Goal: Information Seeking & Learning: Learn about a topic

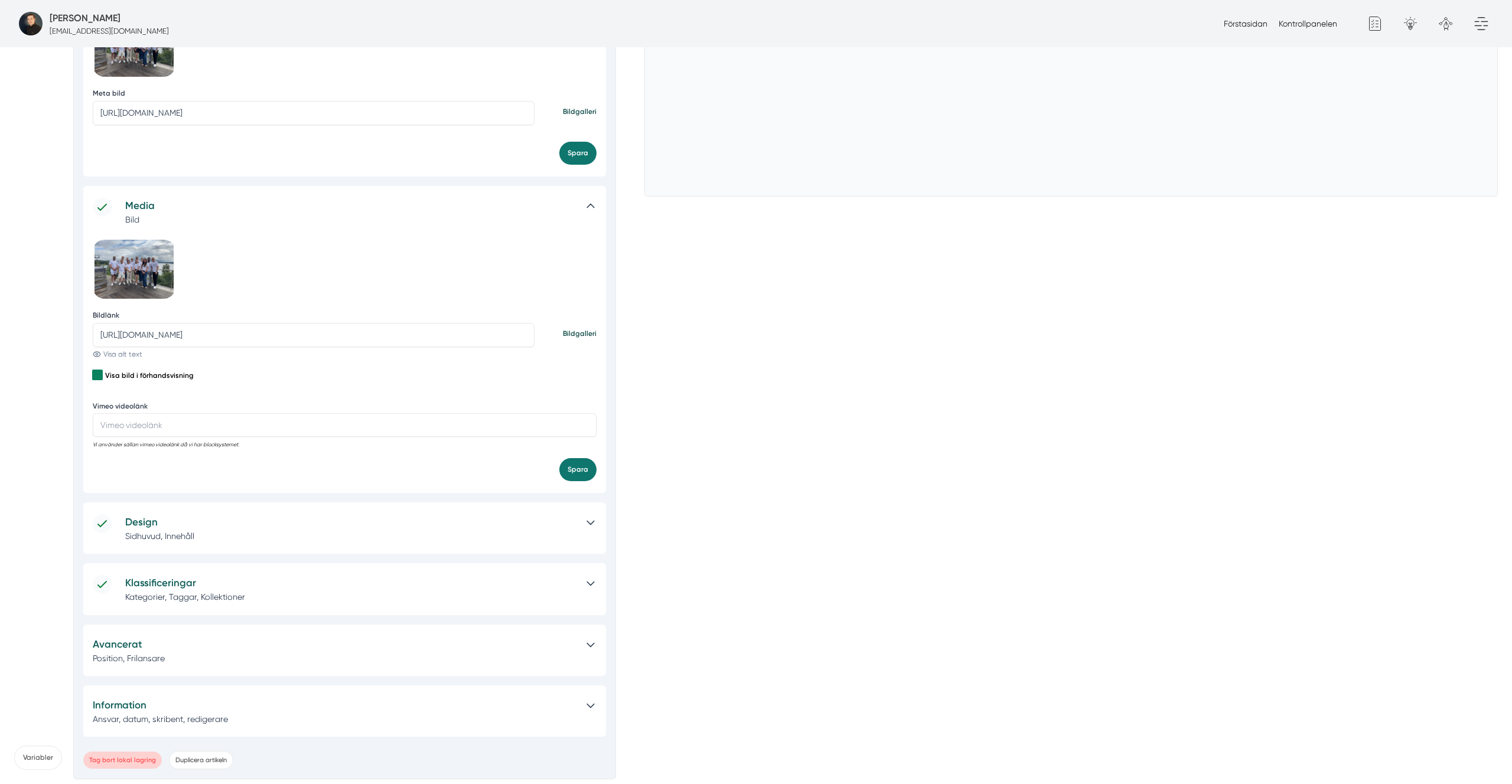
scroll to position [1, 0]
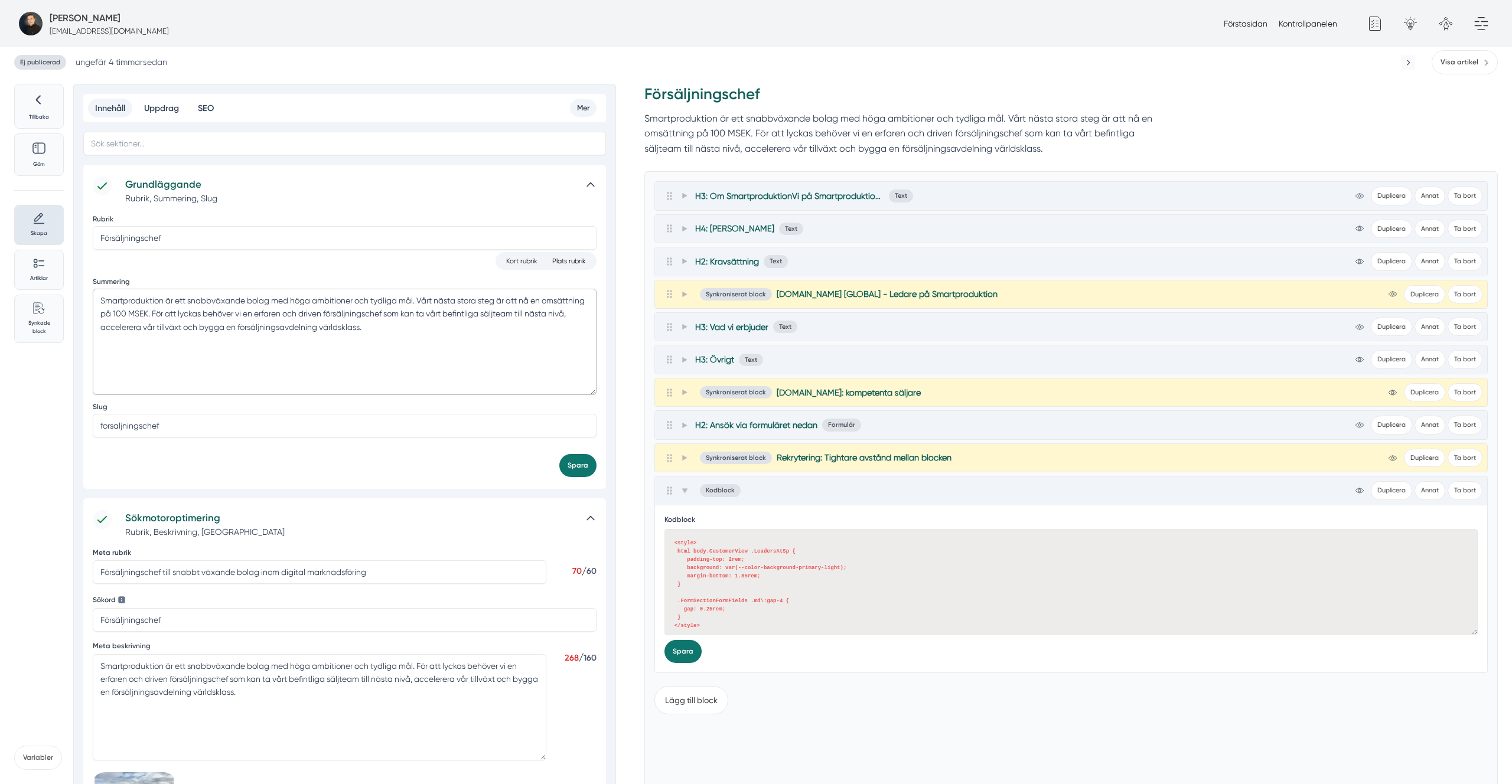
click at [404, 330] on textarea "Smartproduktion är ett snabbväxande bolag med höga ambitioner och tydliga mål. …" at bounding box center [344, 342] width 504 height 107
type textarea "Smartproduktion är ett snabbväxande bolag med höga ambitioner och tydliga mål. …"
drag, startPoint x: 186, startPoint y: 704, endPoint x: 220, endPoint y: 698, distance: 34.5
click at [188, 704] on textarea "Smartproduktion är ett snabbväxande bolag med höga ambitioner och tydliga mål. …" at bounding box center [319, 708] width 453 height 107
click at [220, 698] on textarea "Smartproduktion är ett snabbväxande bolag med höga ambitioner och tydliga mål. …" at bounding box center [319, 708] width 453 height 107
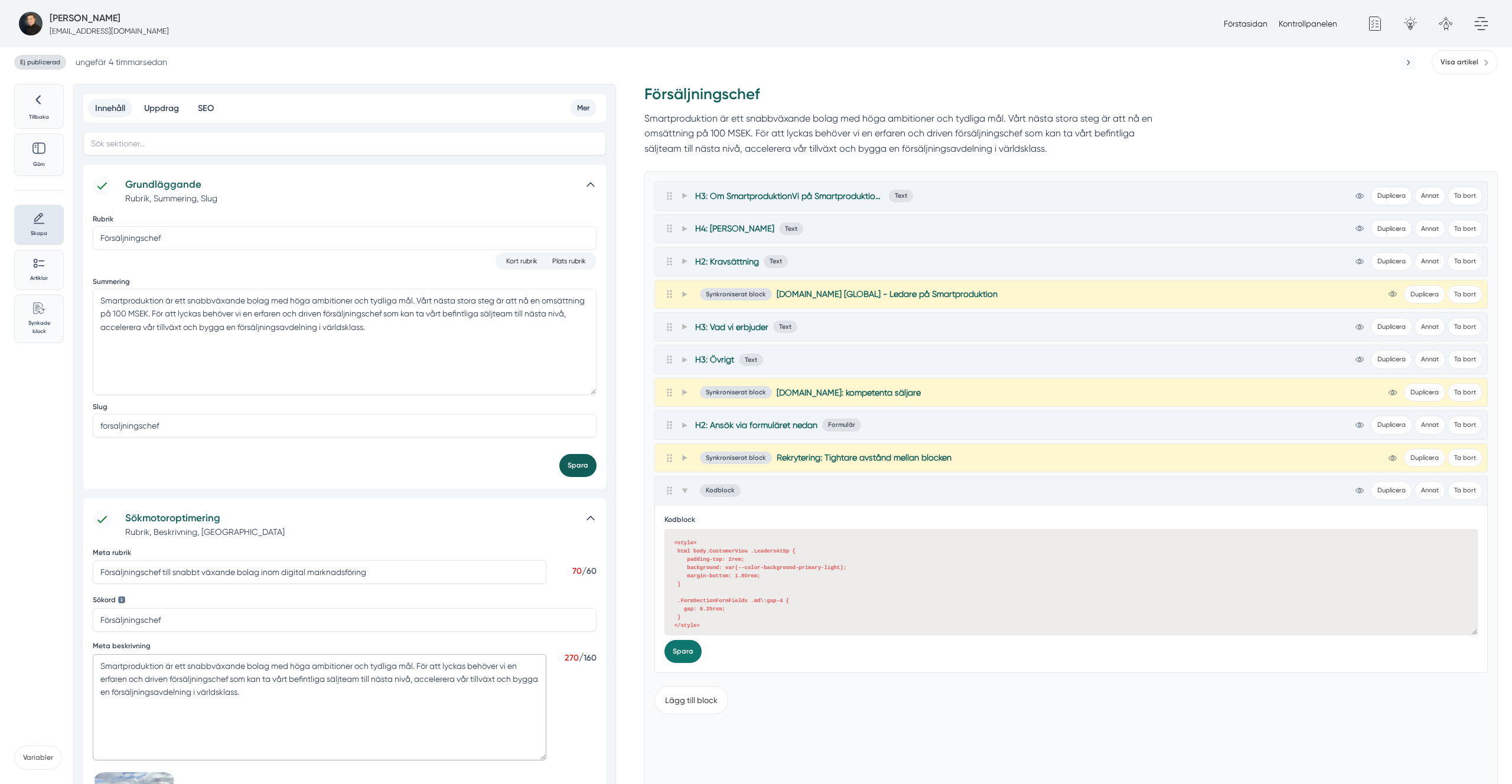
type textarea "Smartproduktion är ett snabbväxande bolag med höga ambitioner och tydliga mål. …"
click at [585, 467] on button "Spara" at bounding box center [578, 465] width 37 height 23
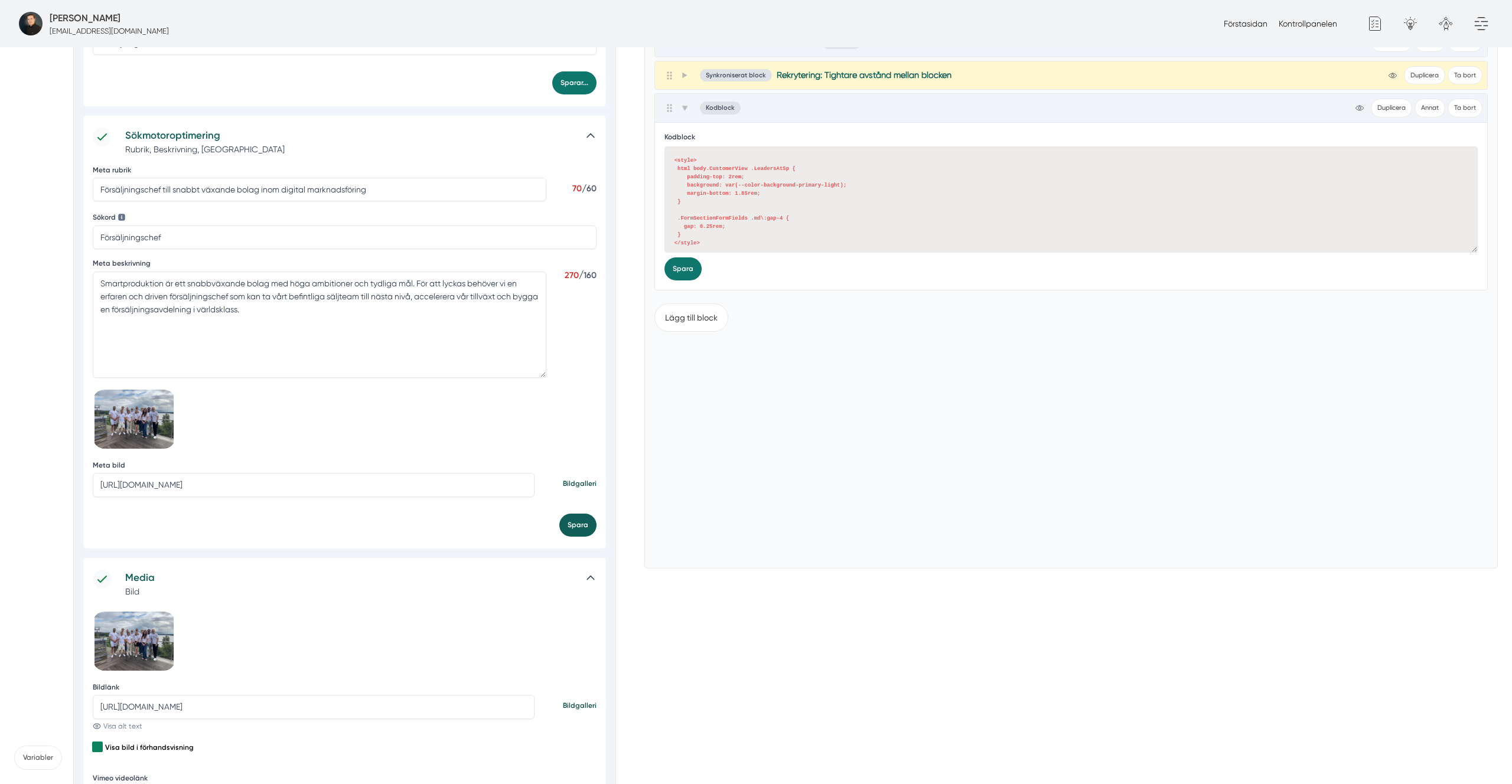
scroll to position [404, 0]
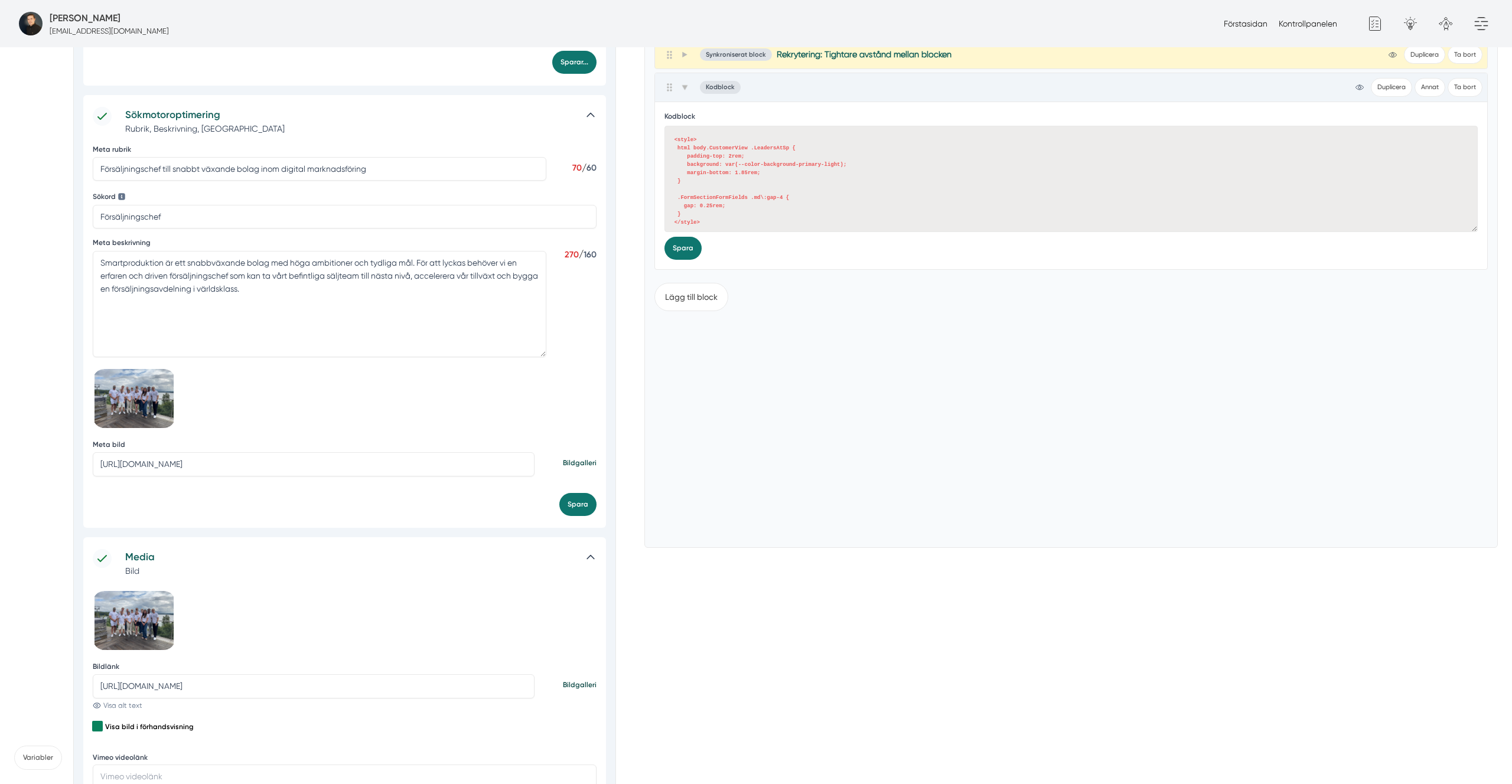
click at [571, 516] on div "Sökmotoroptimering Rubrik, Beskrivning, Sökord Meta rubrik Försäljningschef til…" at bounding box center [344, 311] width 523 height 432
click at [579, 499] on button "Spara" at bounding box center [578, 504] width 37 height 23
click at [1059, 342] on div "Lägg till block" at bounding box center [1071, 405] width 834 height 264
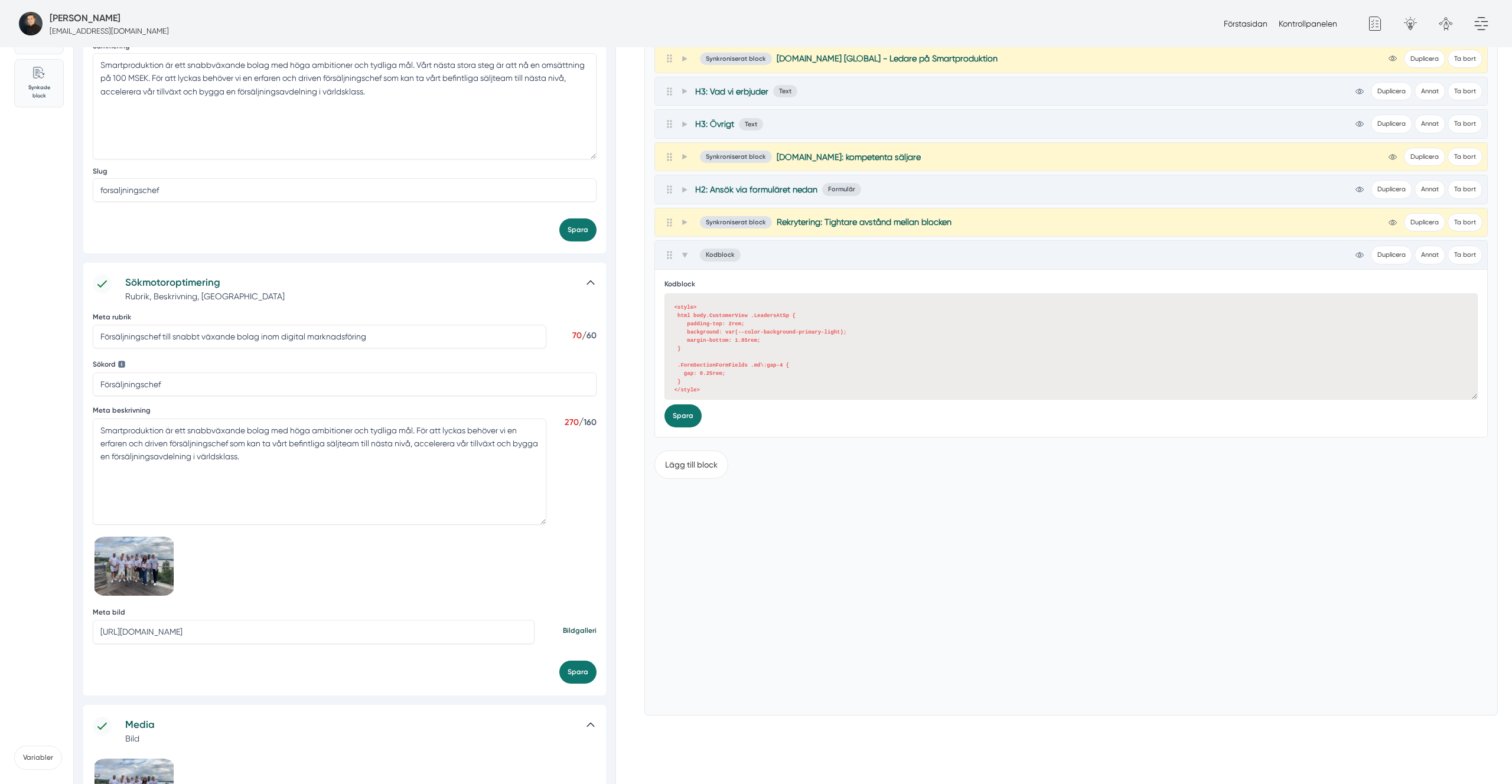
scroll to position [0, 0]
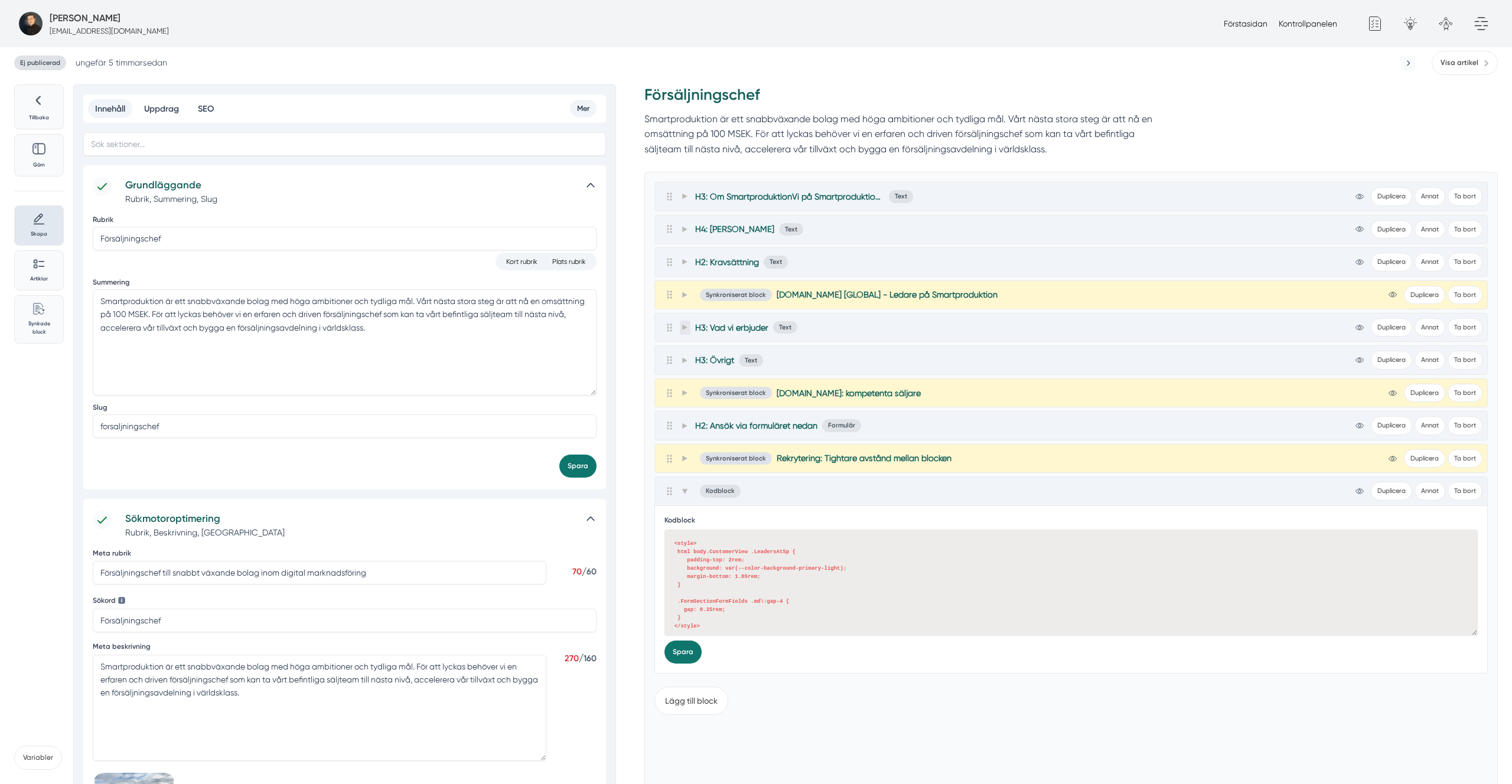
click at [683, 329] on icon at bounding box center [685, 327] width 7 height 7
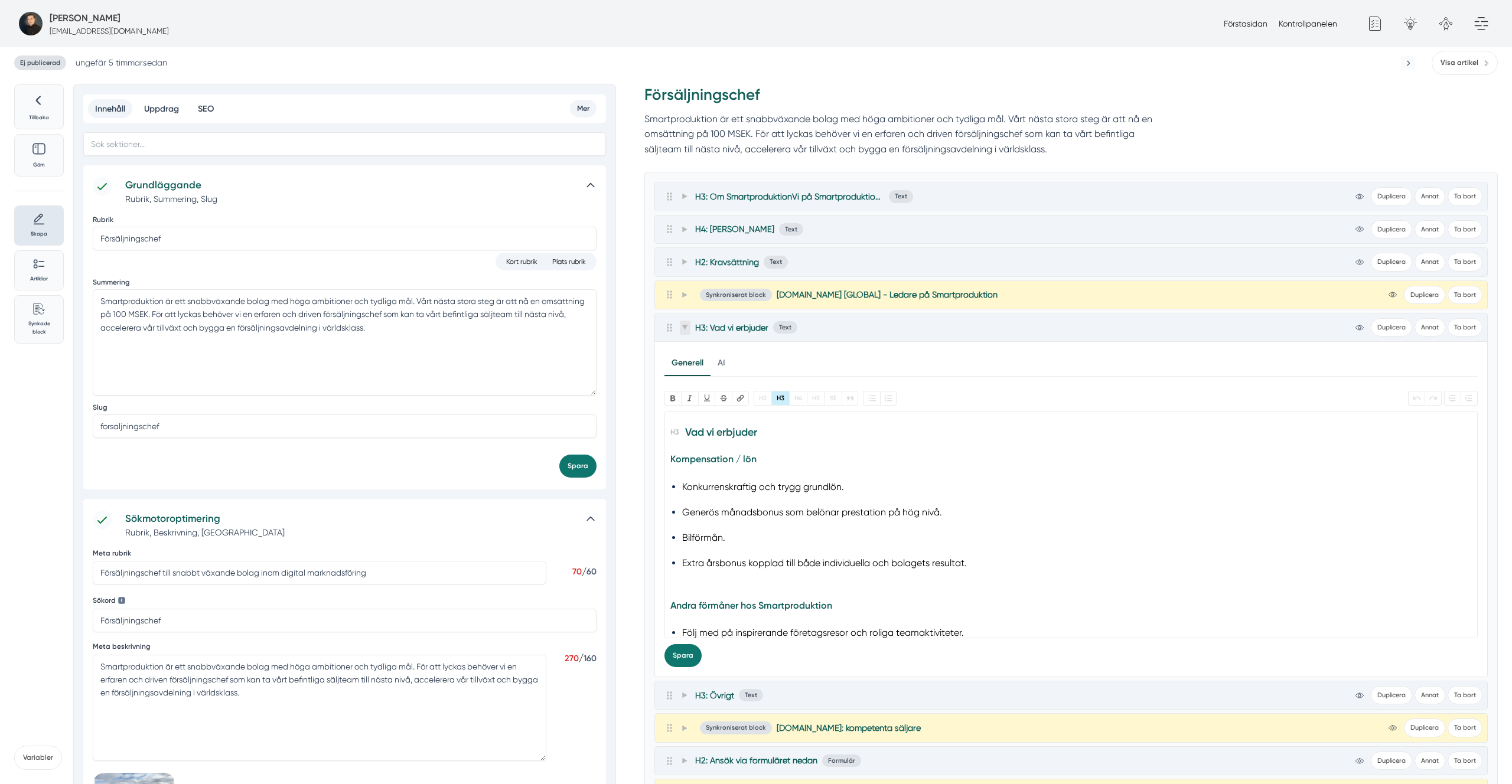
click at [683, 329] on icon at bounding box center [685, 327] width 7 height 7
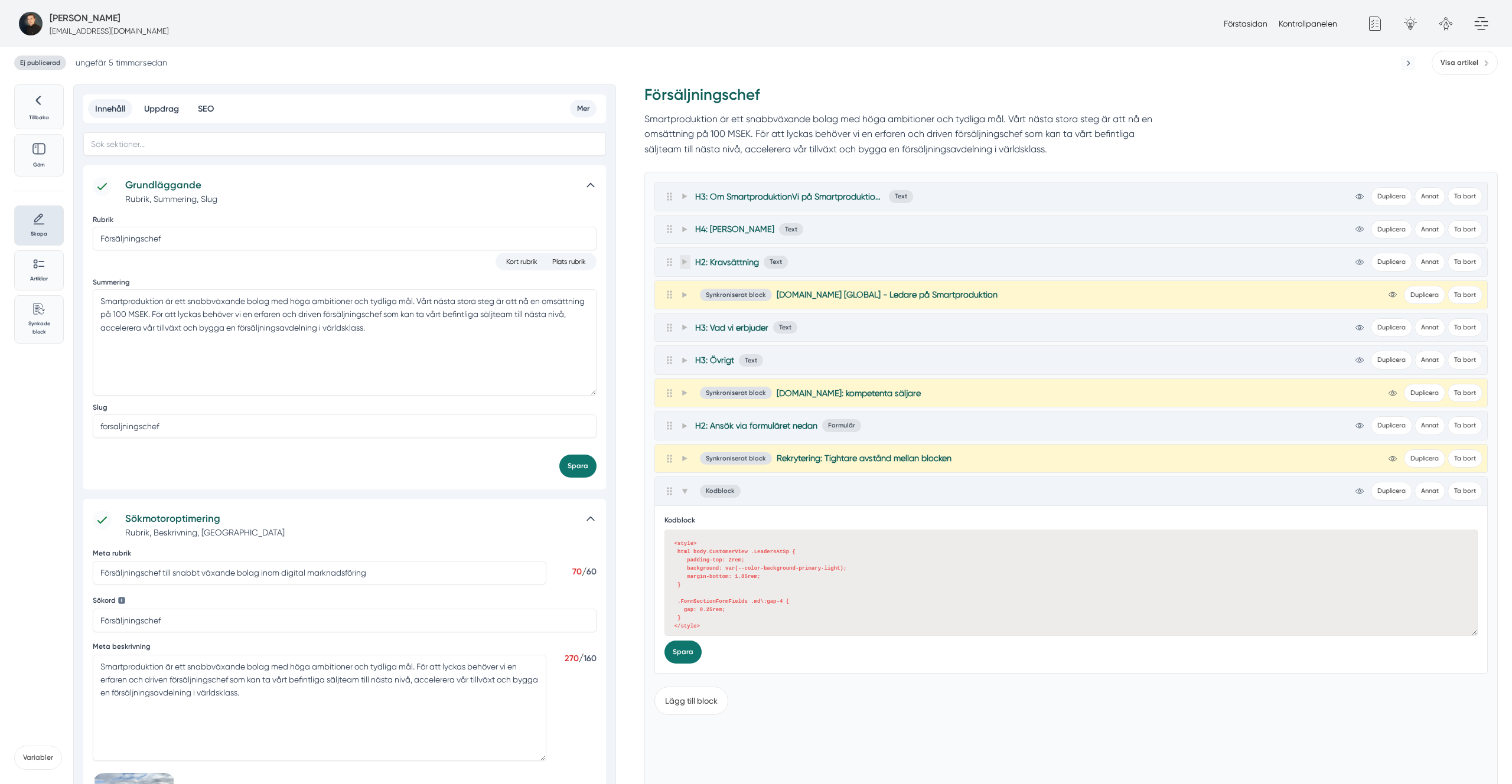
click at [683, 259] on icon at bounding box center [685, 262] width 7 height 7
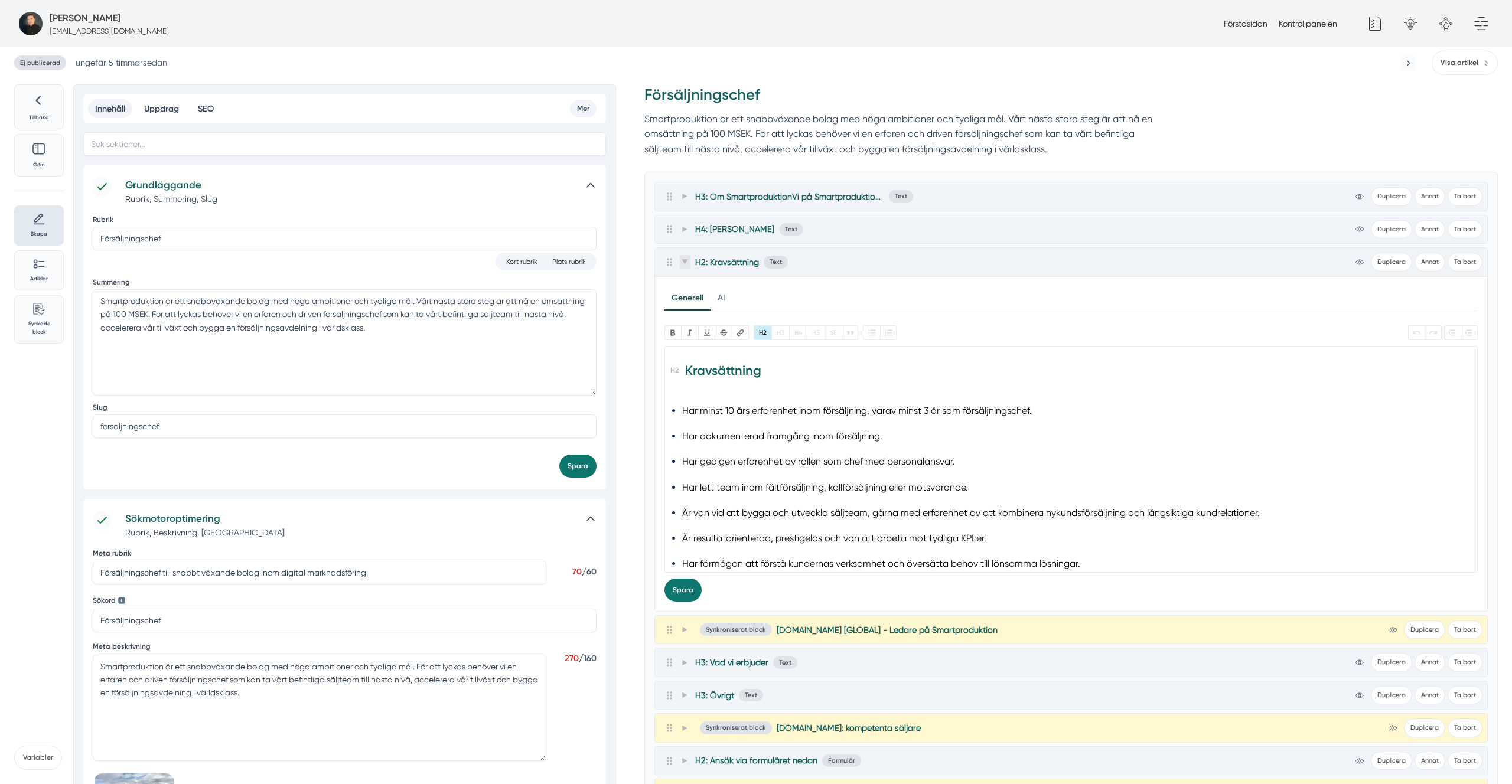
scroll to position [129, 0]
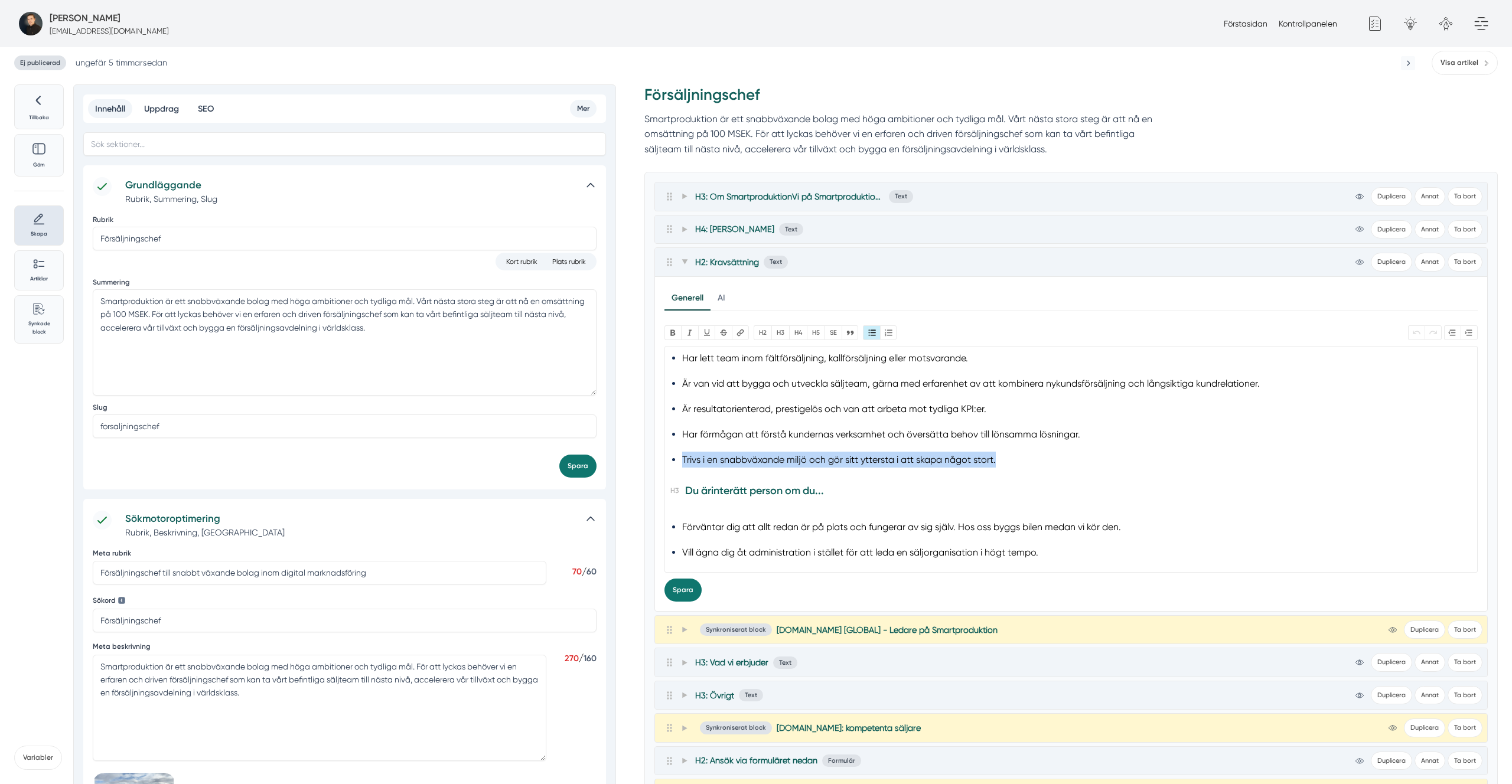
click at [834, 459] on li "Trivs i en snabbväxande miljö och gör sitt yttersta i att skapa något stort." at bounding box center [1071, 459] width 777 height 16
click at [877, 457] on li "Trivs i en snabbväxande miljö och gör sitt yttersta i att skapa något stort." at bounding box center [1071, 459] width 777 height 16
type trix-editor "<h2>Kravsättning</h2><ul><li>Har minst 10 års erfarenhet inom försäljning, vara…"
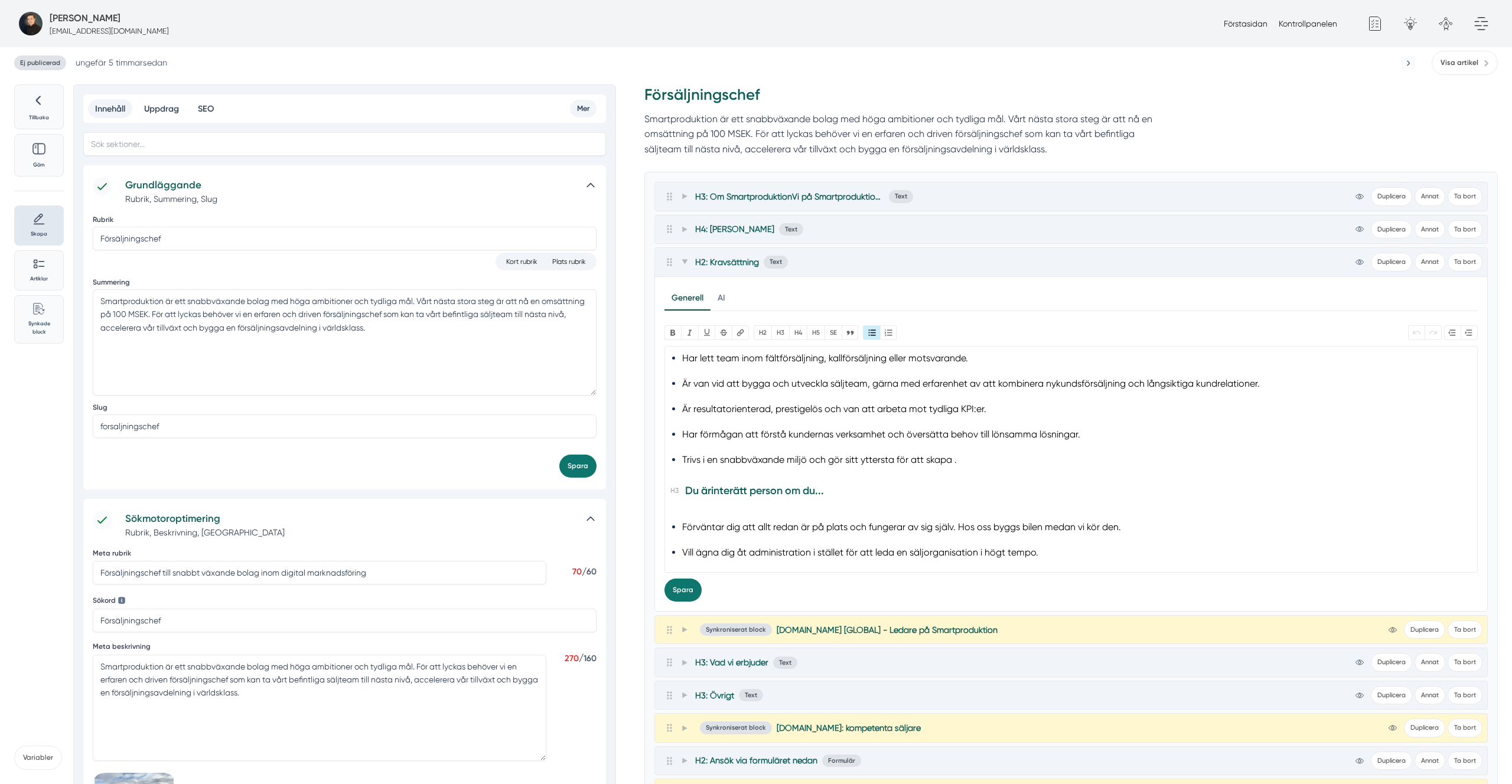
drag, startPoint x: 1133, startPoint y: 433, endPoint x: 1129, endPoint y: 438, distance: 6.4
click at [1131, 436] on li "Har förmågan att förstå kundernas verksamhet och översätta behov till lönsamma …" at bounding box center [1071, 434] width 777 height 16
click at [930, 457] on li "Trivs i en snabbväxande miljö och gör sitt yttersta för att skapa ." at bounding box center [1071, 459] width 777 height 16
type trix-editor "<h2>Kravsättning</h2><ul><li>Har minst 10 års erfarenhet inom försäljning, vara…"
copy li "en högpresterande försäljningsorganisation"
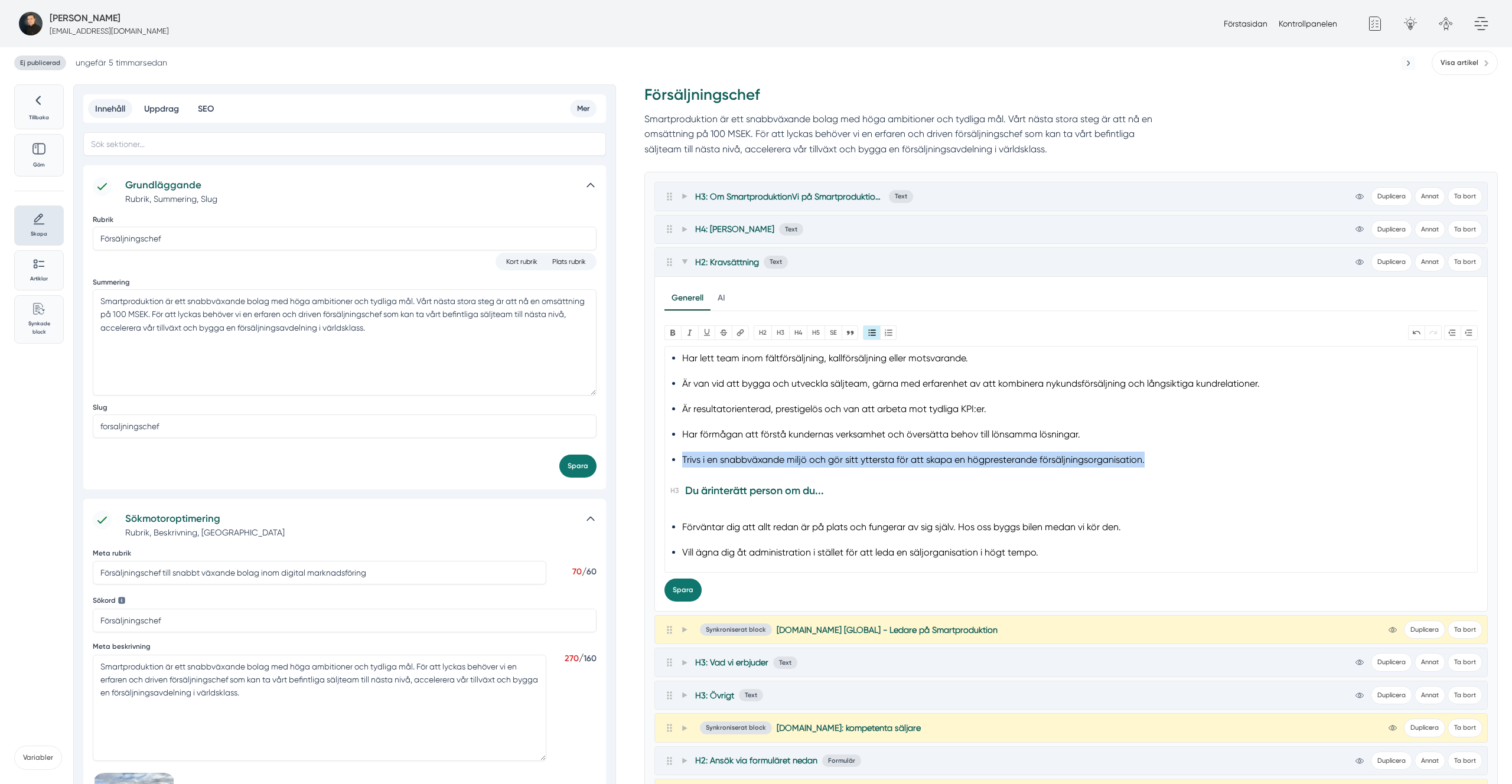
copy li "Trivs i en snabbväxande miljö och gör sitt yttersta för att skapa en högprester…"
click at [685, 595] on button "Spara" at bounding box center [683, 590] width 37 height 23
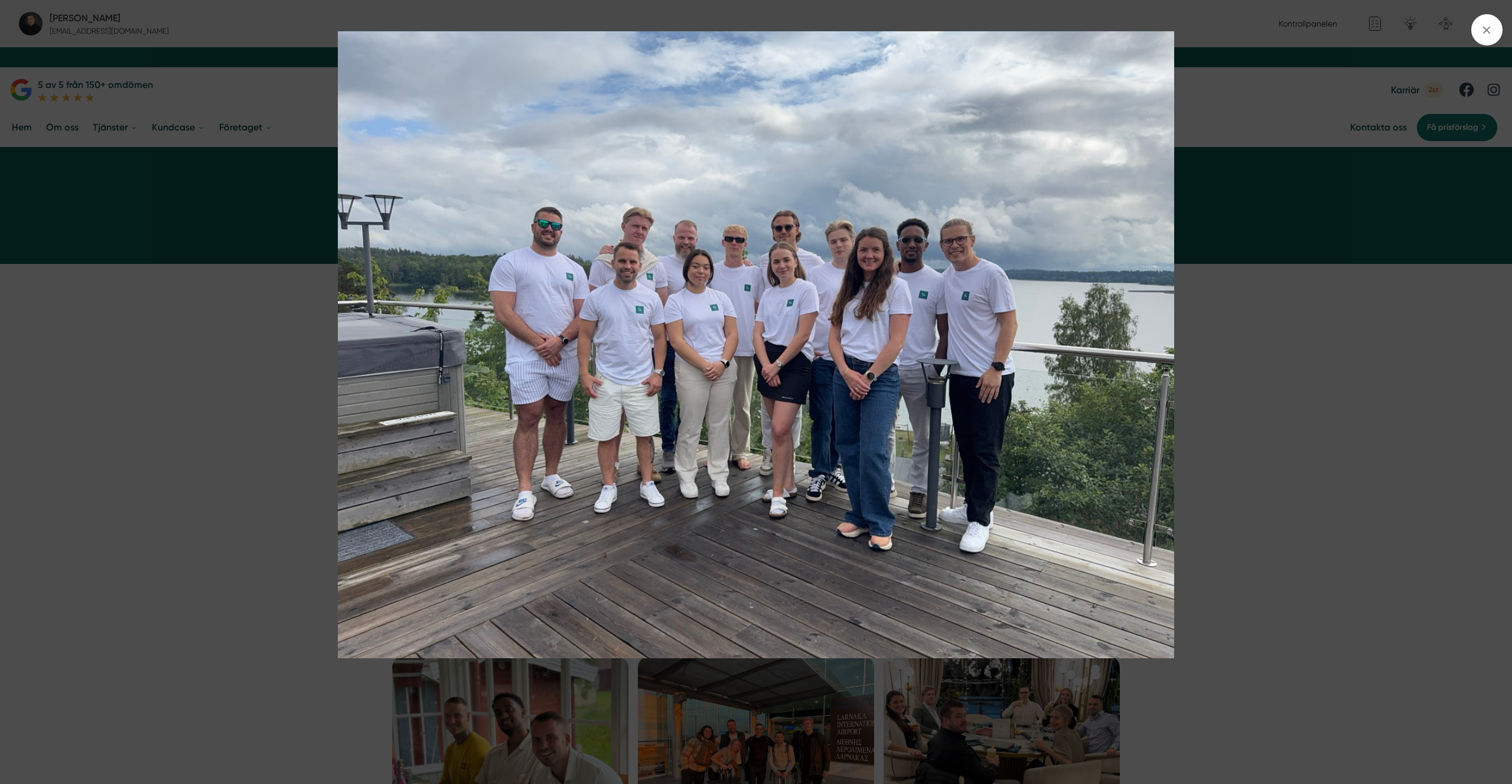
click at [686, 595] on img at bounding box center [756, 344] width 1134 height 627
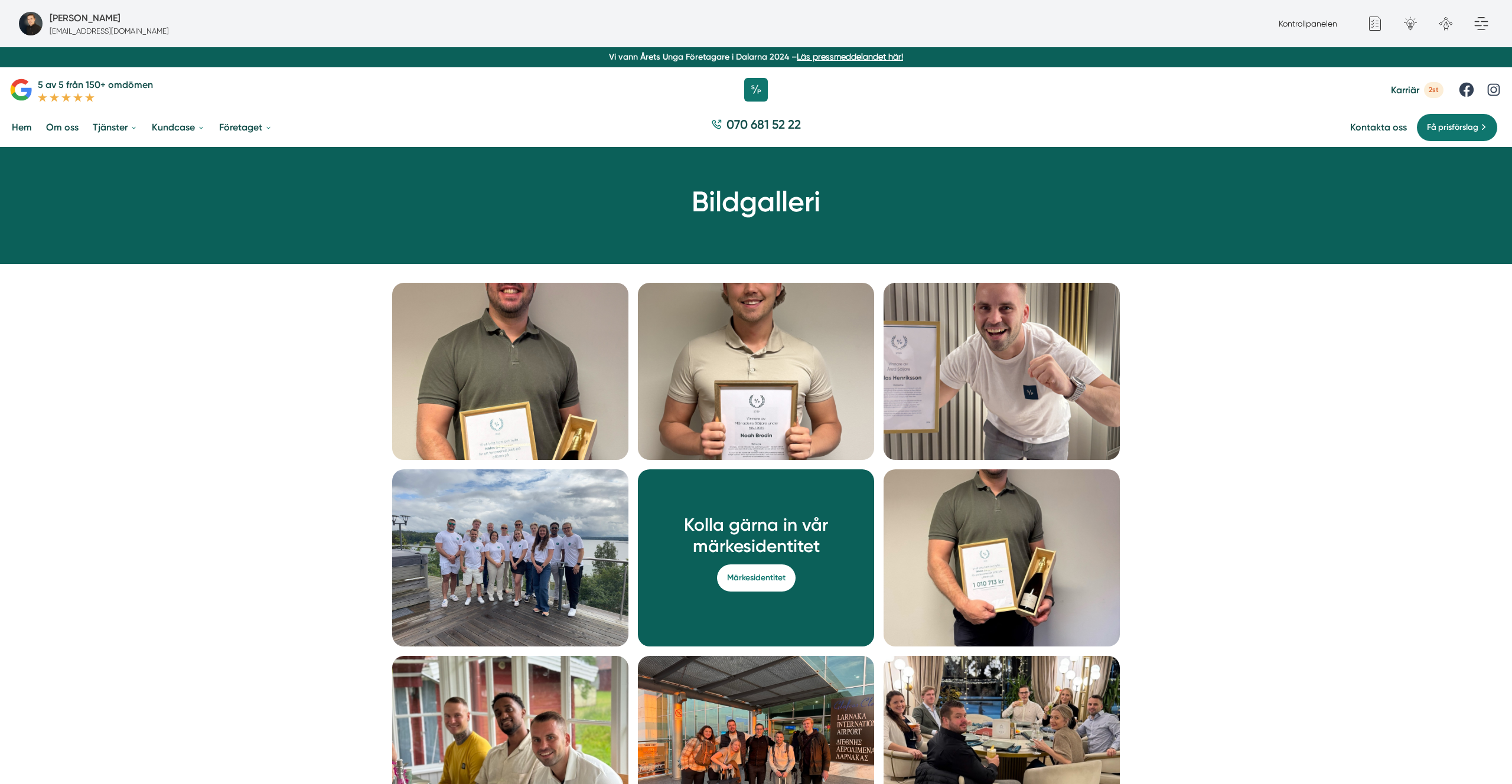
drag, startPoint x: 1290, startPoint y: 427, endPoint x: 1263, endPoint y: 443, distance: 31.4
click at [437, 320] on img at bounding box center [510, 371] width 236 height 177
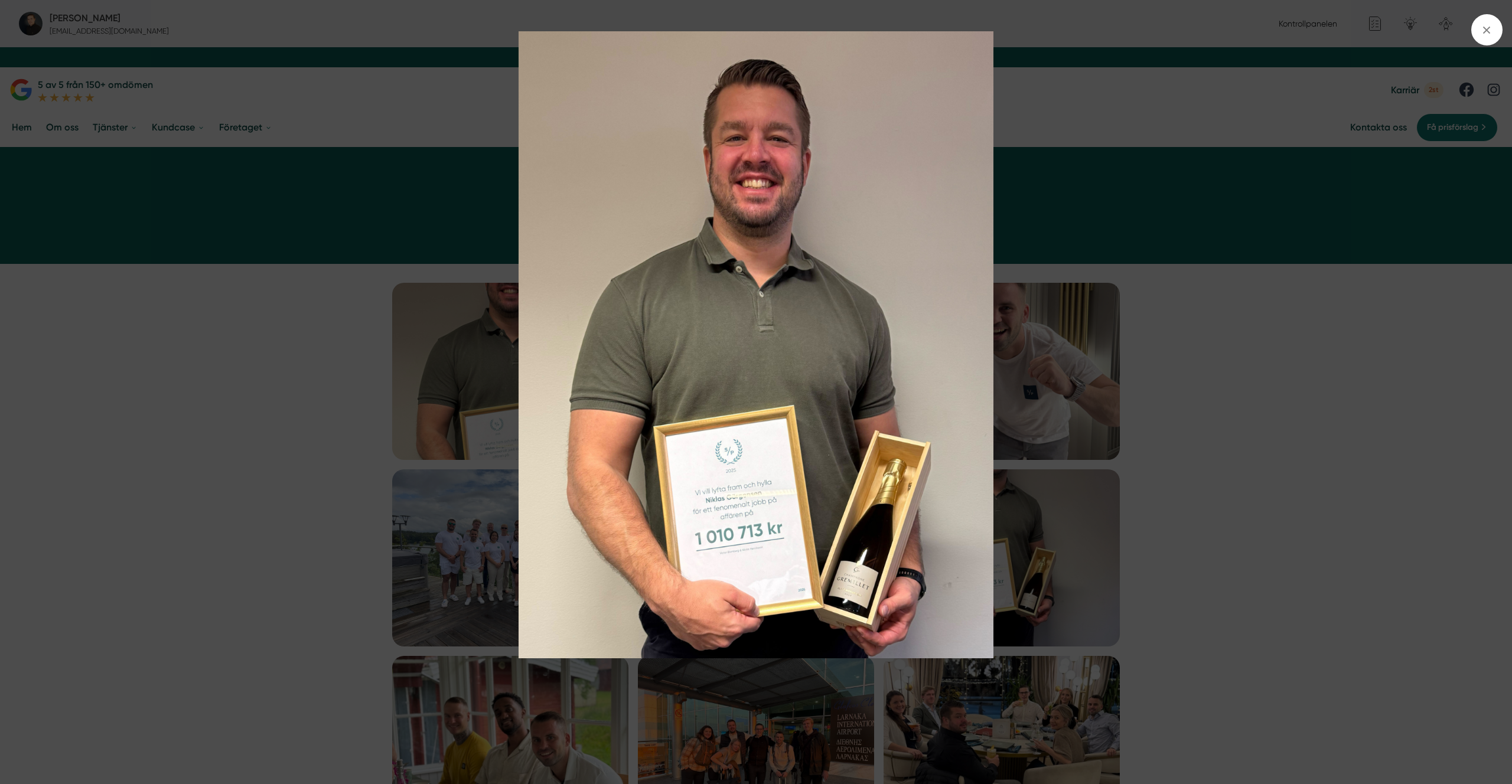
click at [766, 418] on img at bounding box center [756, 344] width 1134 height 627
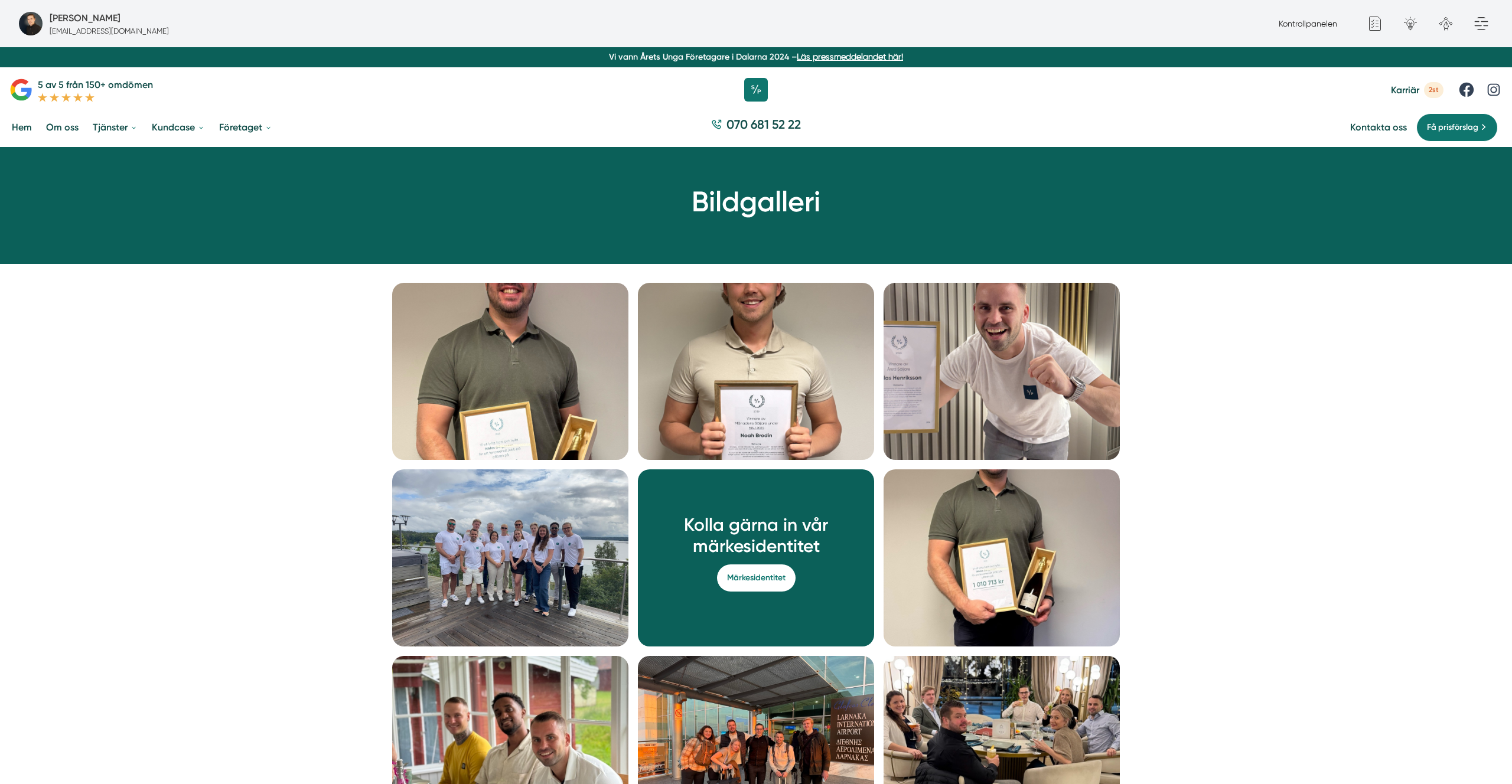
click at [766, 418] on img at bounding box center [756, 371] width 236 height 177
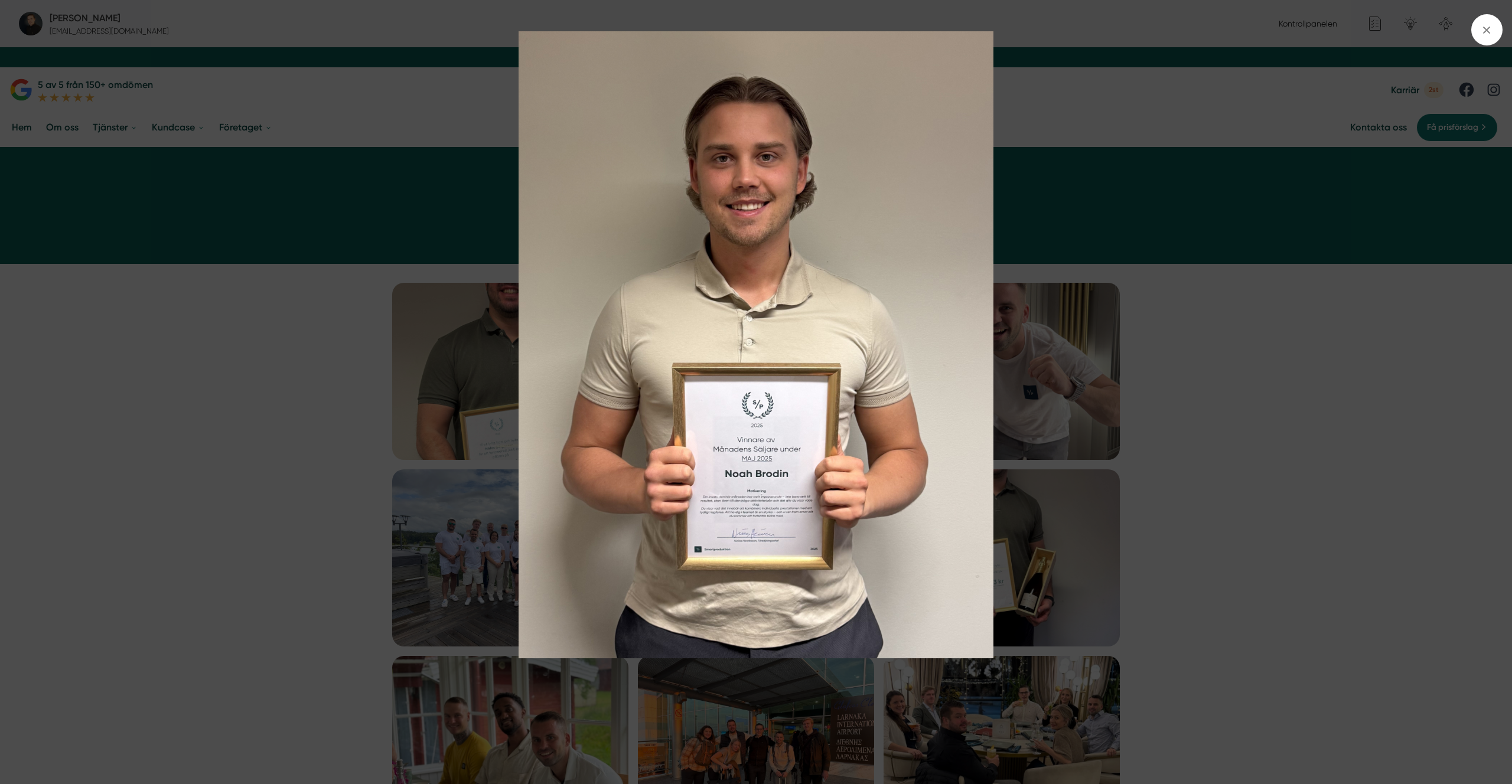
click at [766, 418] on img at bounding box center [756, 344] width 1134 height 627
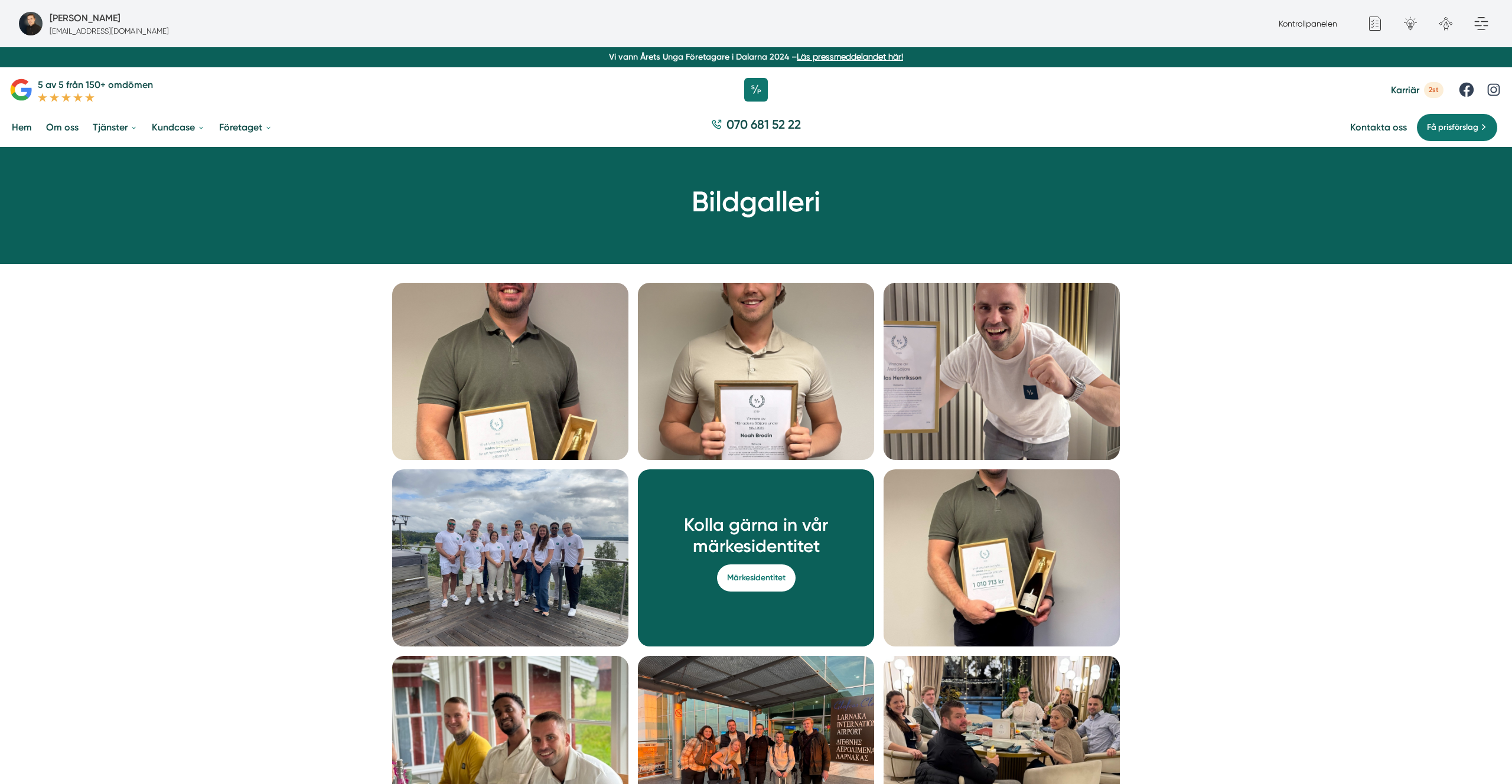
click at [937, 351] on img at bounding box center [1002, 371] width 236 height 177
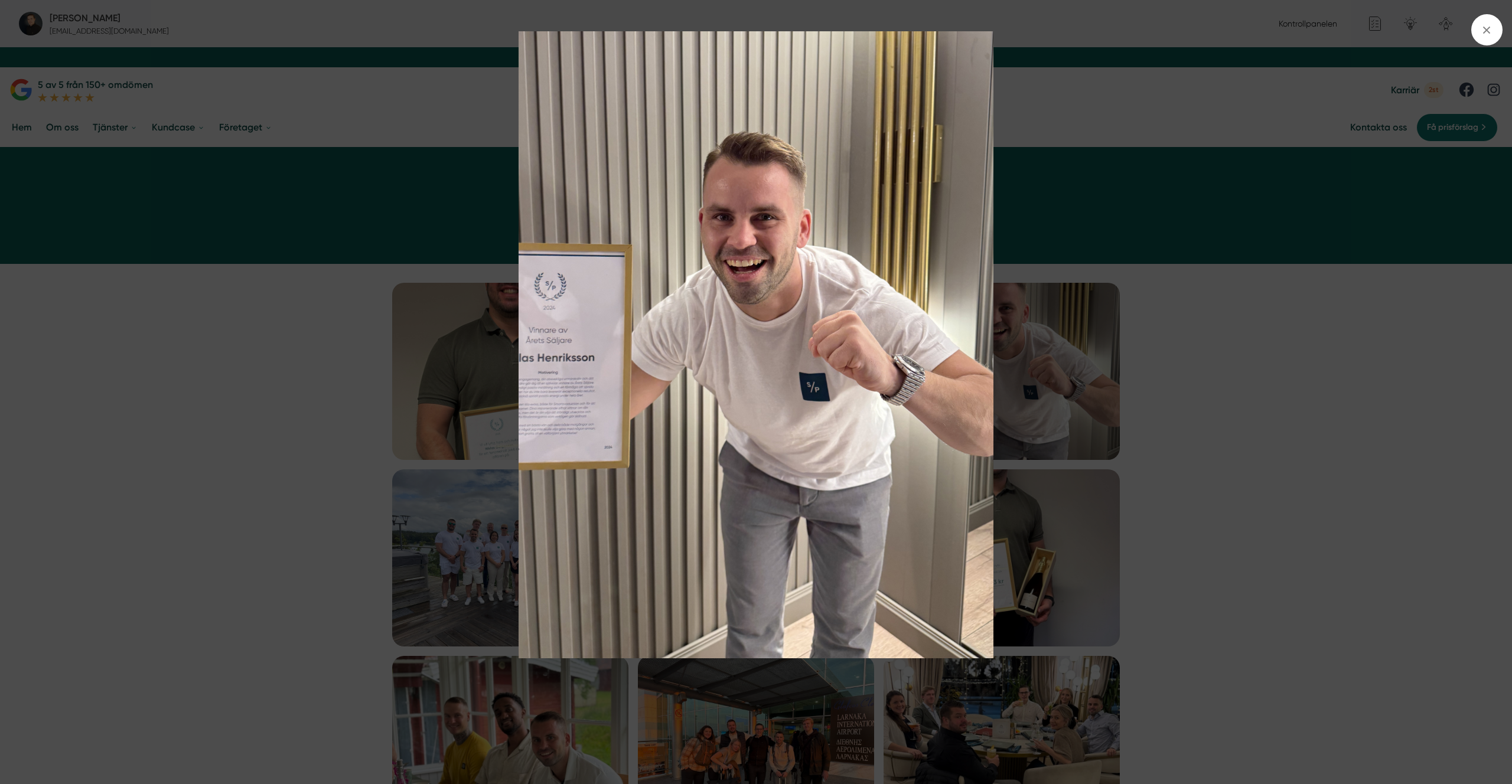
click at [936, 351] on img at bounding box center [756, 344] width 1134 height 627
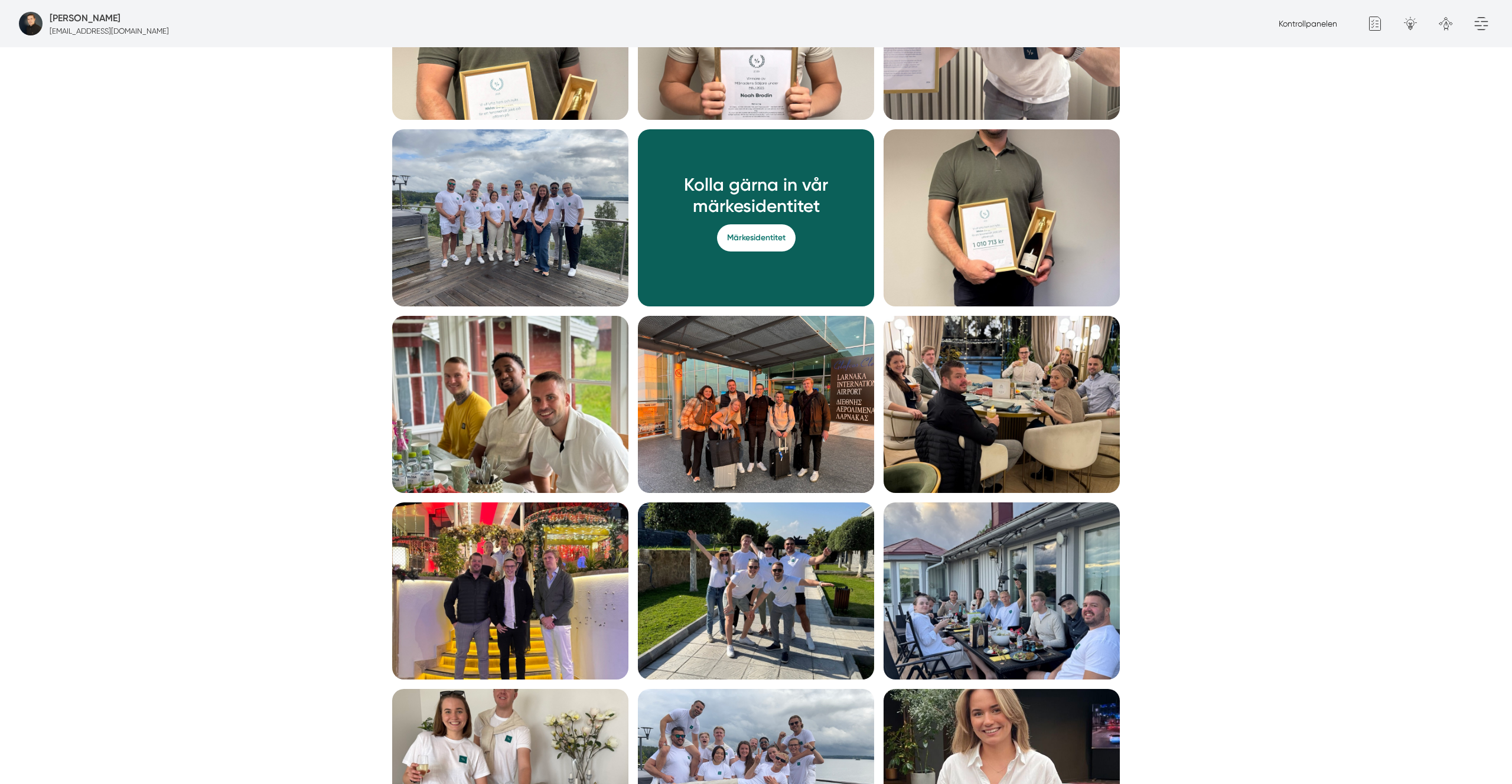
scroll to position [348, 0]
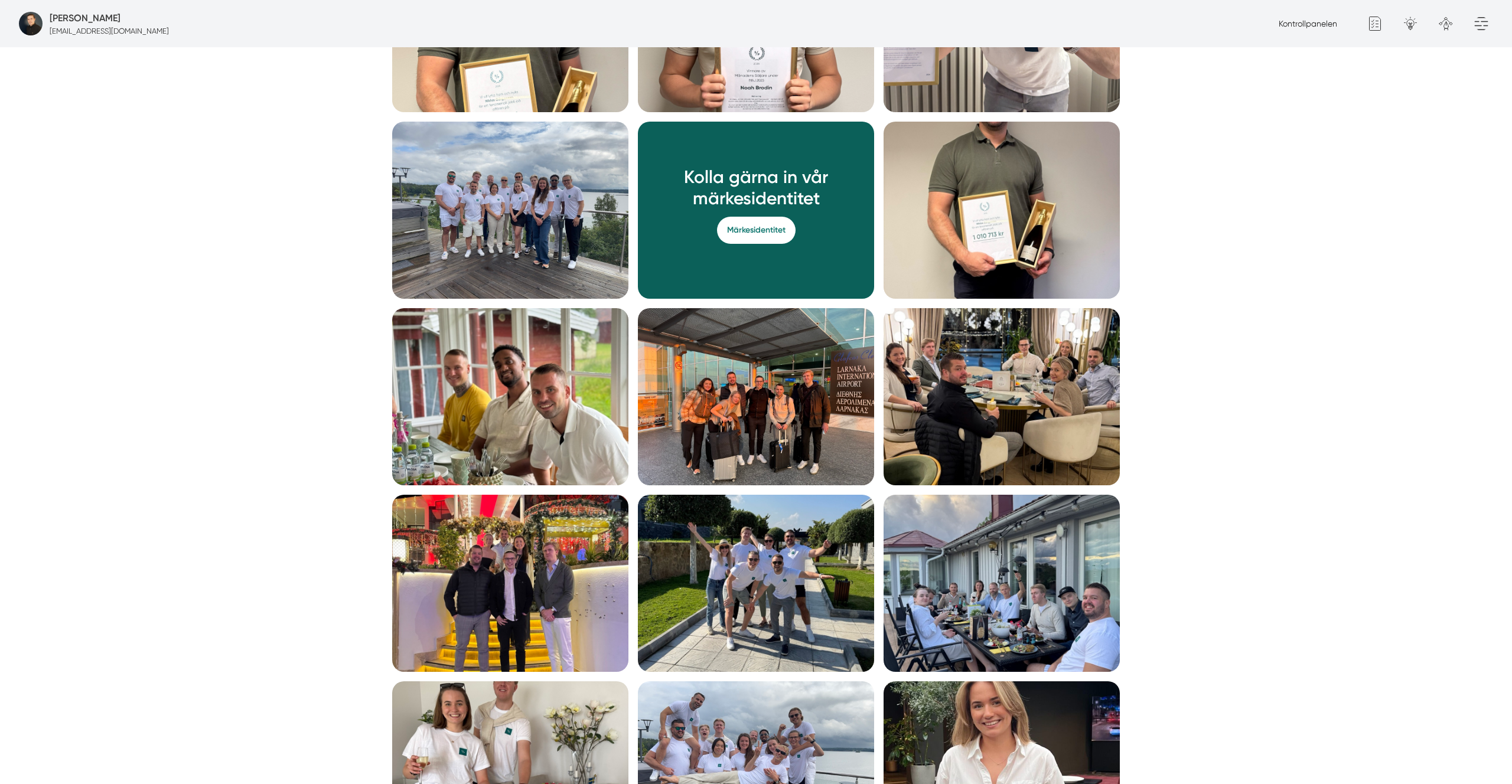
click at [1016, 433] on img at bounding box center [1002, 396] width 236 height 177
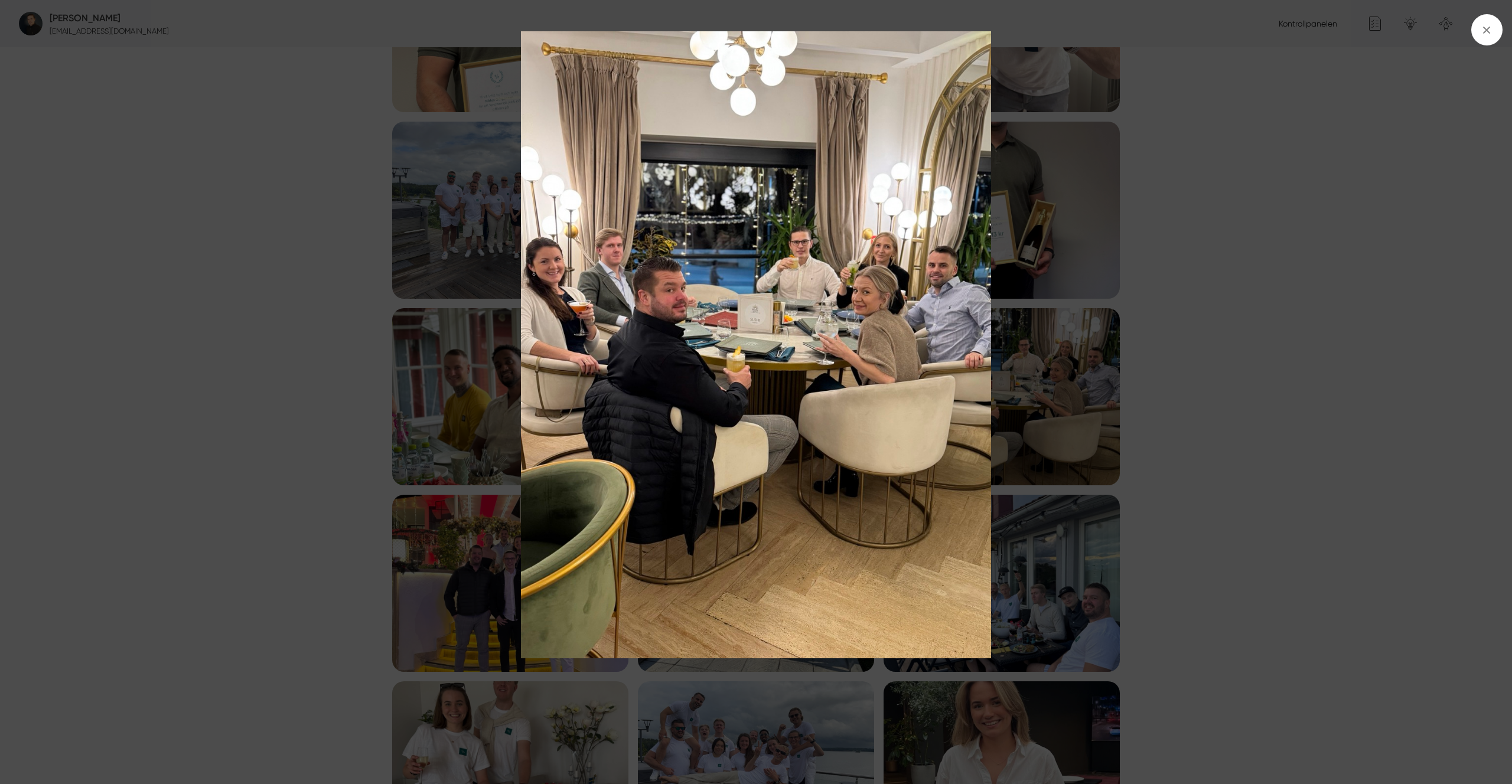
click at [1016, 433] on img at bounding box center [756, 344] width 1134 height 627
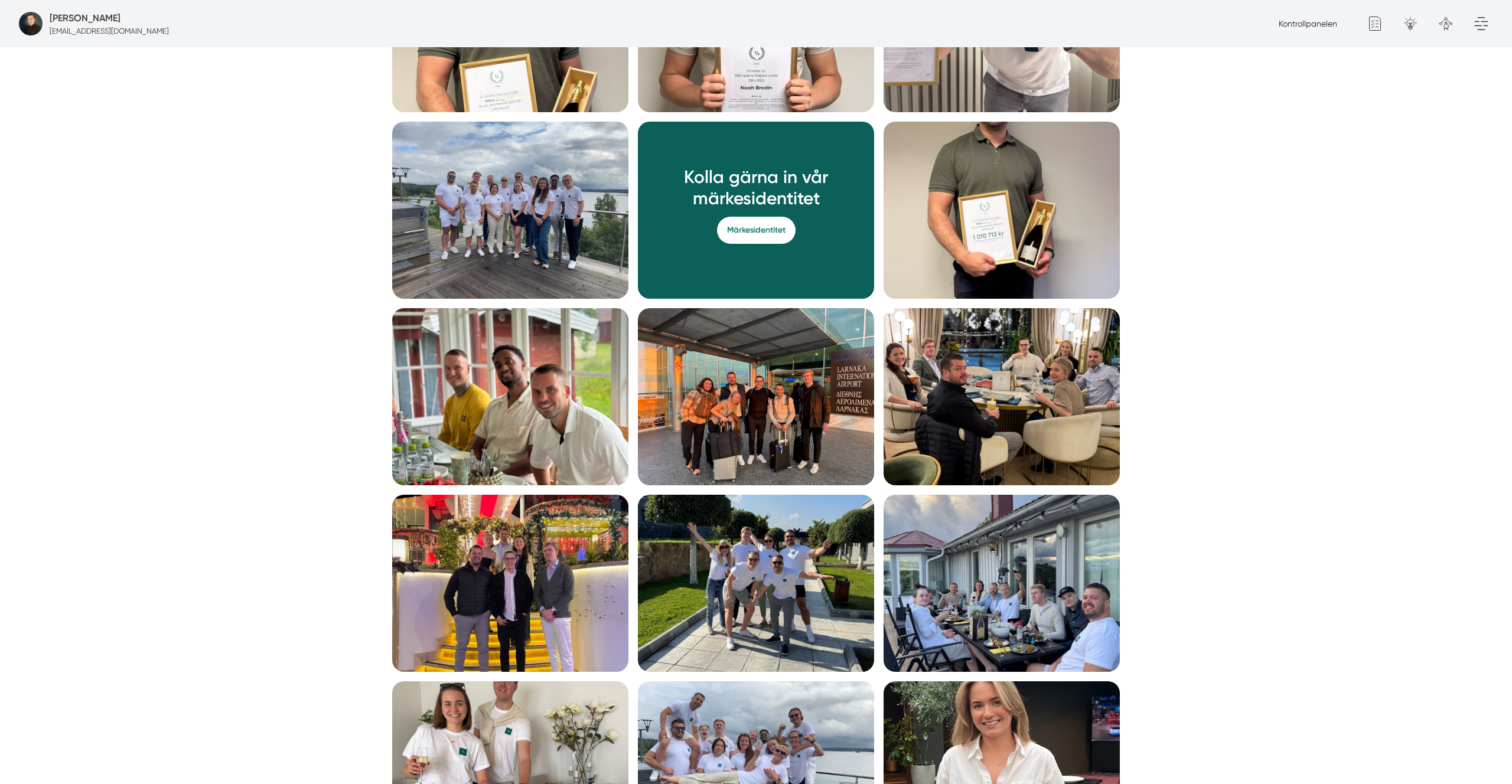
click at [1016, 433] on img at bounding box center [1002, 396] width 236 height 177
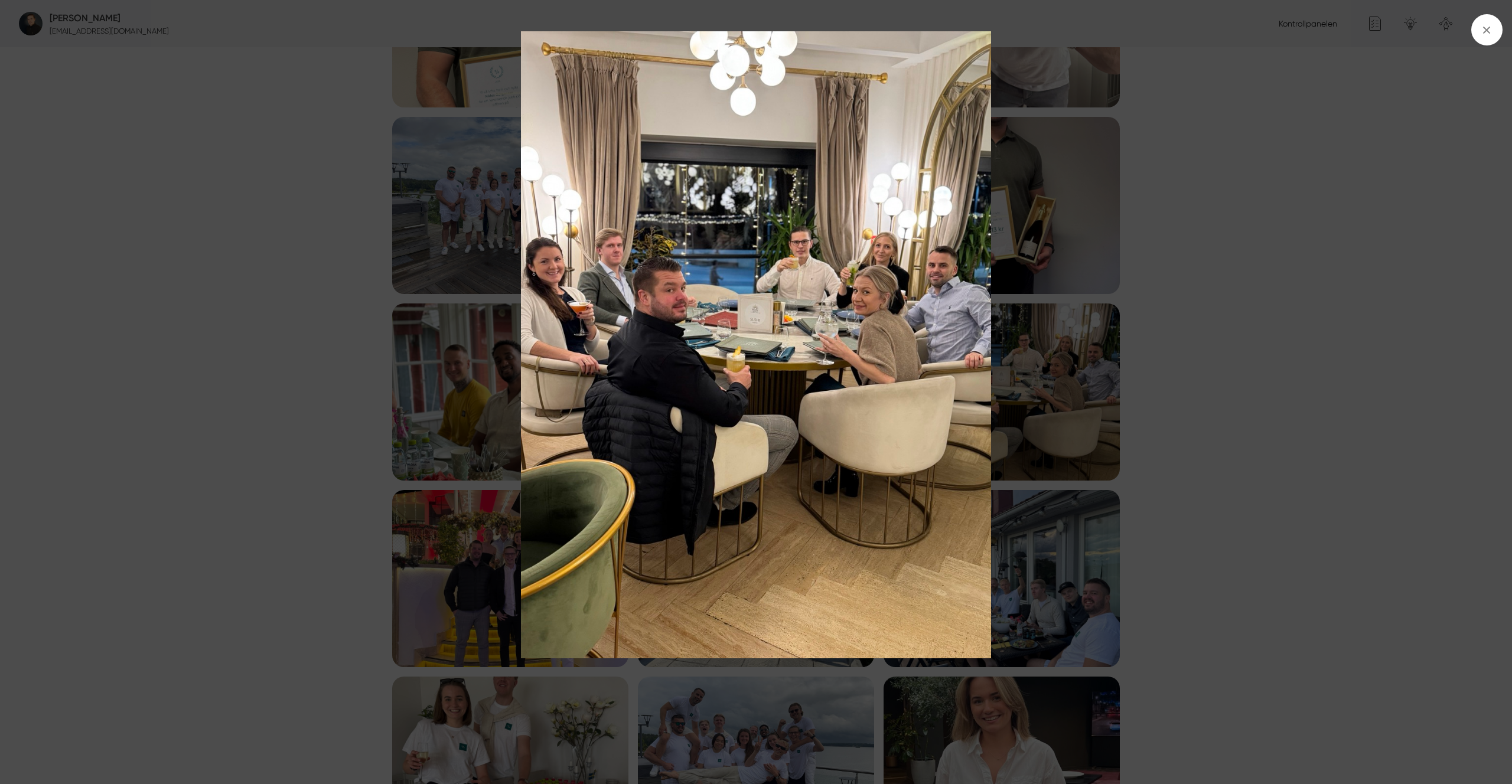
click at [1384, 279] on div at bounding box center [756, 392] width 1512 height 784
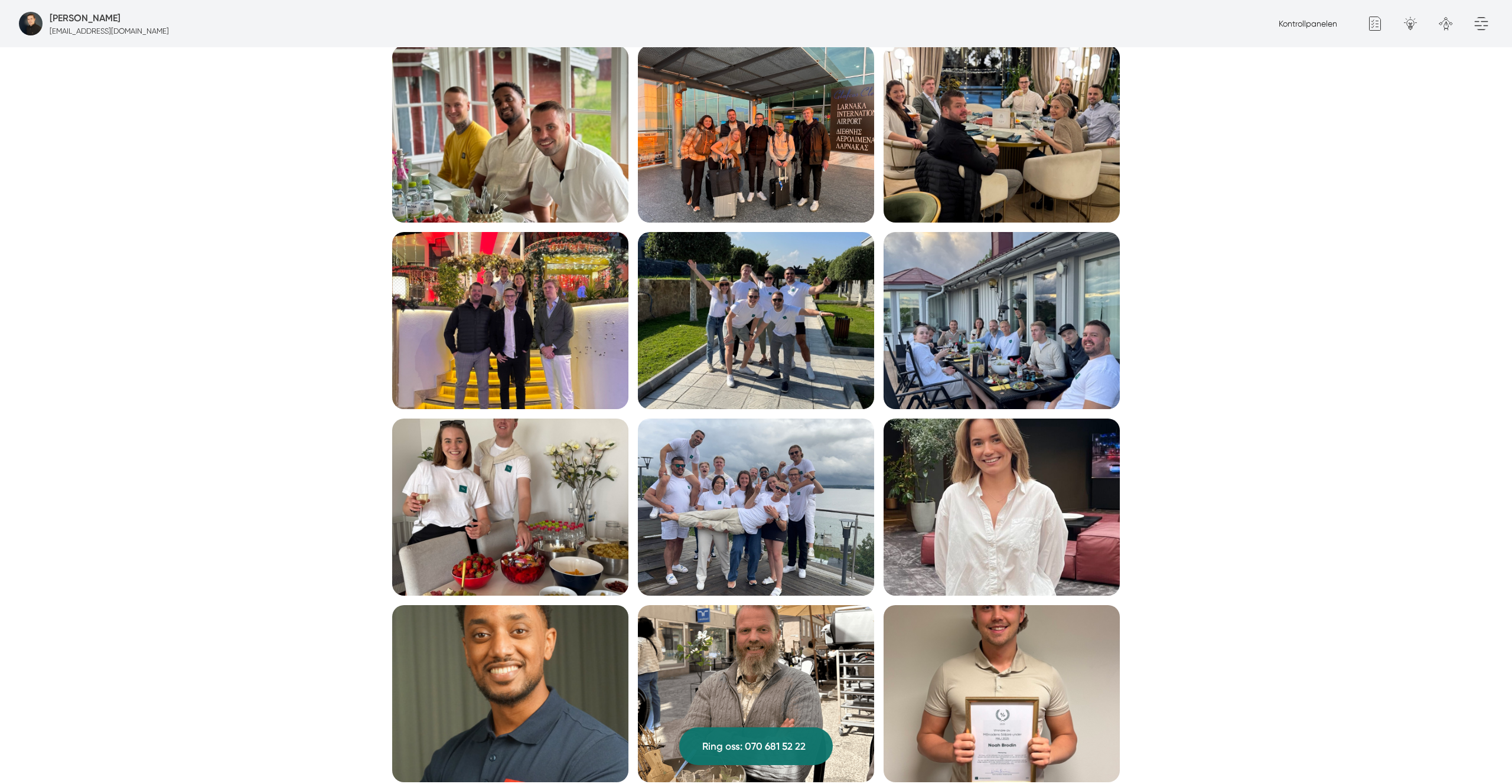
scroll to position [669, 0]
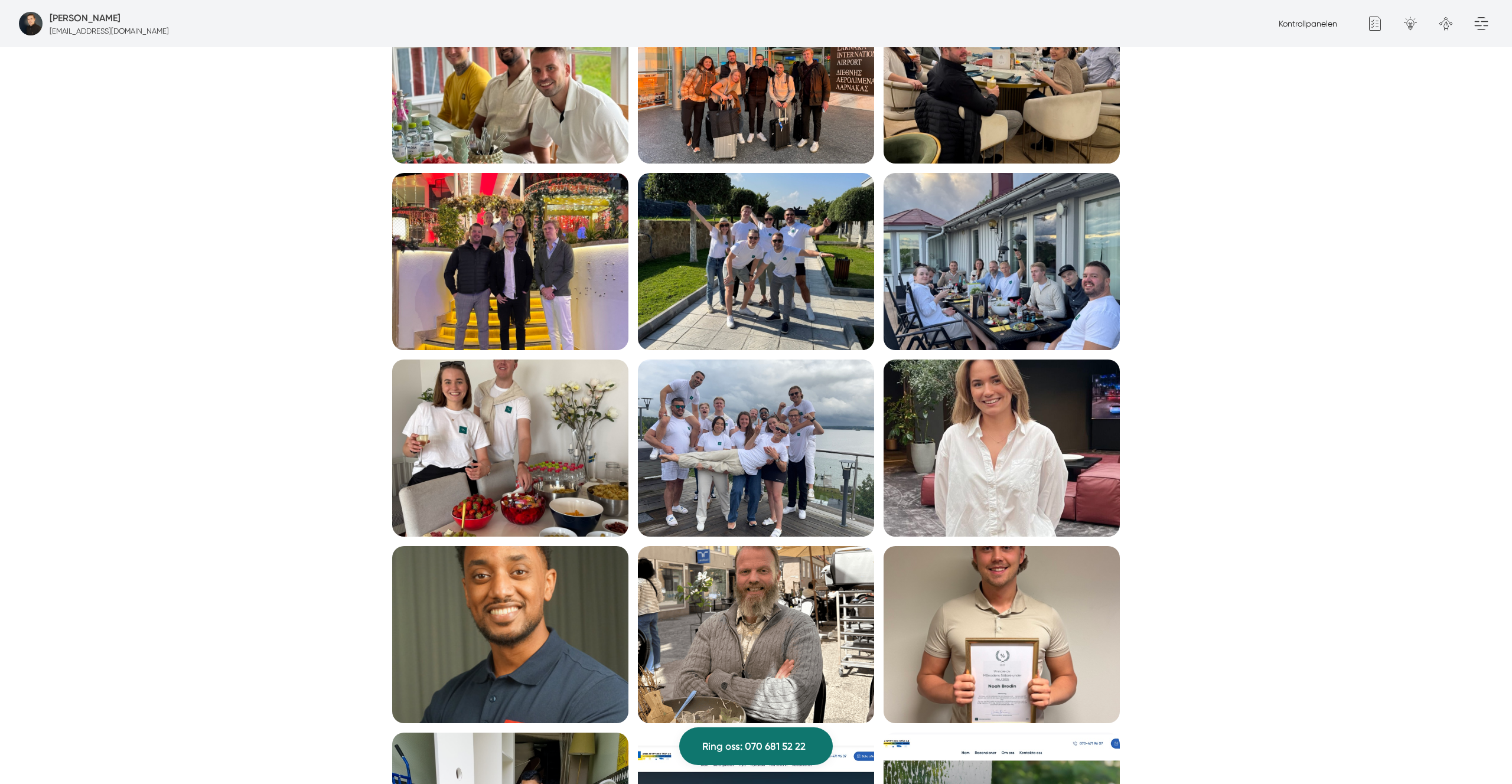
click at [552, 442] on img at bounding box center [510, 448] width 236 height 177
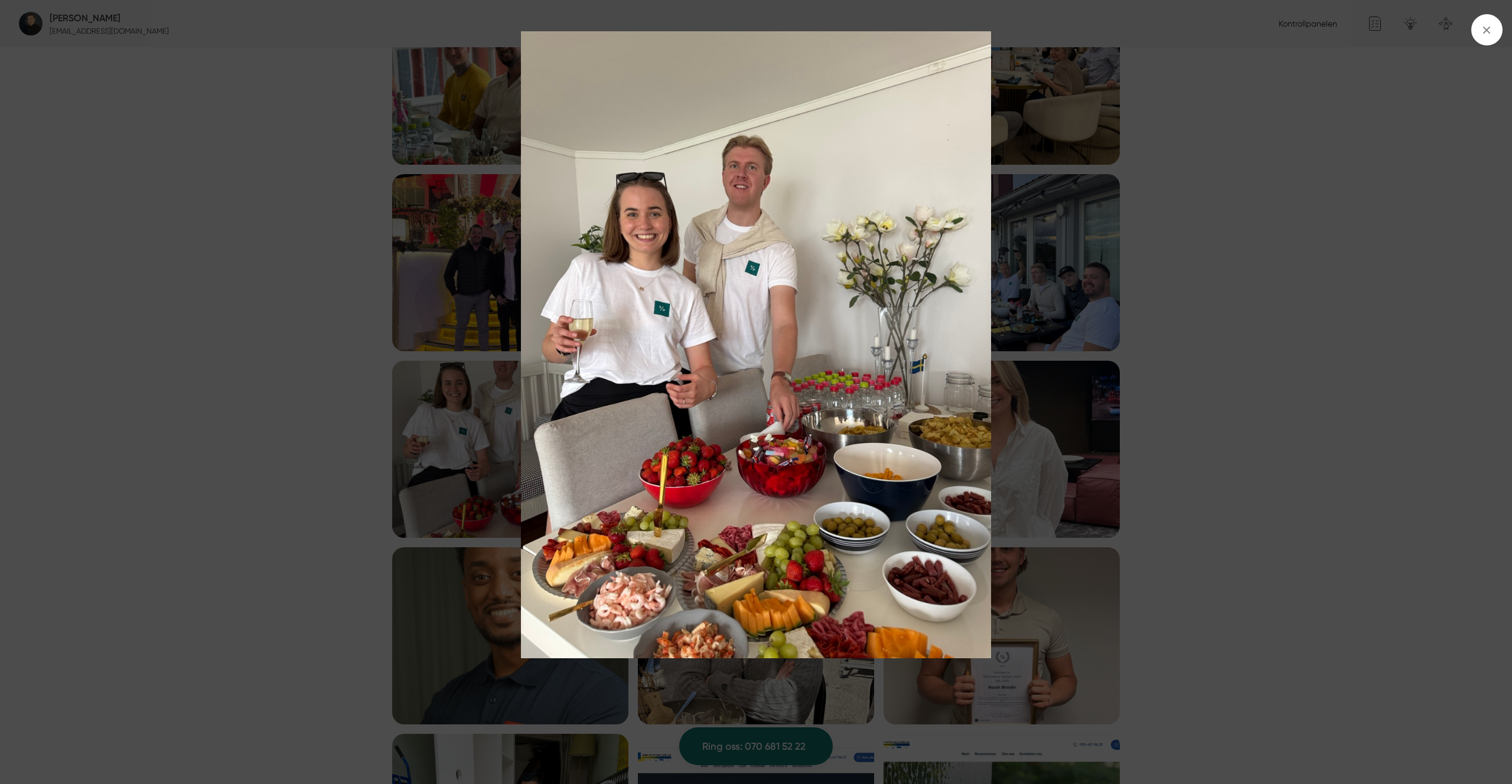
click at [192, 387] on img at bounding box center [756, 344] width 1134 height 627
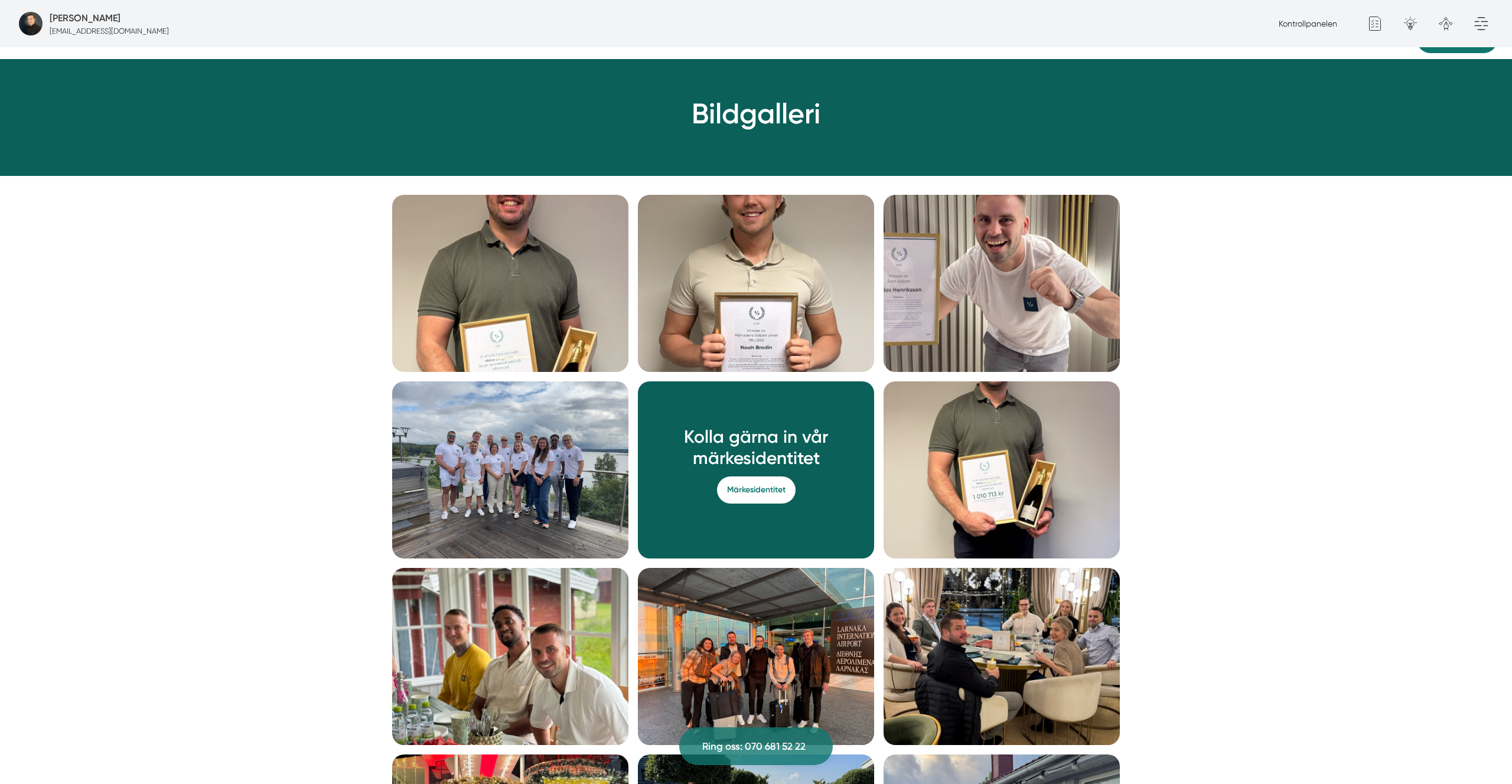
scroll to position [0, 0]
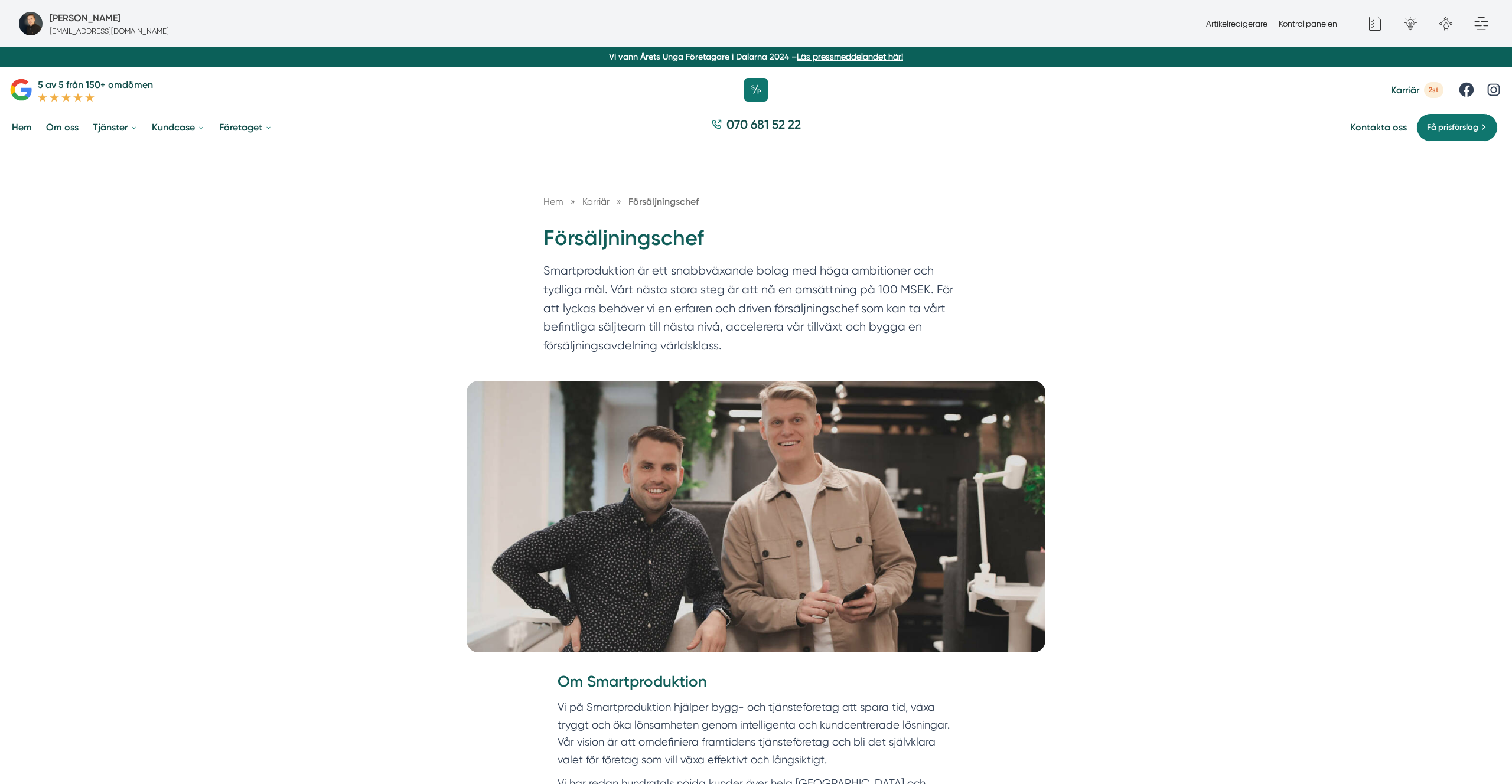
click at [447, 323] on div "Hem » Karriär » Försäljningschef Försäljningschef Smartproduktion är ett snabbv…" at bounding box center [756, 264] width 1512 height 234
click at [636, 326] on p "Smartproduktion är ett snabbväxande bolag med höga ambitioner och tydliga mål. …" at bounding box center [756, 311] width 426 height 99
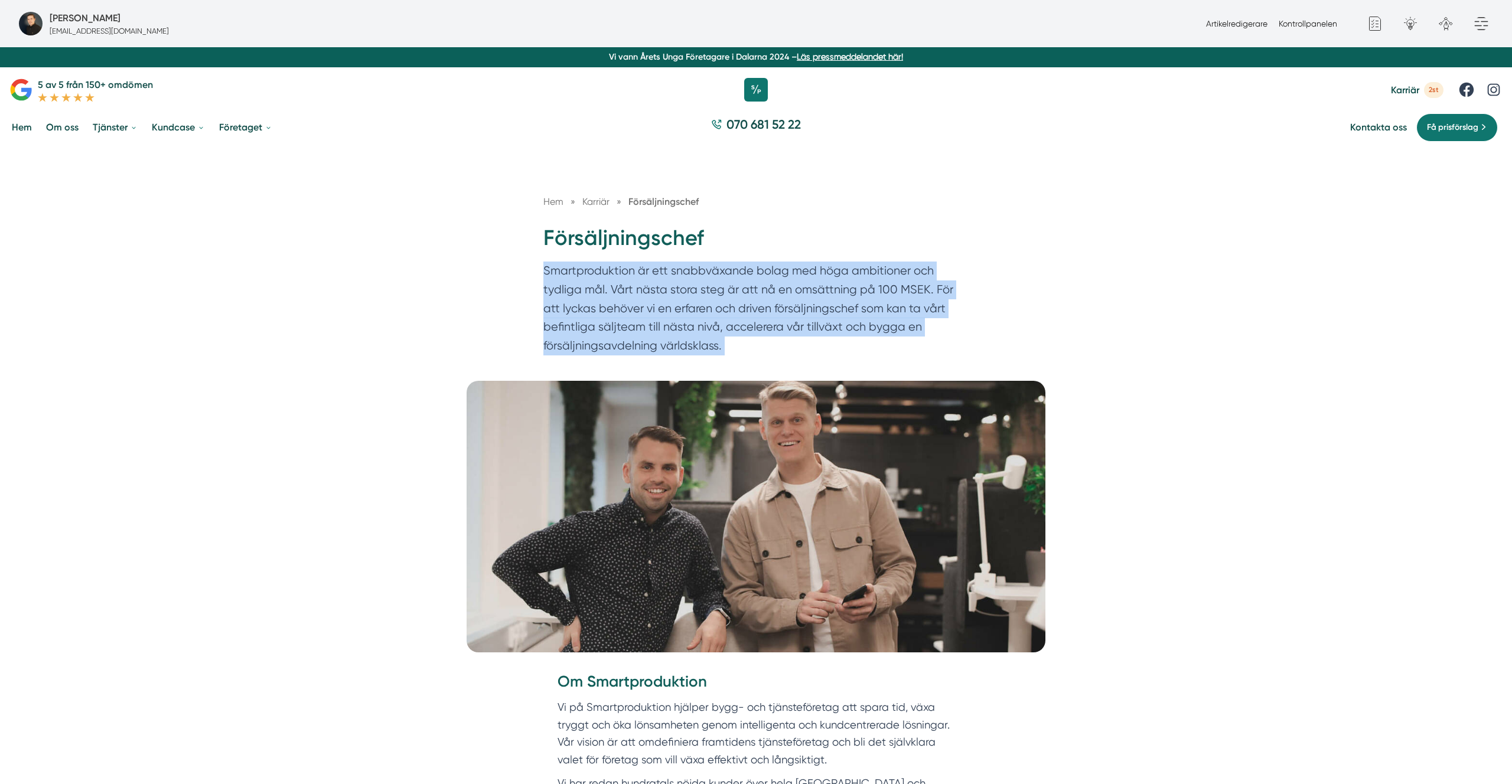
click at [636, 326] on p "Smartproduktion är ett snabbväxande bolag med höga ambitioner och tydliga mål. …" at bounding box center [756, 311] width 426 height 99
click at [747, 285] on p "Smartproduktion är ett snabbväxande bolag med höga ambitioner och tydliga mål. …" at bounding box center [756, 311] width 426 height 99
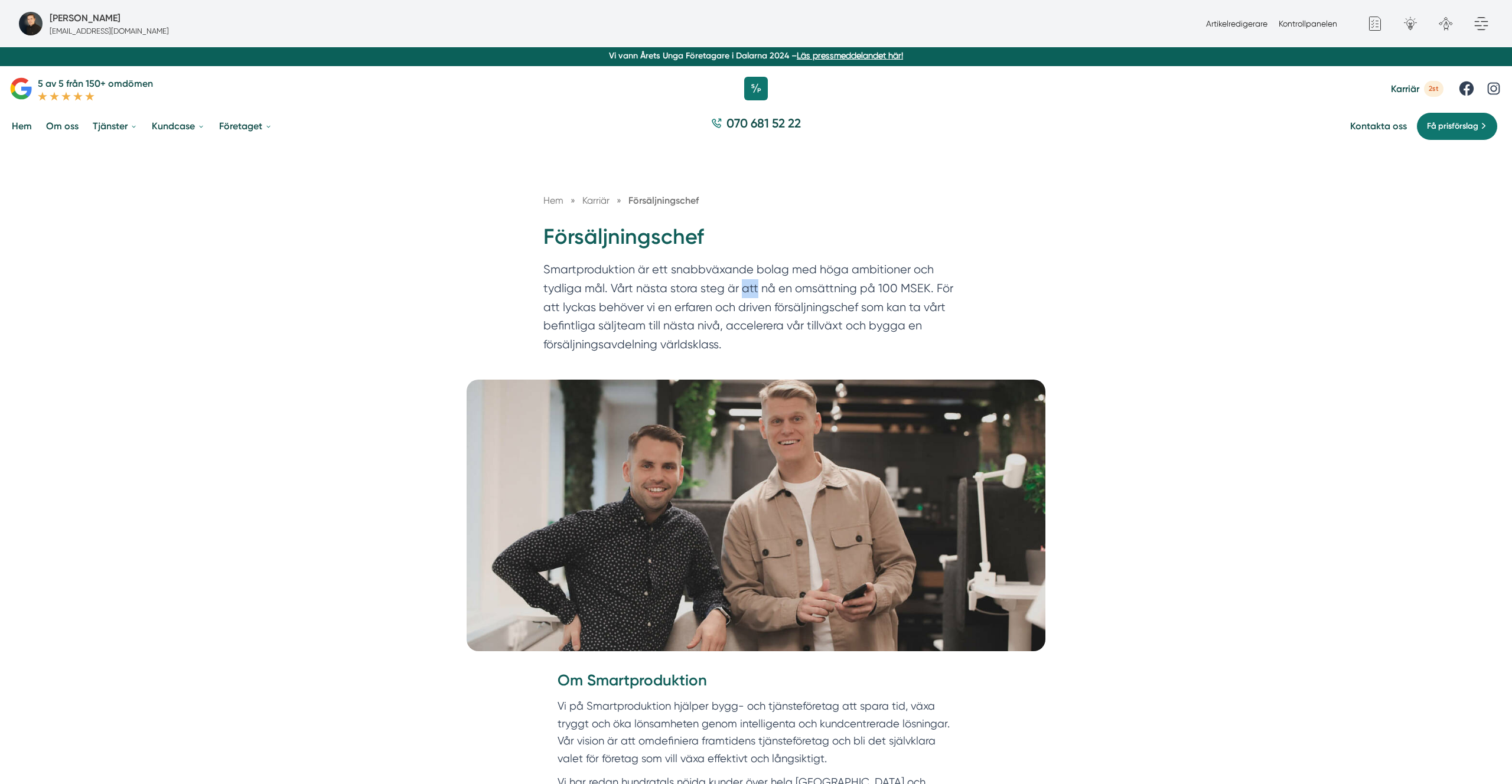
click at [747, 285] on p "Smartproduktion är ett snabbväxande bolag med höga ambitioner och tydliga mål. …" at bounding box center [756, 310] width 426 height 99
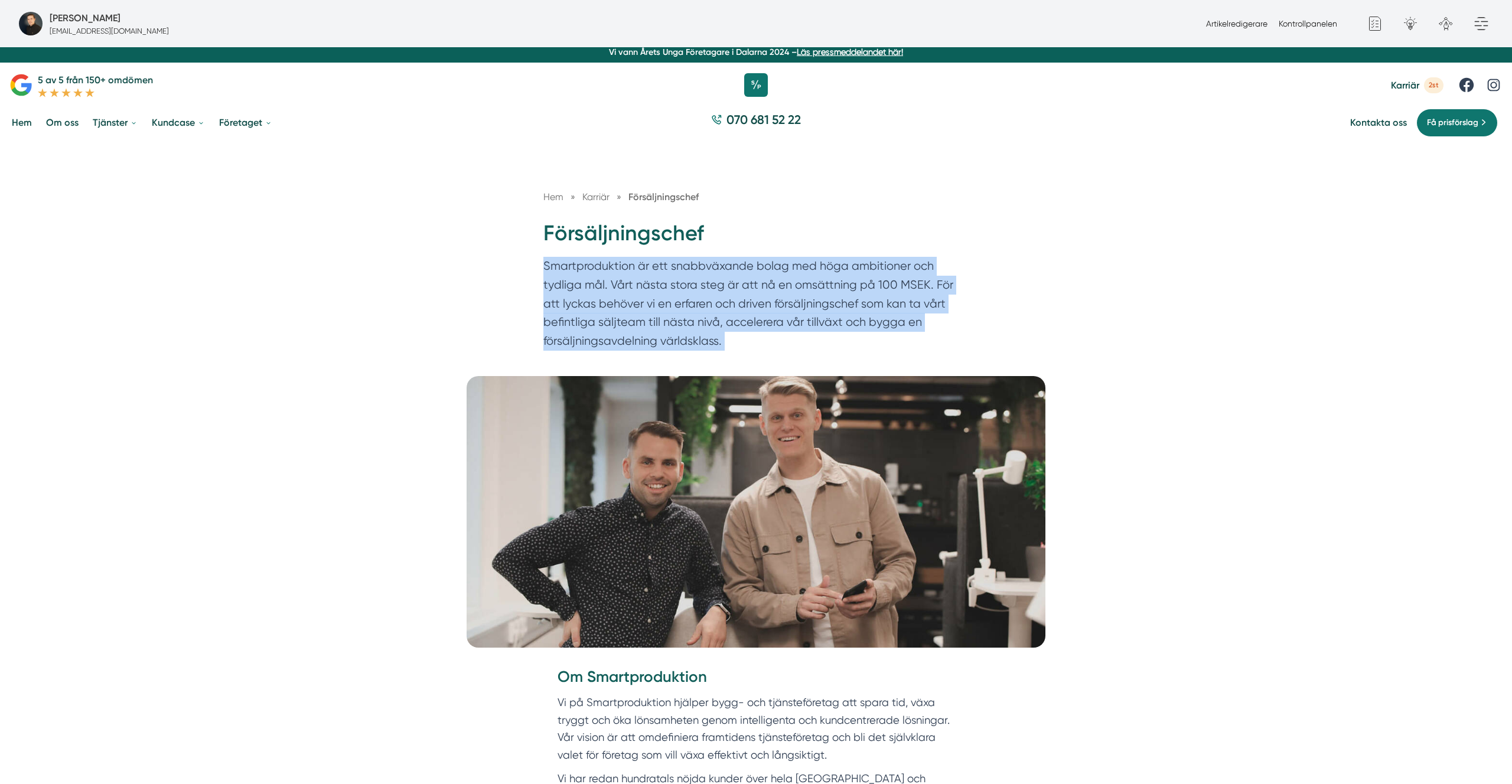
click at [747, 285] on p "Smartproduktion är ett snabbväxande bolag med höga ambitioner och tydliga mål. …" at bounding box center [756, 306] width 426 height 99
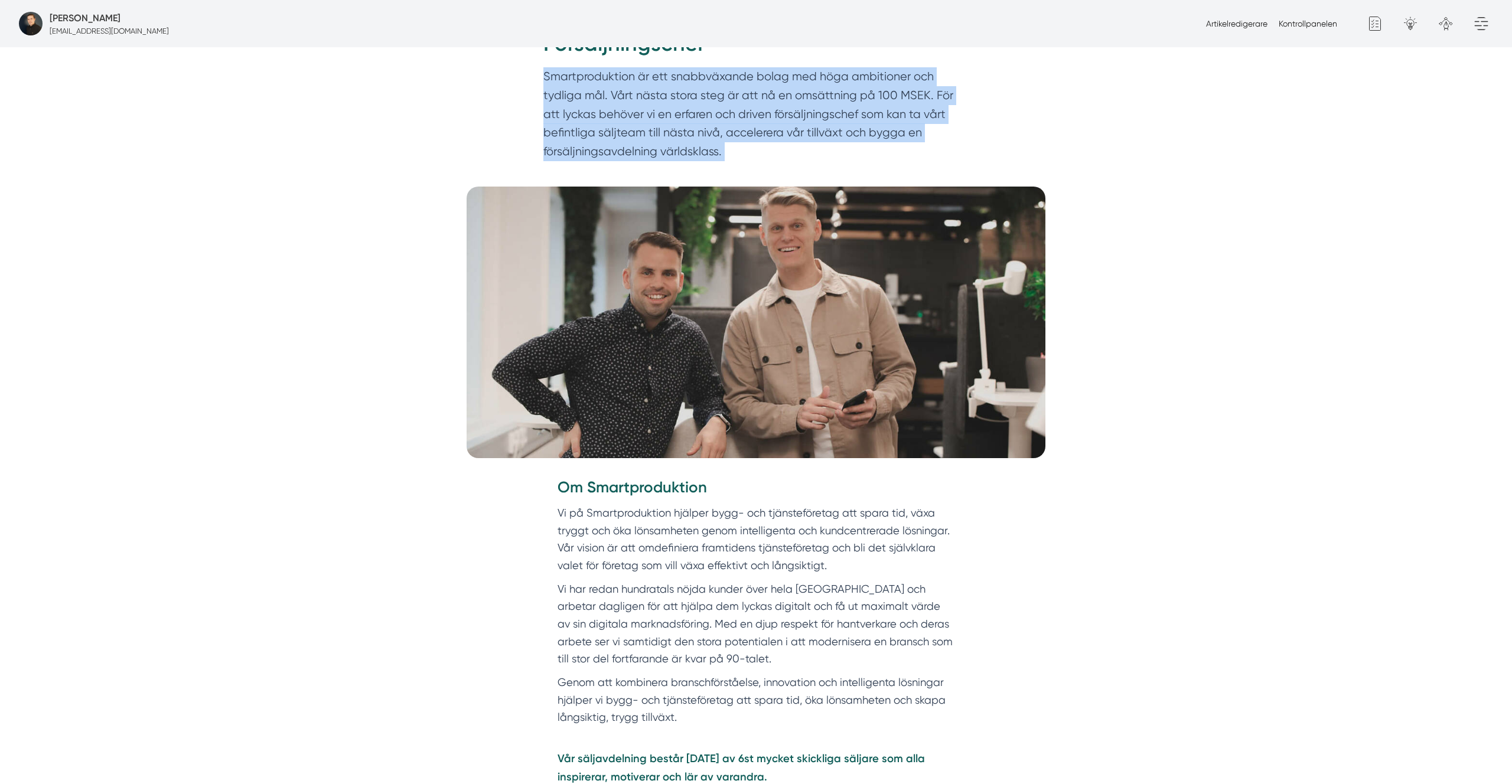
scroll to position [197, 0]
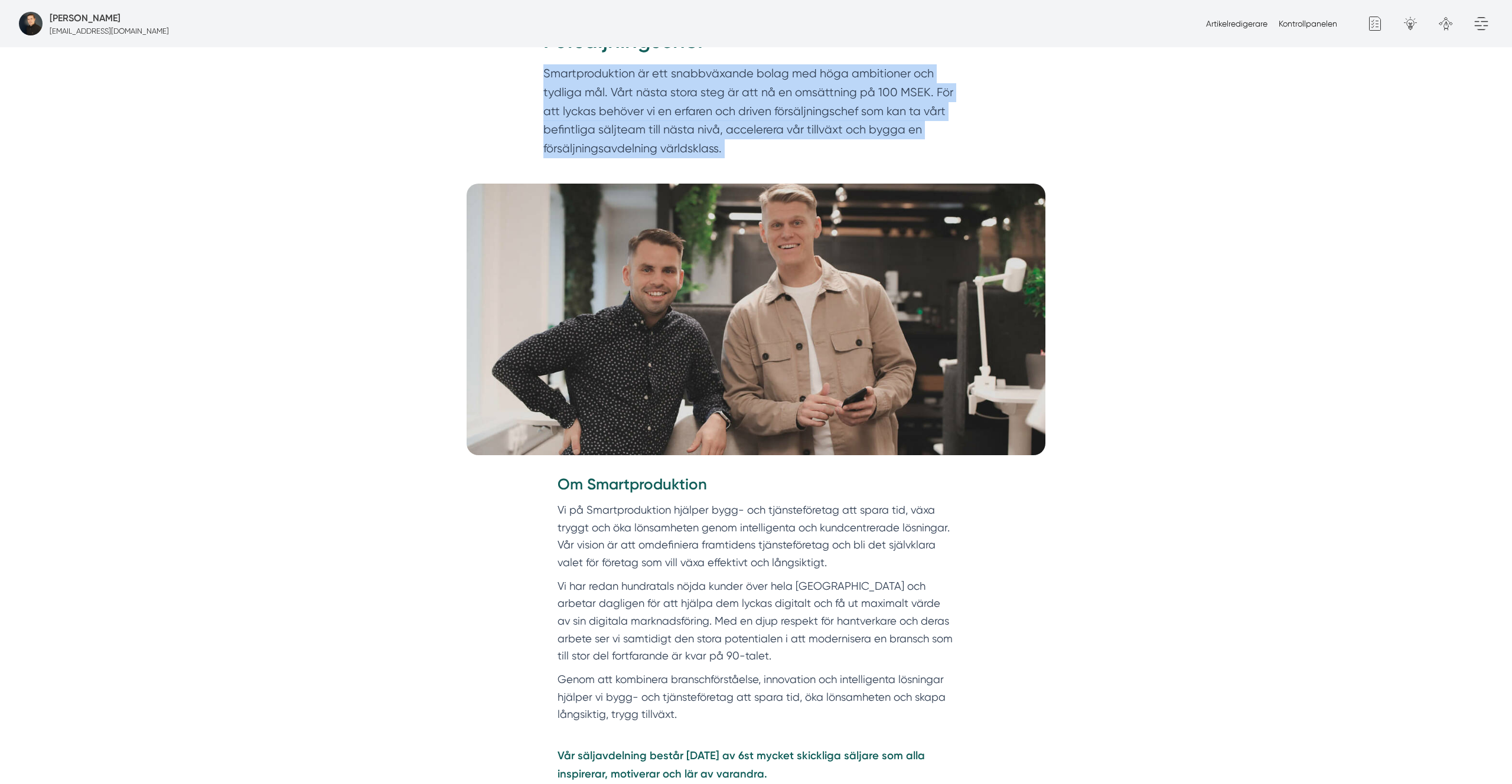
click at [698, 340] on img at bounding box center [756, 320] width 579 height 272
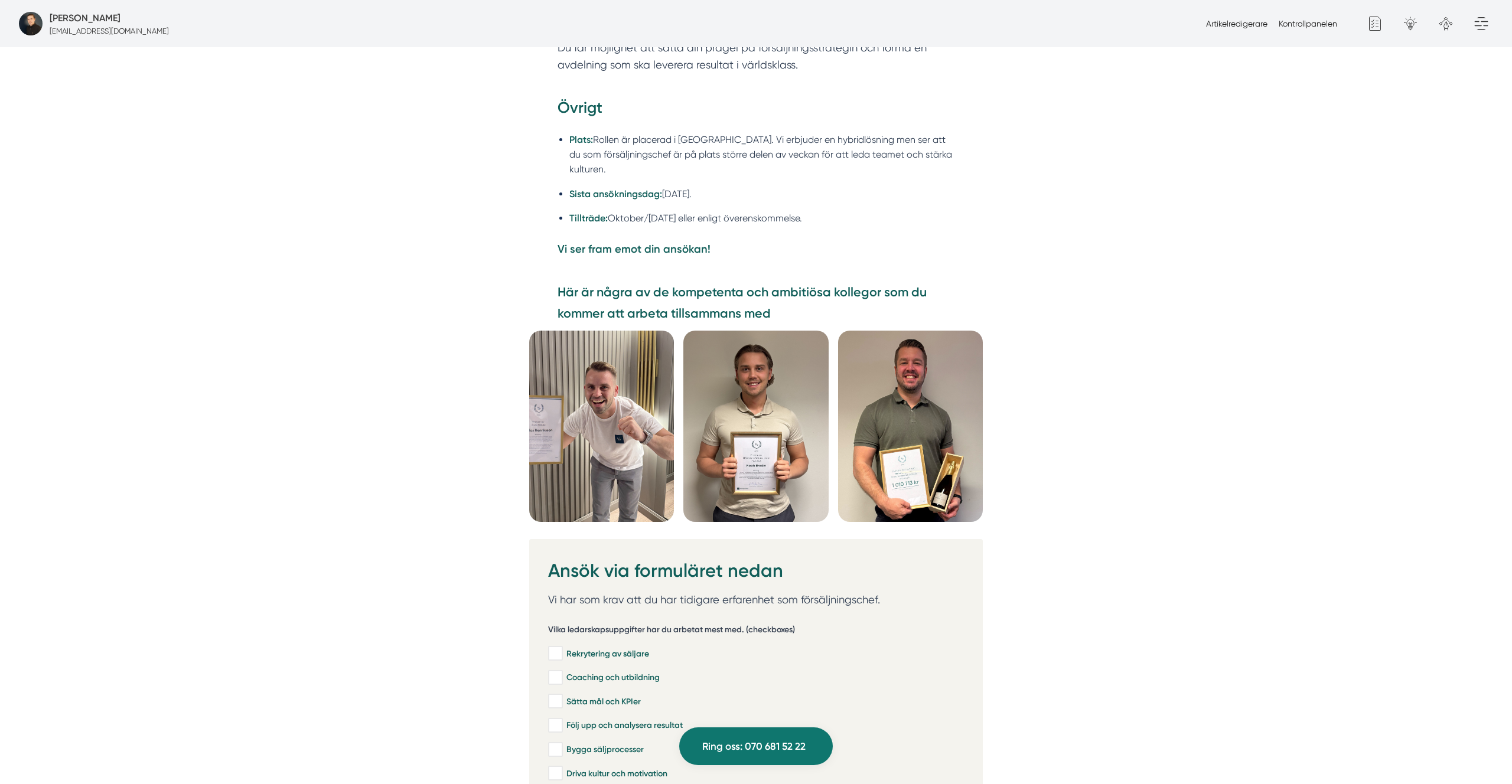
scroll to position [2925, 0]
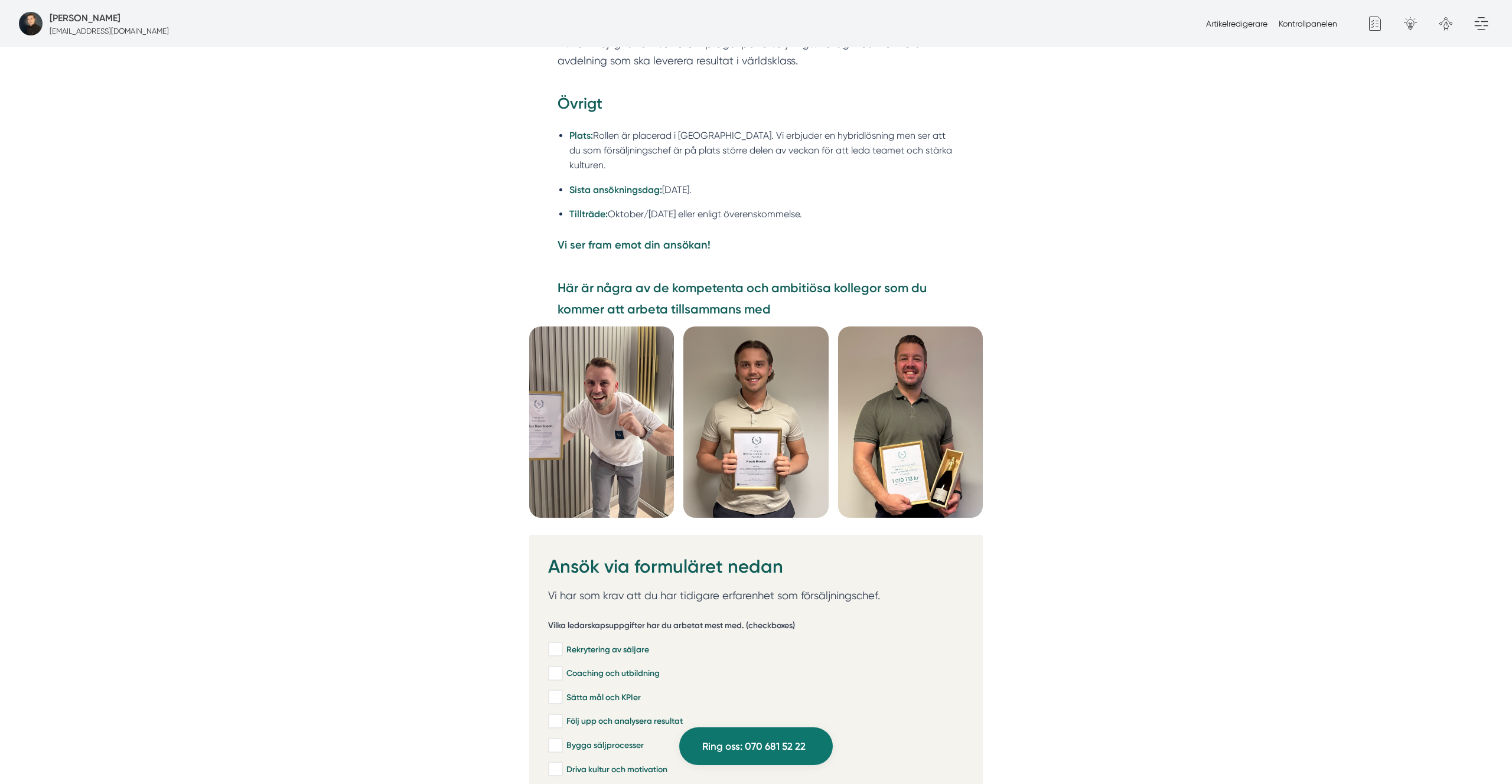
click at [723, 280] on strong "Här är några av de kompetenta och ambitiösa kollegor som du kommer att arbeta t…" at bounding box center [742, 299] width 369 height 37
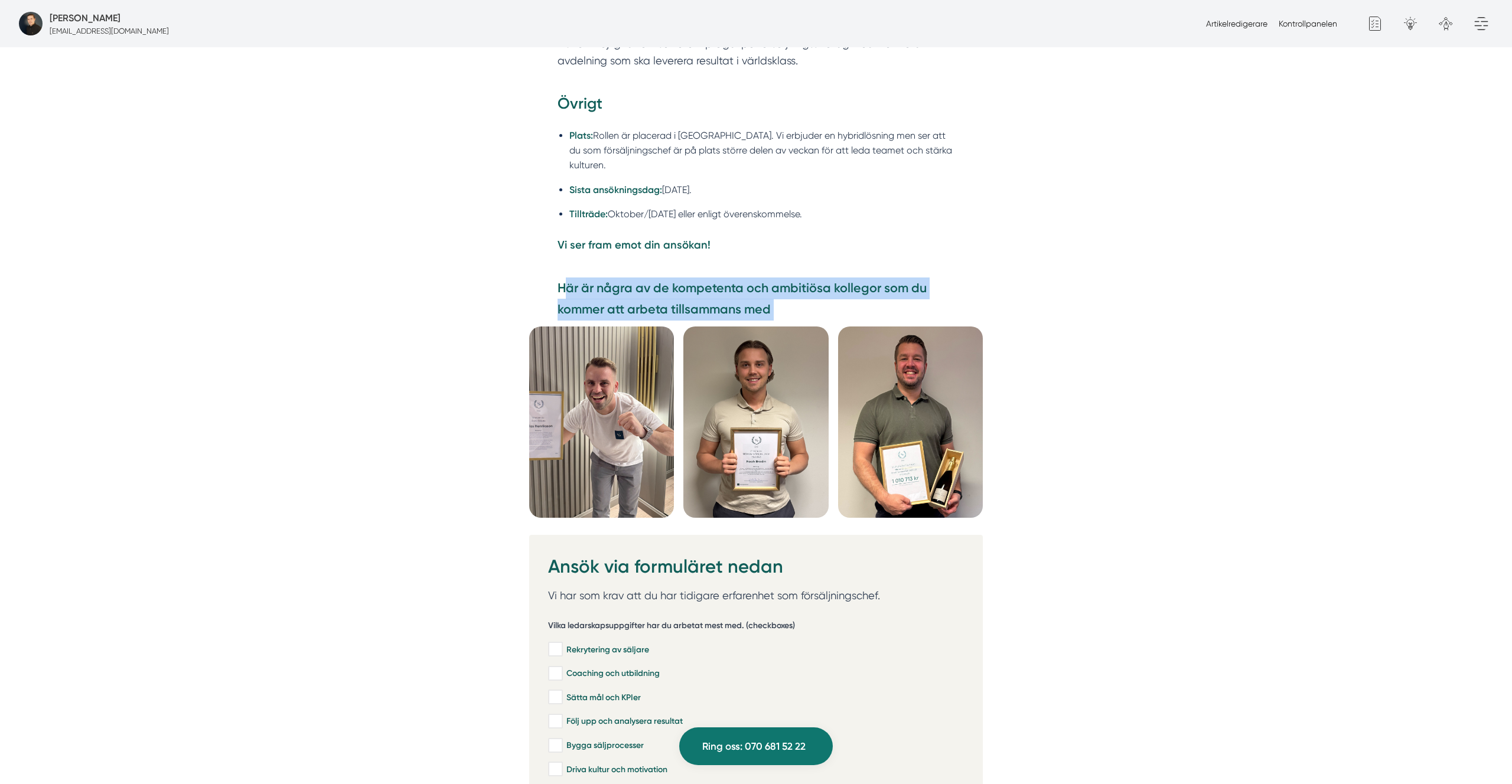
click at [723, 280] on strong "Här är några av de kompetenta och ambitiösa kollegor som du kommer att arbeta t…" at bounding box center [742, 299] width 369 height 37
click at [724, 280] on strong "Här är några av de kompetenta och ambitiösa kollegor som du kommer att arbeta t…" at bounding box center [742, 299] width 369 height 37
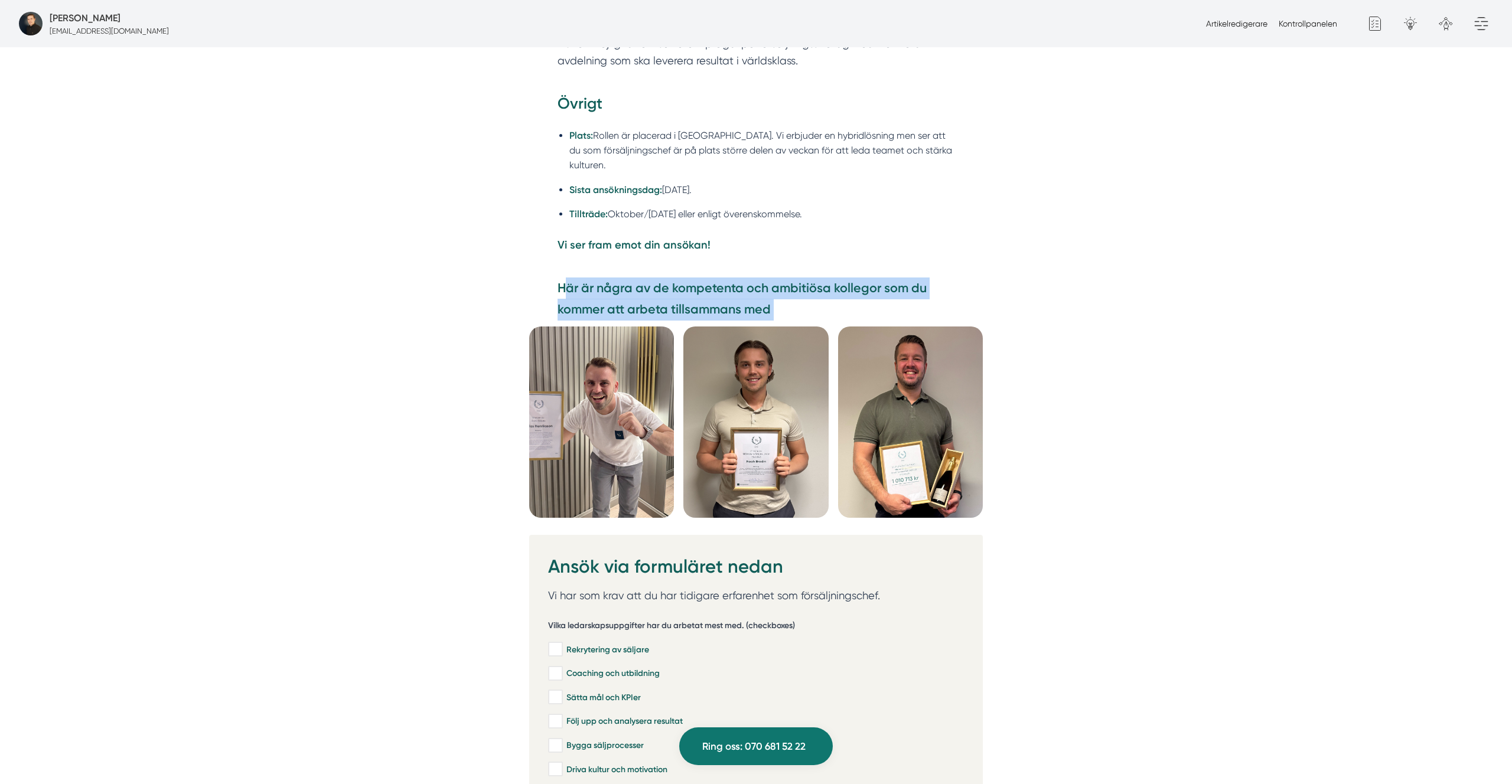
click at [724, 280] on strong "Här är några av de kompetenta och ambitiösa kollegor som du kommer att arbeta t…" at bounding box center [742, 299] width 369 height 37
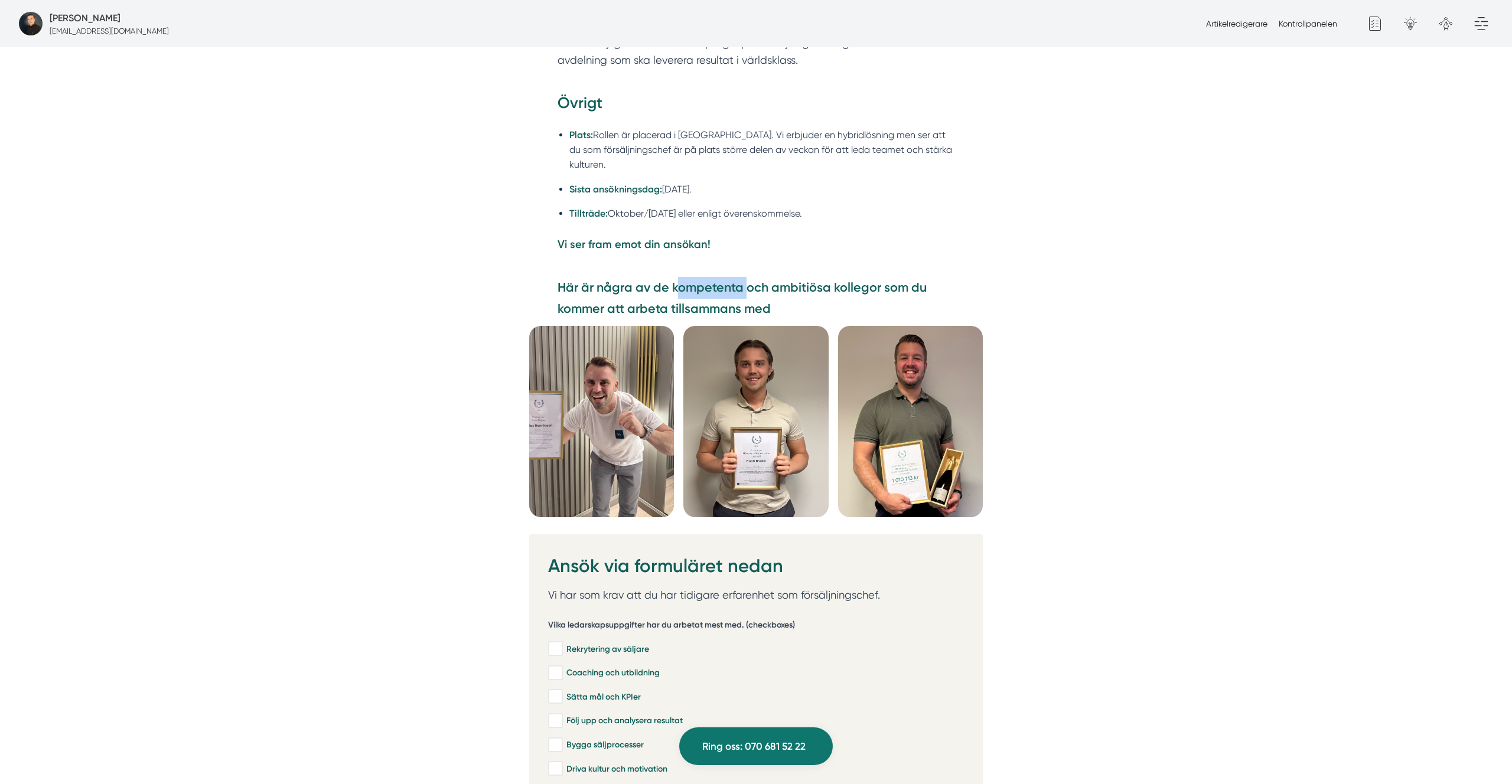
click at [724, 280] on strong "Här är några av de kompetenta och ambitiösa kollegor som du kommer att arbeta t…" at bounding box center [742, 299] width 369 height 37
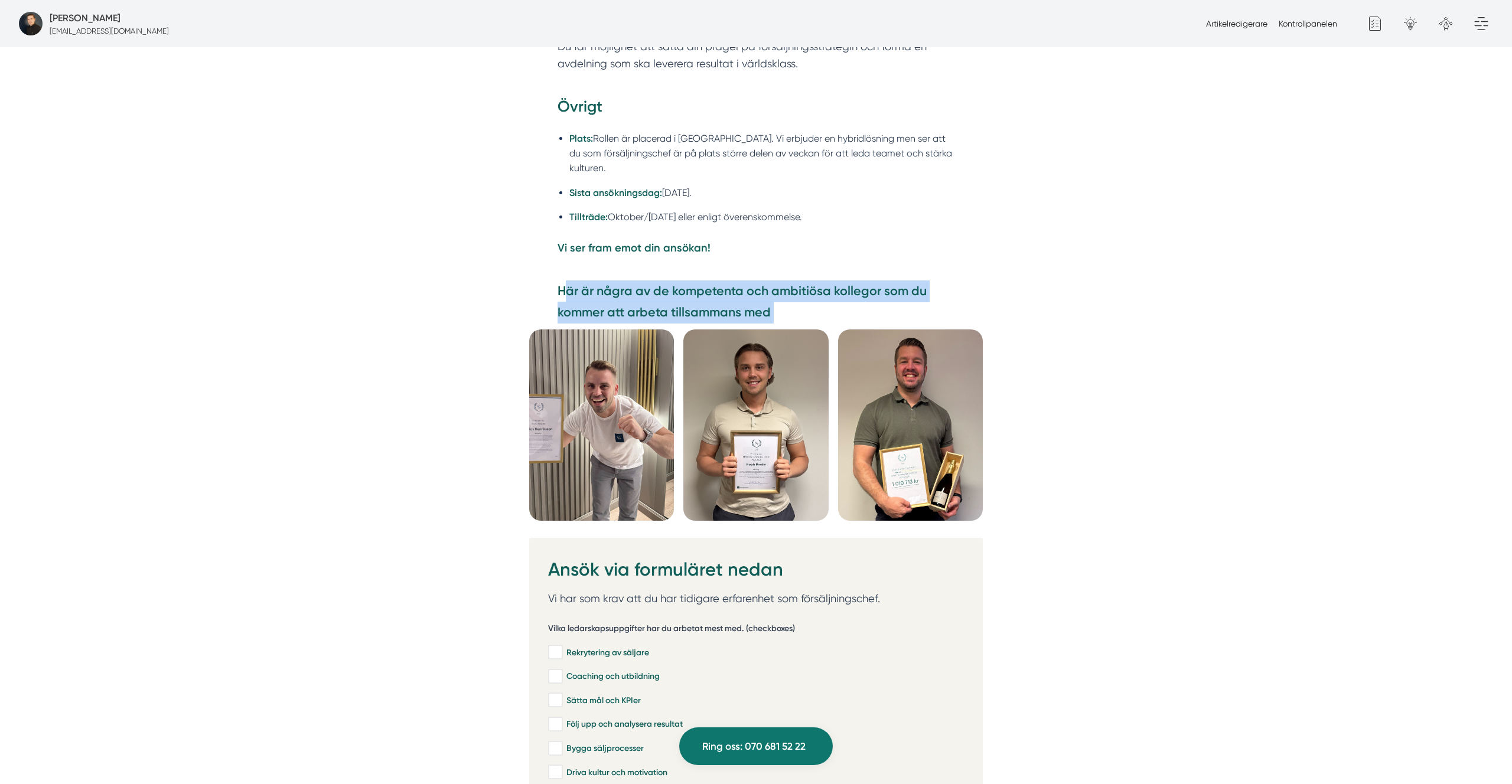
click at [724, 284] on strong "Här är några av de kompetenta och ambitiösa kollegor som du kommer att arbeta t…" at bounding box center [742, 302] width 369 height 37
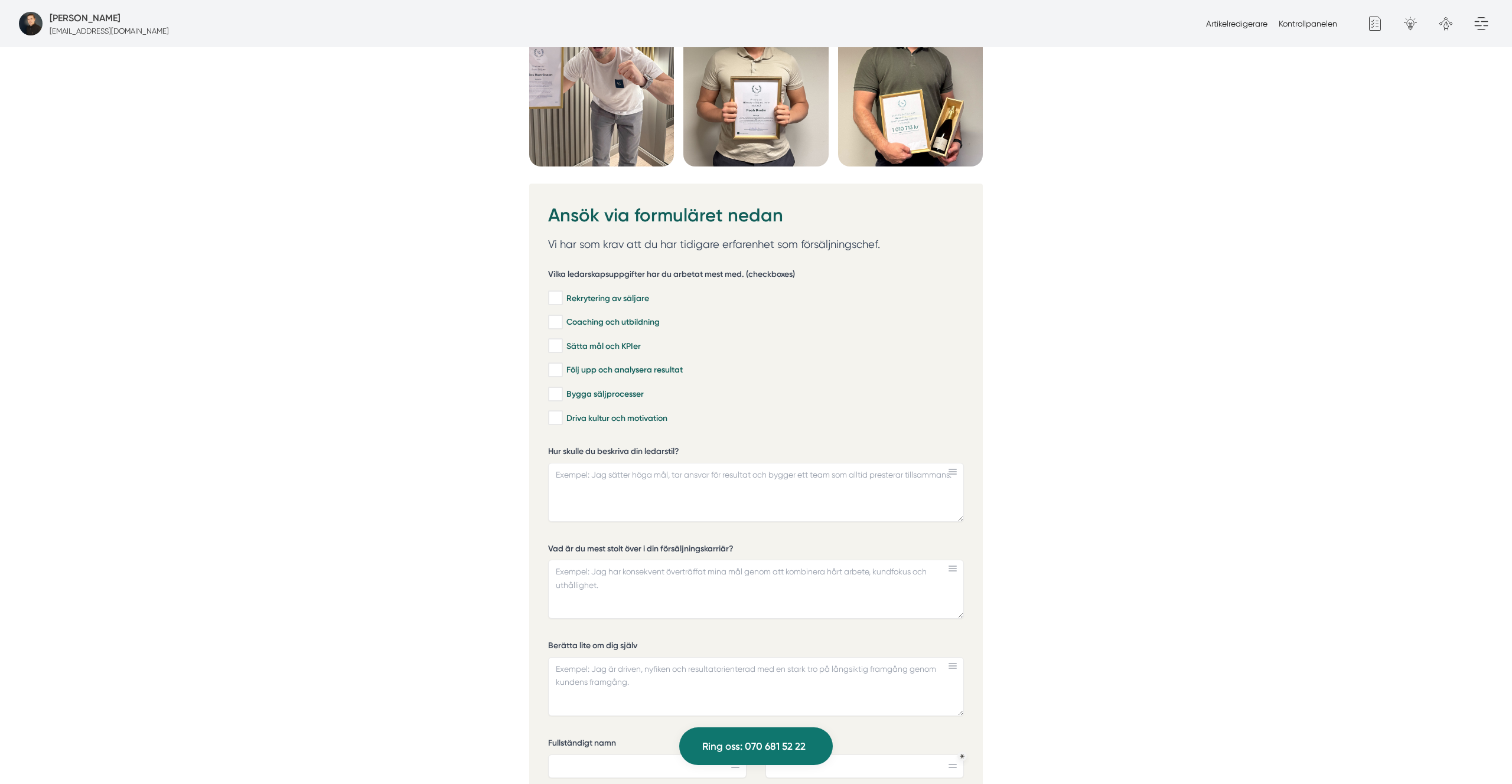
click at [1300, 21] on link "Kontrollpanelen" at bounding box center [1308, 24] width 59 height 9
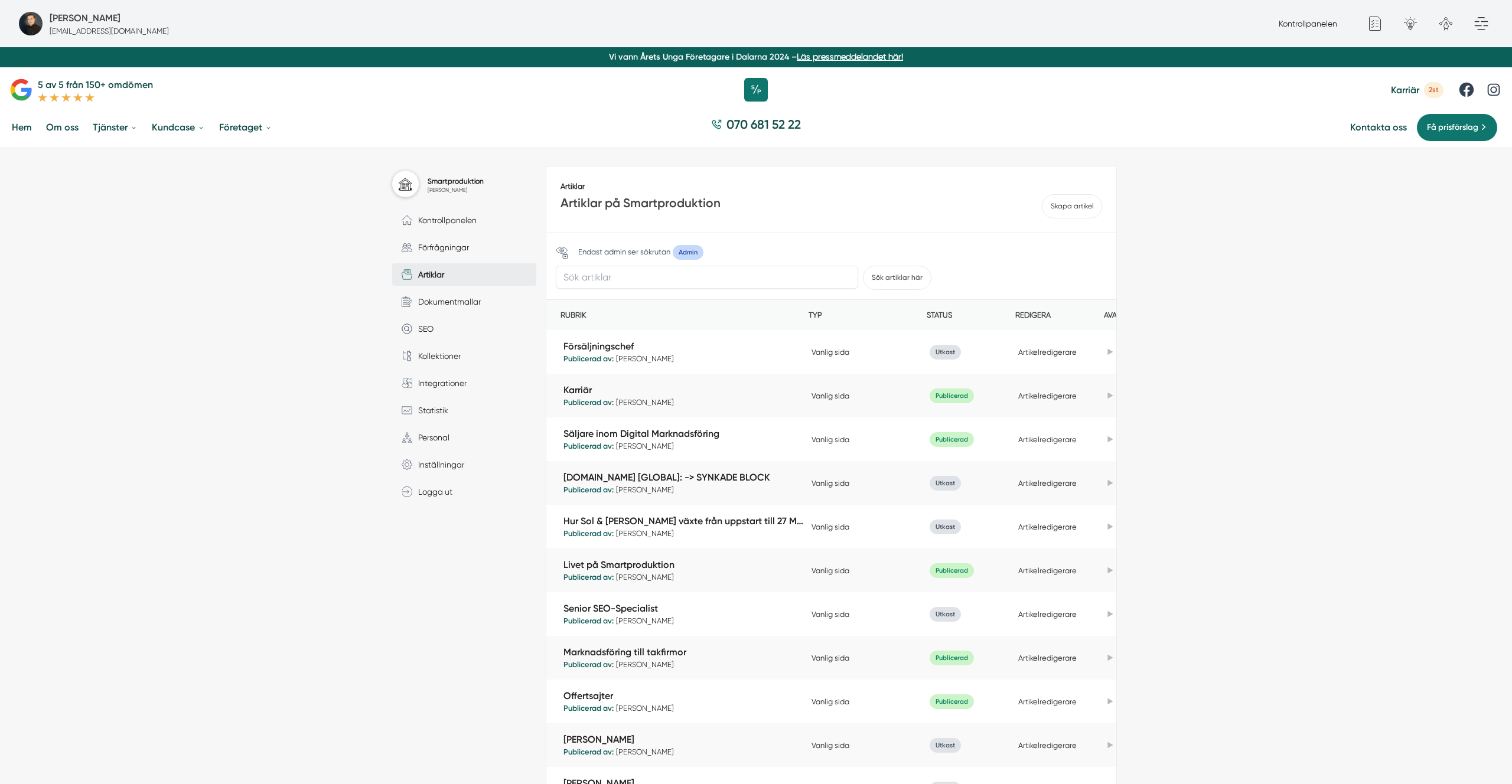
click at [1448, 262] on div "Smartproduktion [PERSON_NAME] Kontrollpanelen Förfrågningar Artiklar Dokumentma…" at bounding box center [756, 611] width 1512 height 929
click at [1392, 306] on div "Smartproduktion [PERSON_NAME] Kontrollpanelen Förfrågningar Artiklar Dokumentma…" at bounding box center [756, 611] width 1512 height 929
click at [160, 372] on div "Smartproduktion [PERSON_NAME] Kontrollpanelen Förfrågningar Artiklar Dokumentma…" at bounding box center [756, 611] width 1512 height 929
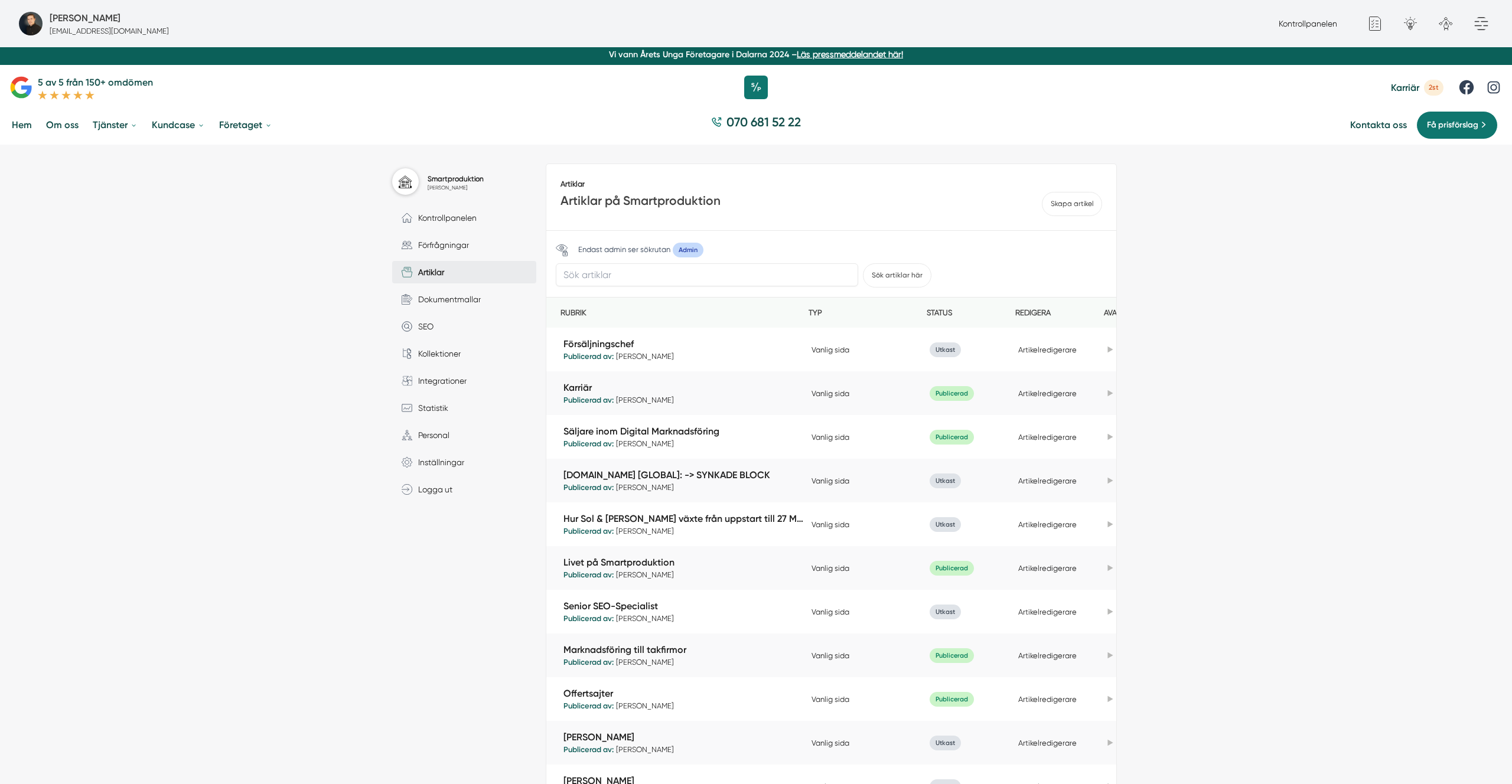
click at [217, 350] on div "Smartproduktion [PERSON_NAME] Kontrollpanelen Förfrågningar Artiklar Dokumentma…" at bounding box center [756, 609] width 1512 height 929
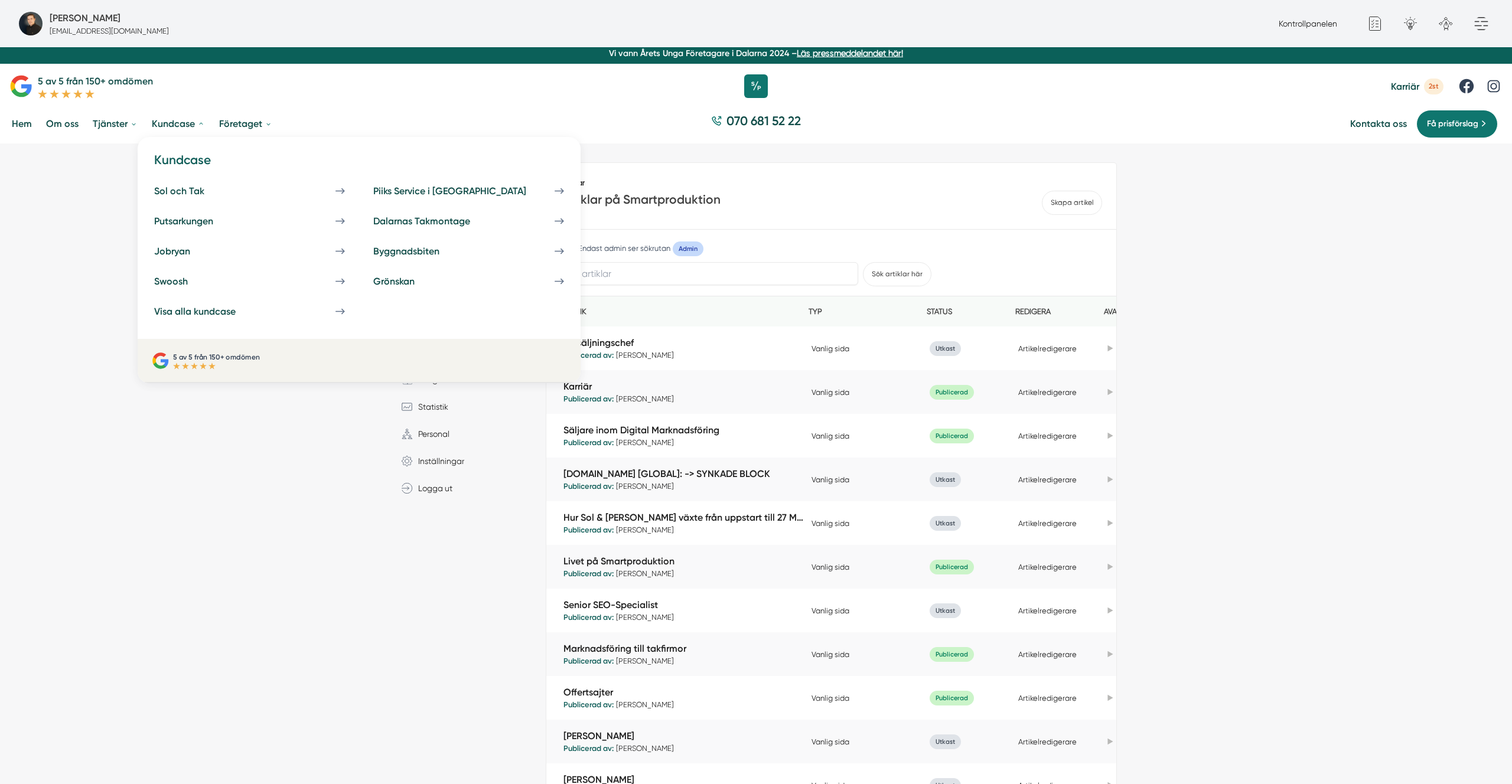
click at [184, 123] on link "Kundcase" at bounding box center [178, 123] width 58 height 30
click at [173, 160] on h4 "Kundcase" at bounding box center [358, 165] width 424 height 27
drag, startPoint x: 173, startPoint y: 160, endPoint x: 180, endPoint y: 128, distance: 32.8
click at [173, 160] on h4 "Kundcase" at bounding box center [358, 165] width 424 height 27
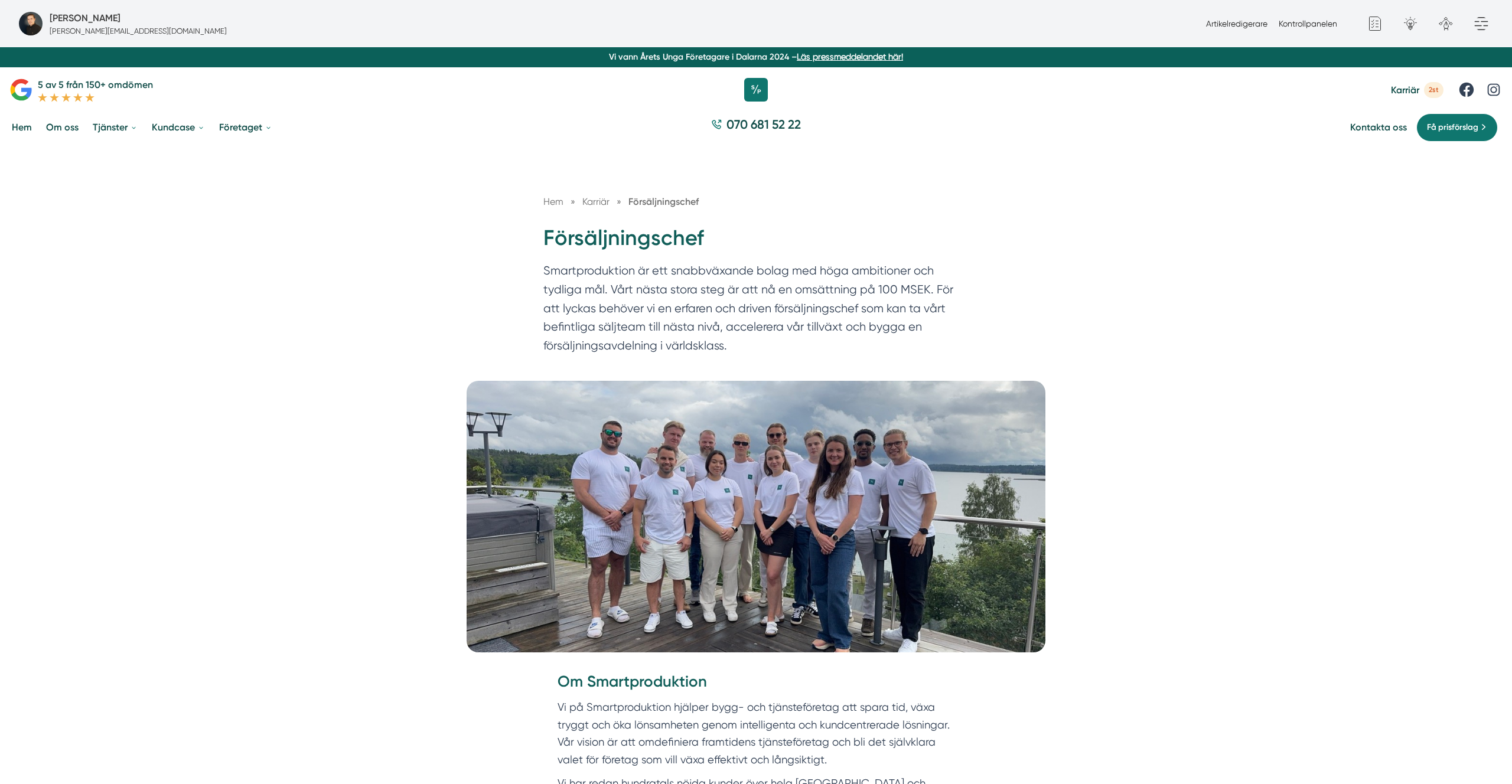
click at [665, 254] on h1 "Försäljningschef" at bounding box center [756, 243] width 426 height 39
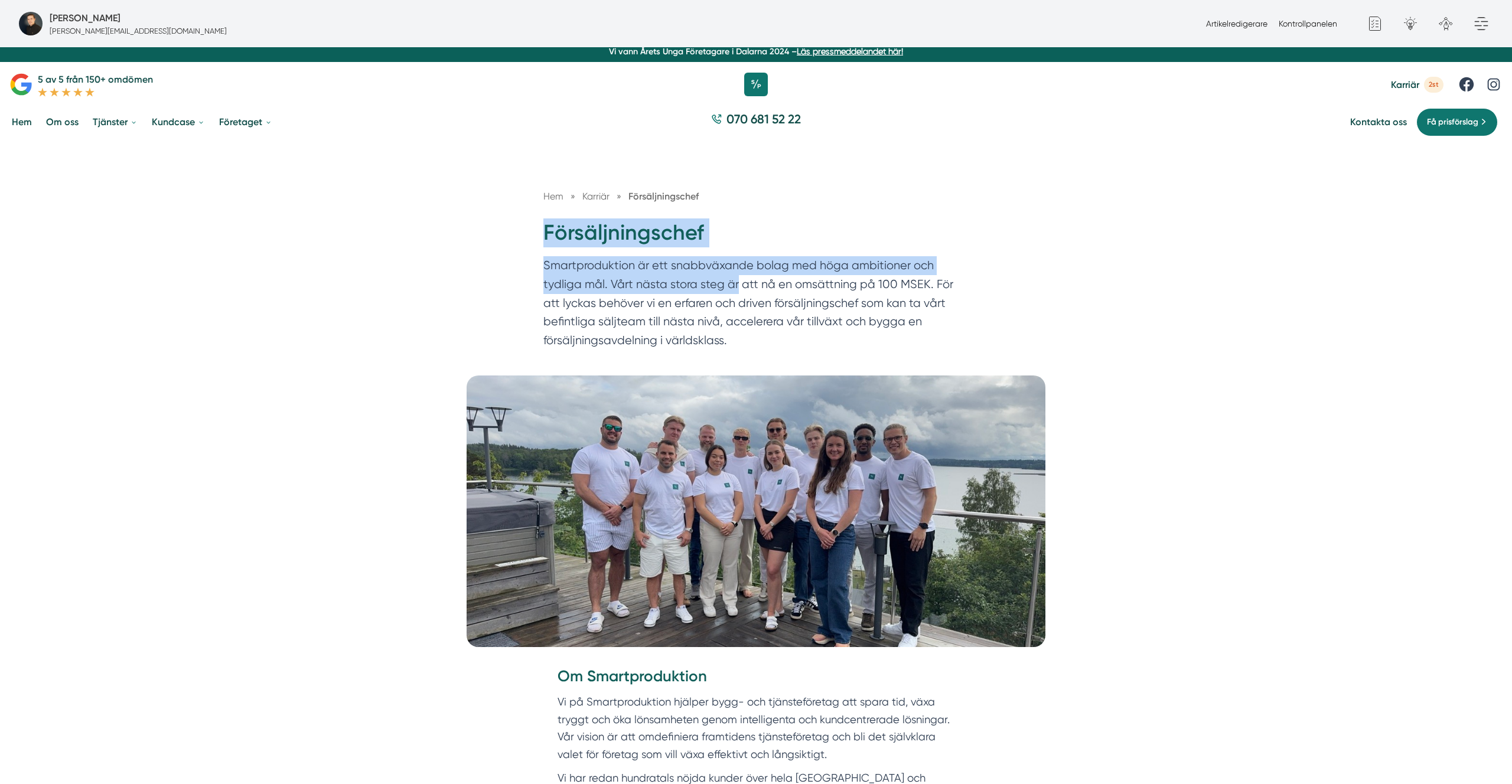
scroll to position [5, 0]
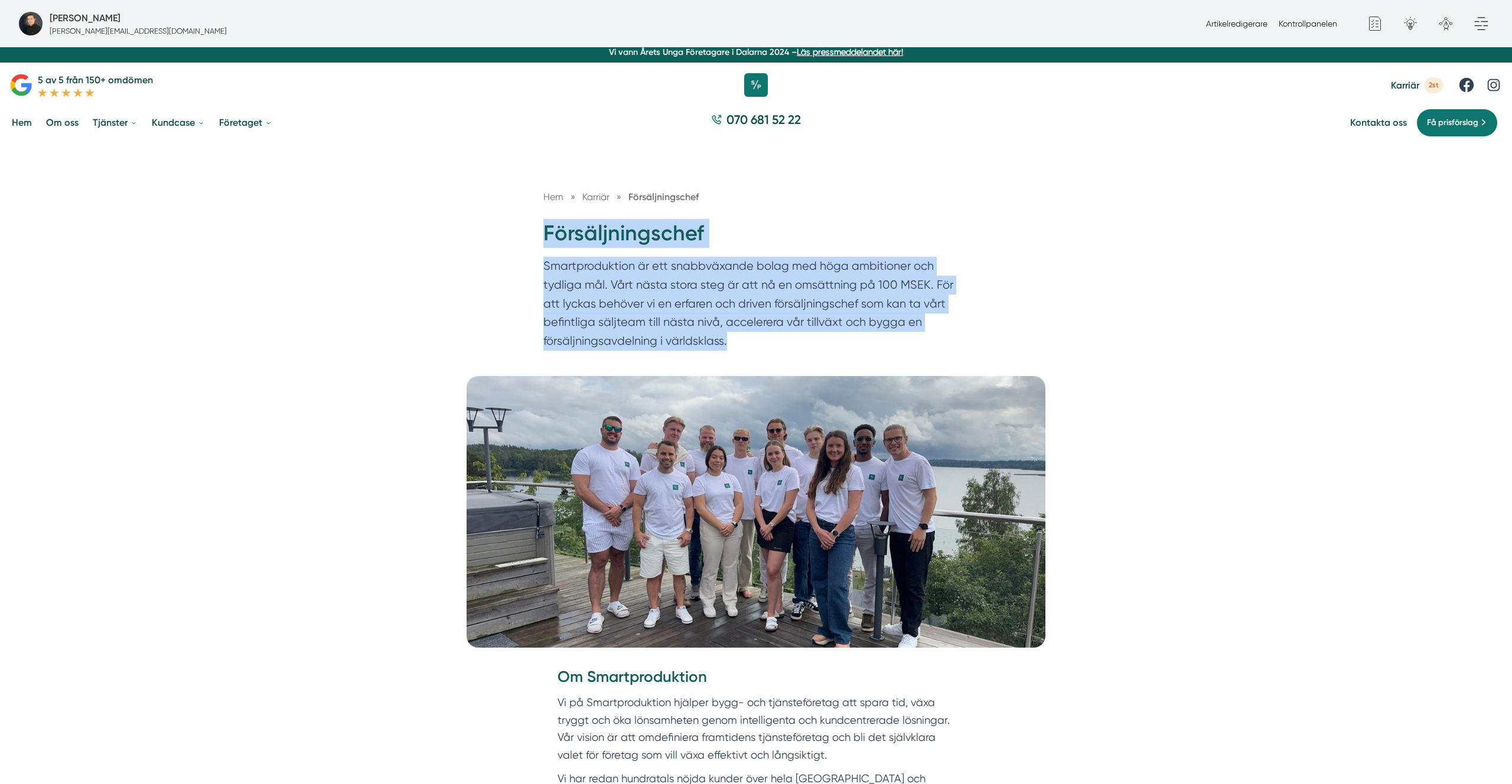
drag, startPoint x: 735, startPoint y: 281, endPoint x: 745, endPoint y: 338, distance: 57.9
click at [745, 339] on p "Smartproduktion är ett snabbväxande bolag med höga ambitioner och tydliga mål. …" at bounding box center [756, 306] width 426 height 99
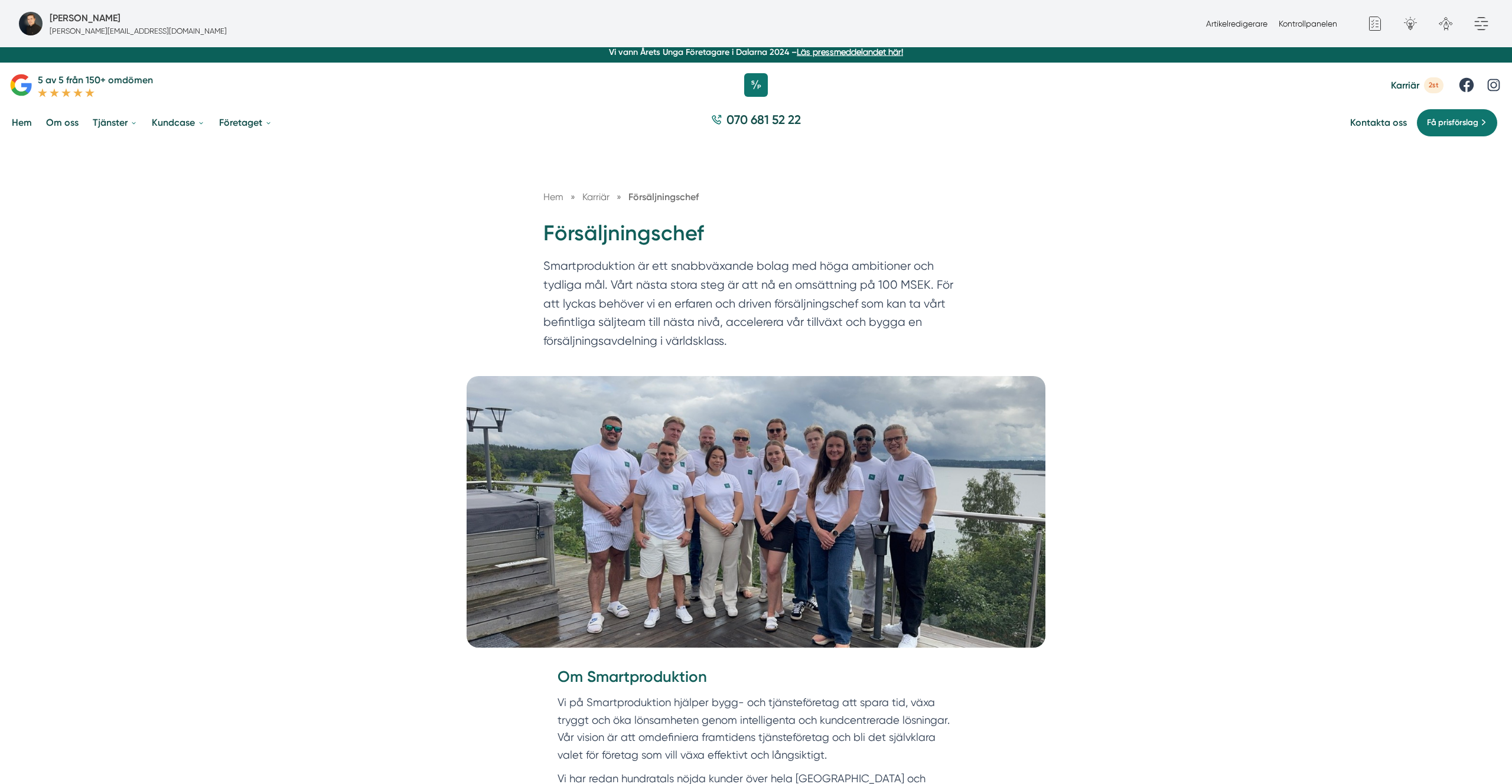
click at [746, 338] on p "Smartproduktion är ett snabbväxande bolag med höga ambitioner och tydliga mål. …" at bounding box center [756, 306] width 426 height 99
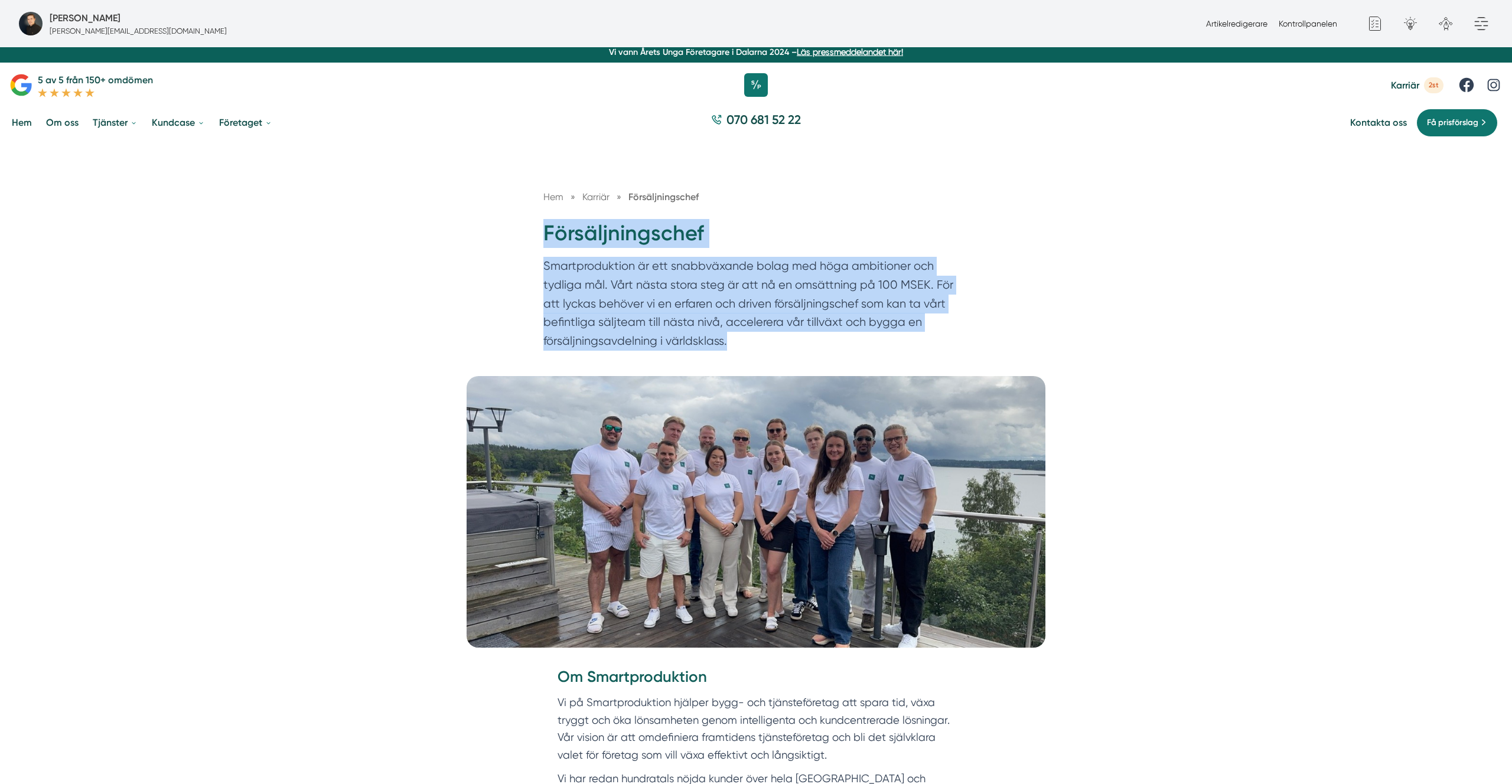
drag, startPoint x: 734, startPoint y: 334, endPoint x: 529, endPoint y: 230, distance: 229.9
click at [529, 230] on div "Hem » Karriär » Försäljningschef Försäljningschef Smartproduktion är ett snabbv…" at bounding box center [756, 273] width 453 height 166
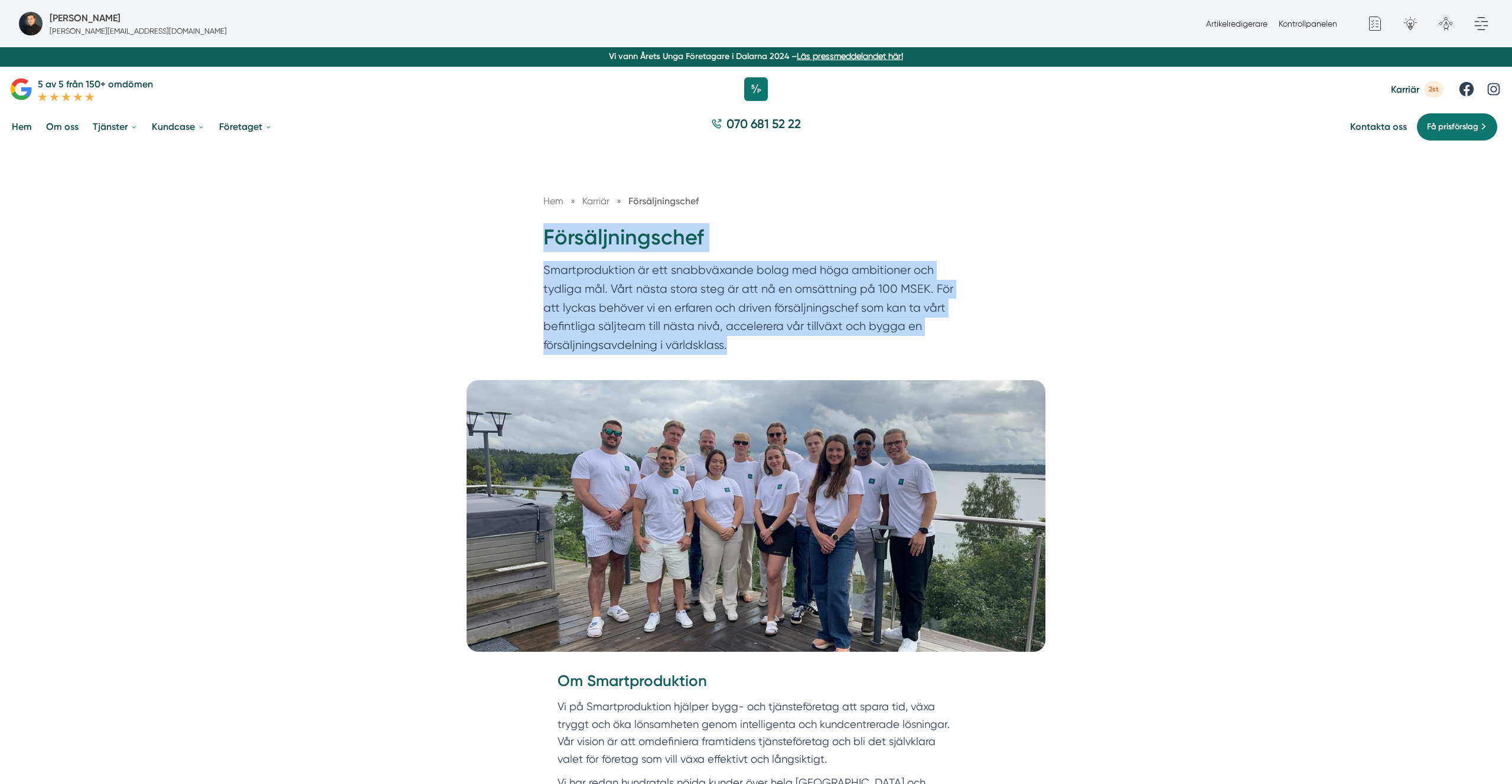
click at [529, 230] on div "Hem » Karriär » Försäljningschef Försäljningschef Smartproduktion är ett snabbv…" at bounding box center [756, 277] width 453 height 166
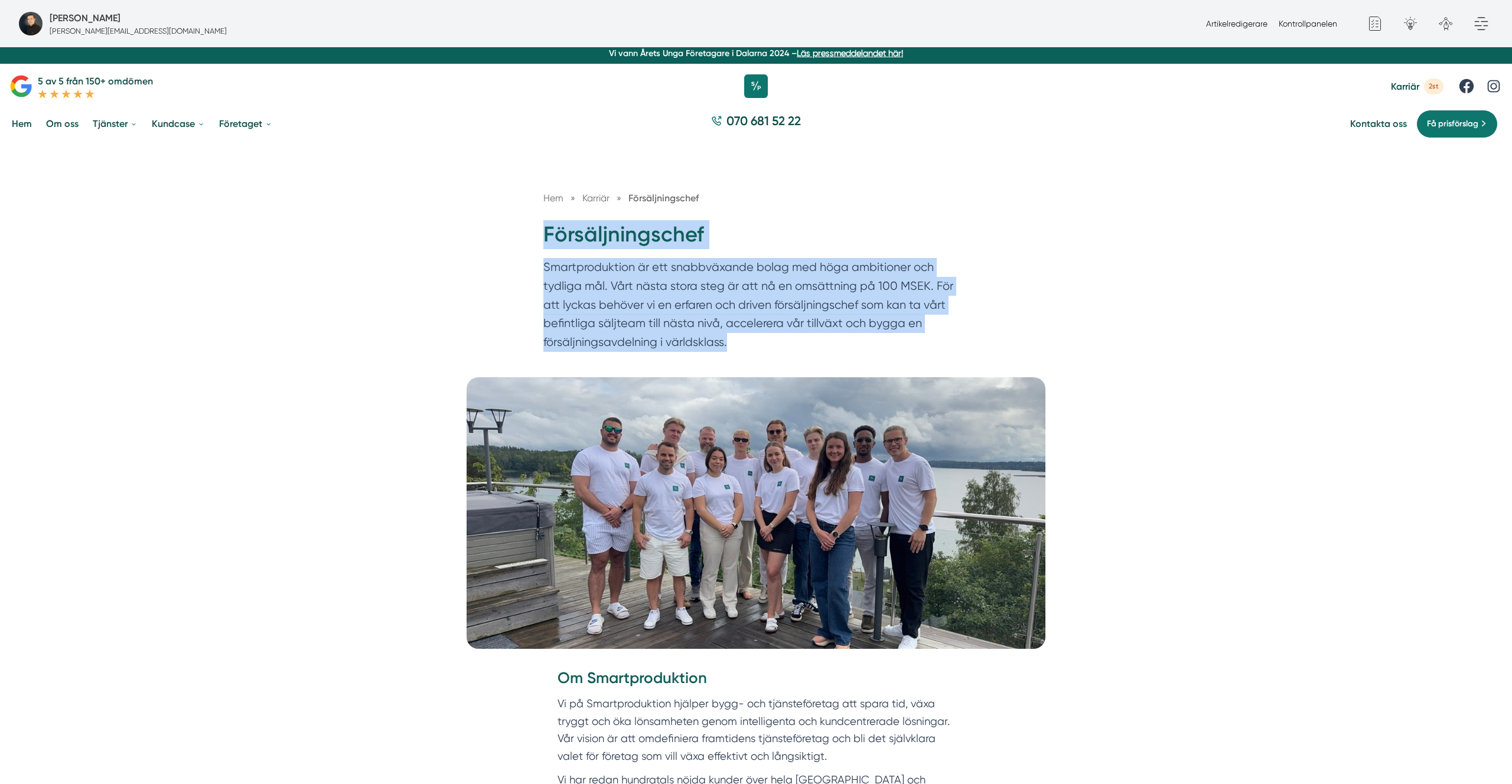
click at [505, 226] on div "Hem » Karriär » Försäljningschef Försäljningschef Smartproduktion är ett snabbv…" at bounding box center [756, 260] width 1512 height 234
drag, startPoint x: 783, startPoint y: 375, endPoint x: 551, endPoint y: 238, distance: 269.4
click at [551, 238] on div "Hem » Karriär » Försäljningschef Försäljningschef Smartproduktion är ett snabbv…" at bounding box center [756, 260] width 1512 height 234
click at [526, 226] on div "Hem » Karriär » Försäljningschef Försäljningschef Smartproduktion är ett snabbv…" at bounding box center [756, 260] width 1512 height 234
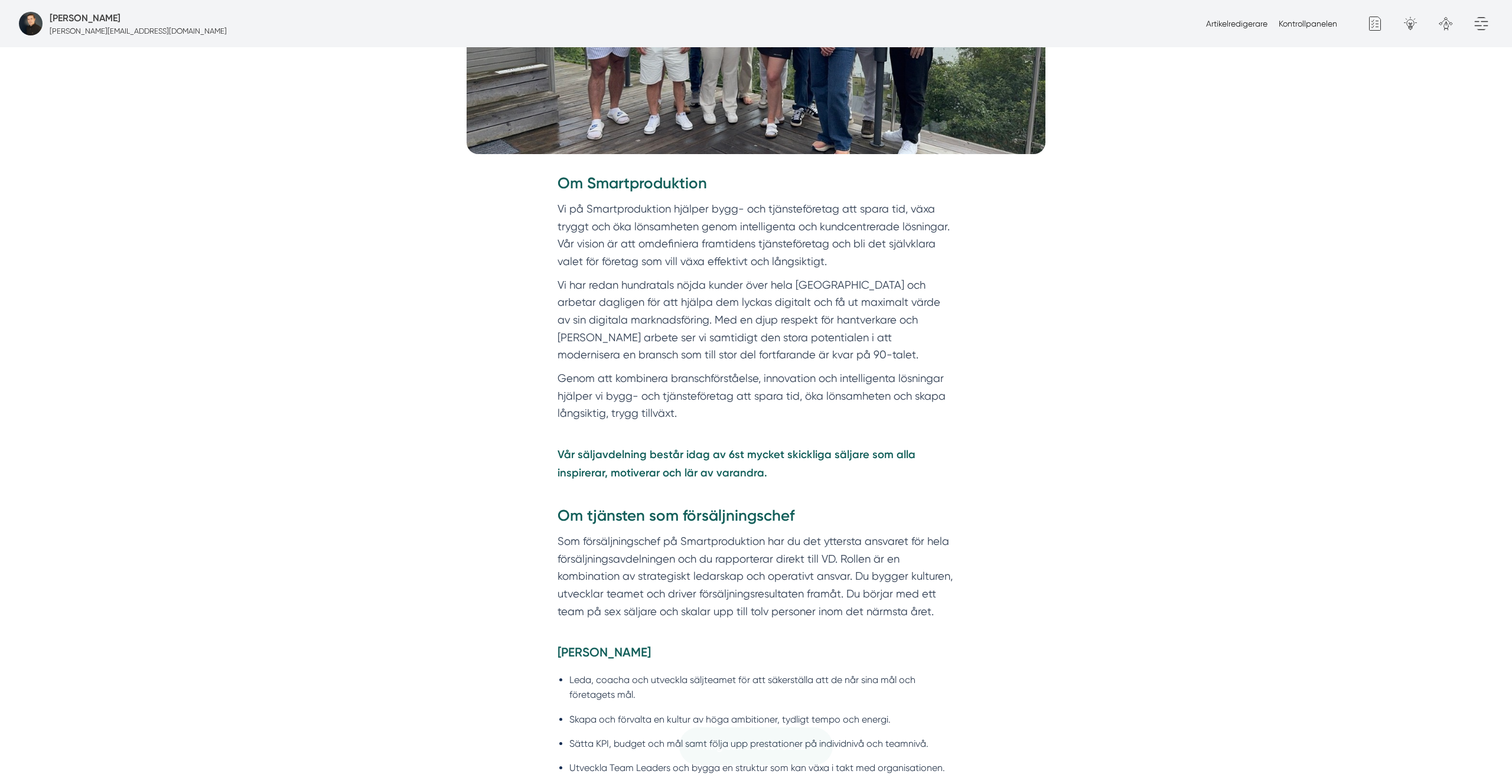
scroll to position [543, 0]
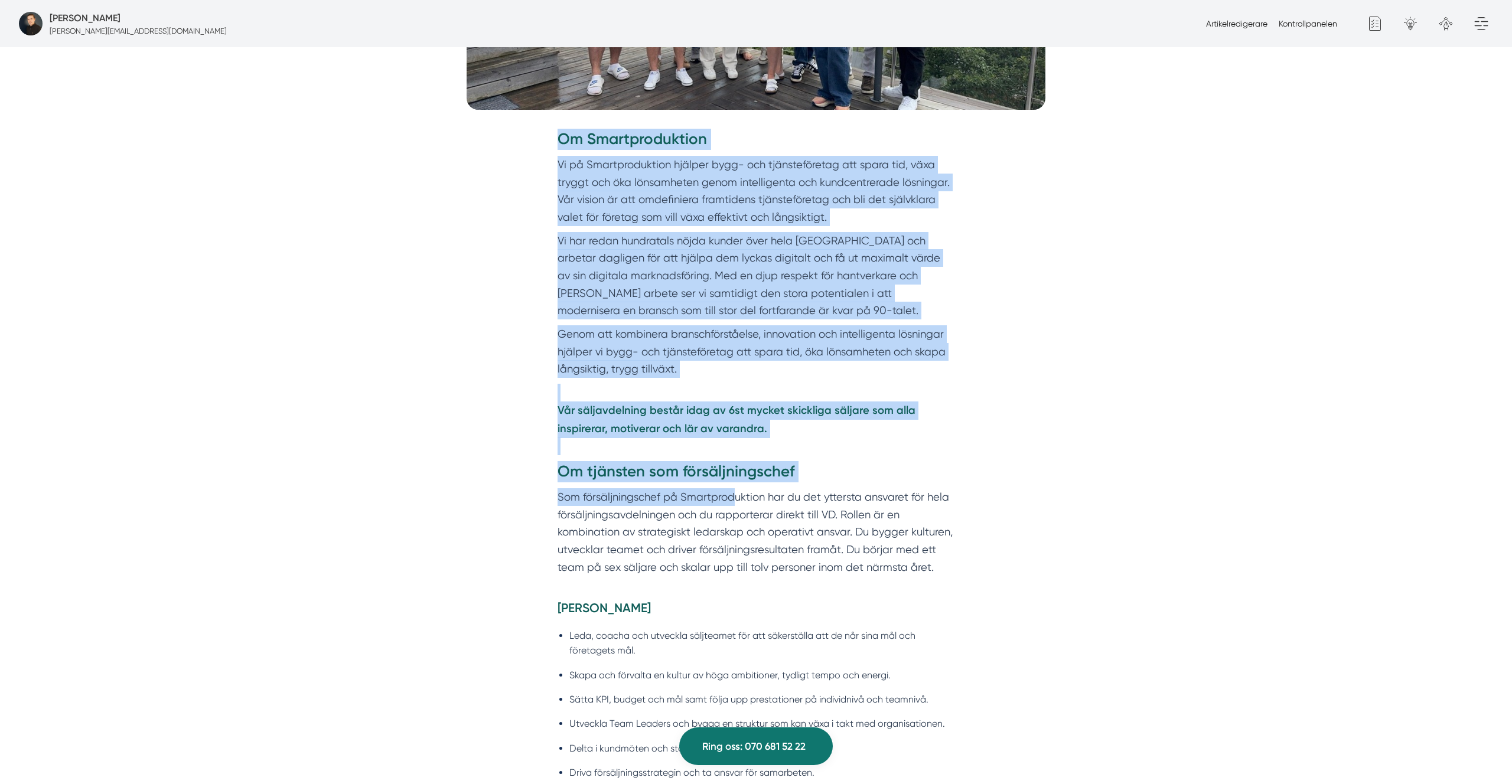
drag, startPoint x: 593, startPoint y: 250, endPoint x: 736, endPoint y: 497, distance: 285.4
click at [736, 498] on div "Om Smartproduktion Vi på Smartproduktion hjälper bygg- och tjänsteföretag att s…" at bounding box center [756, 363] width 453 height 471
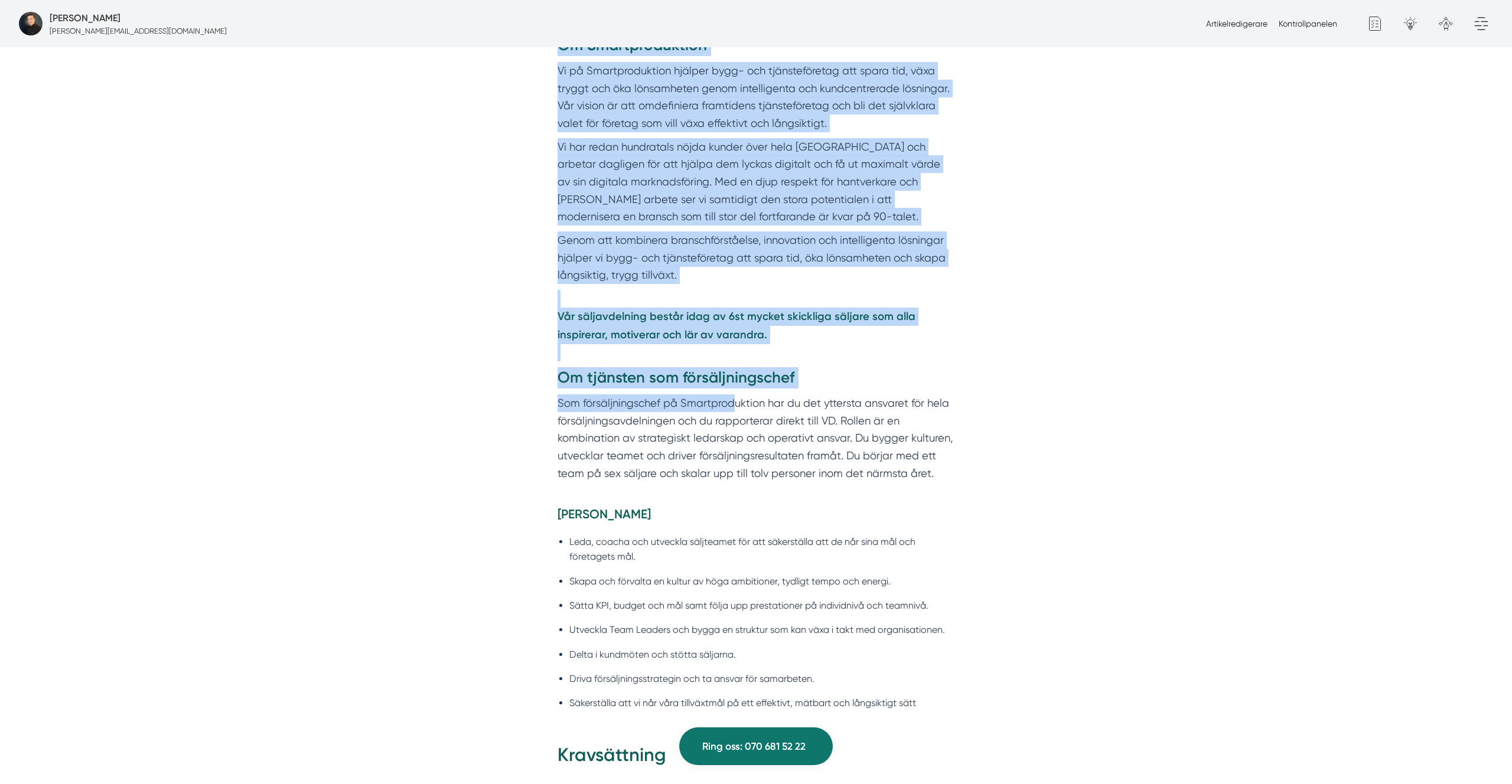
scroll to position [671, 0]
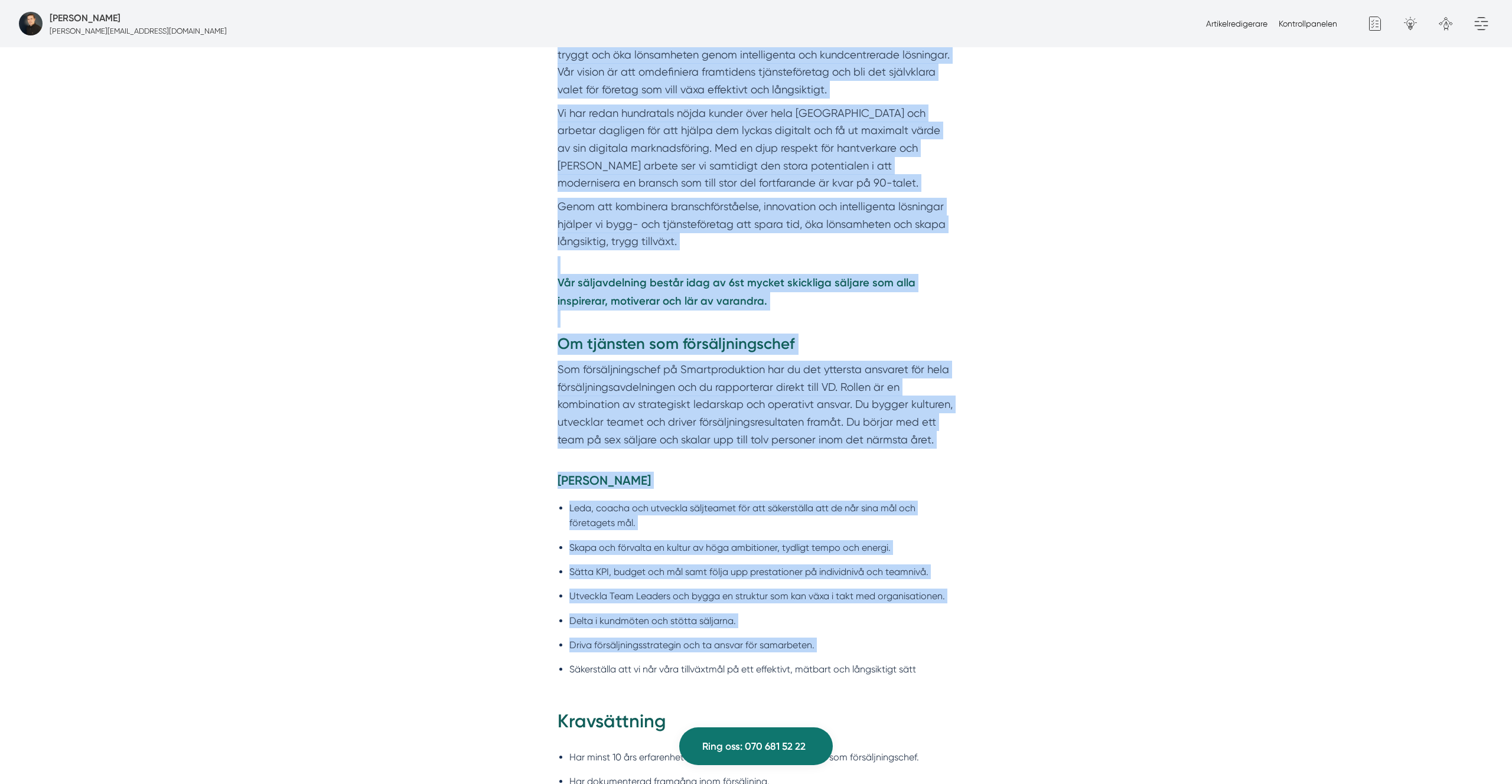
drag, startPoint x: 795, startPoint y: 462, endPoint x: 927, endPoint y: 663, distance: 240.5
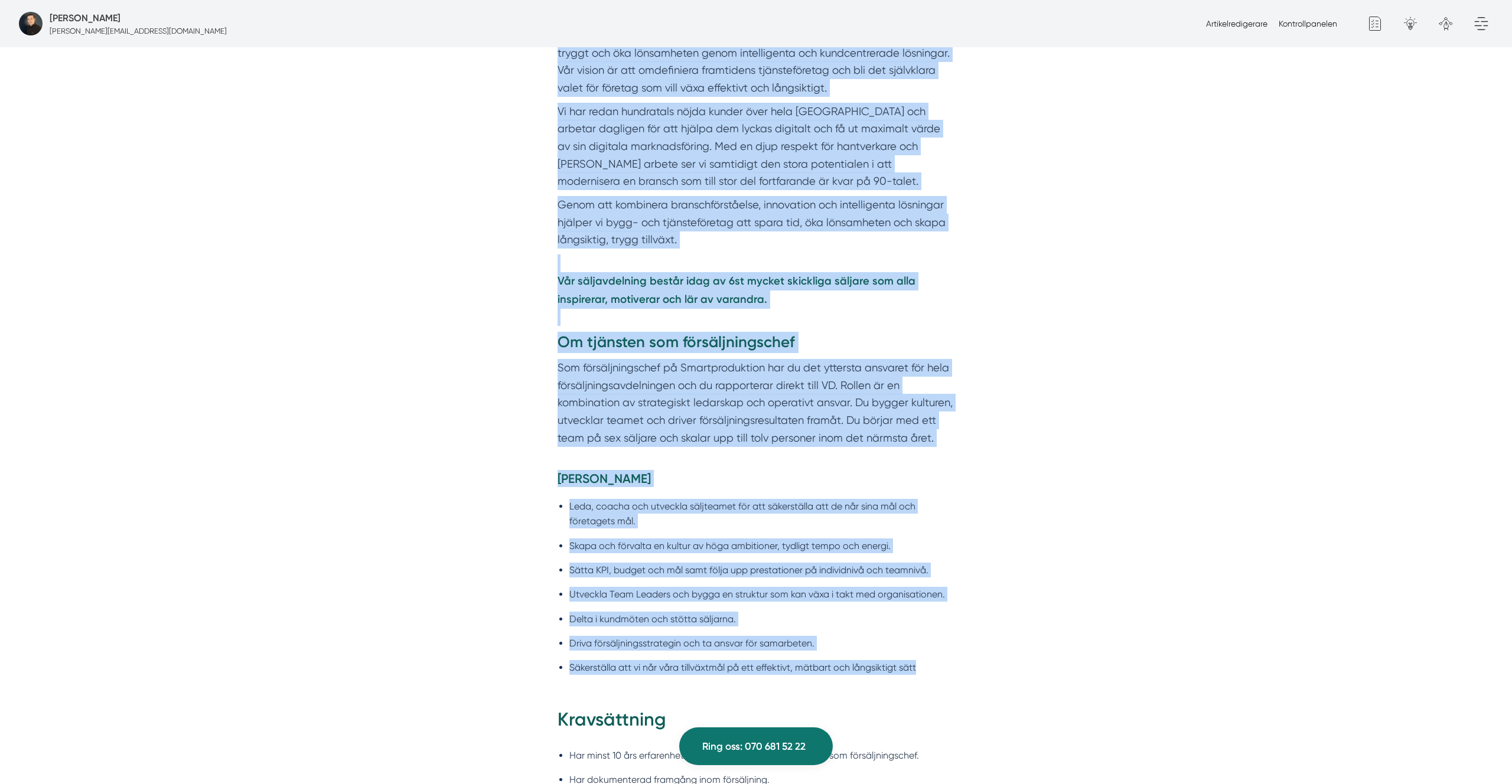
click at [929, 673] on li "Säkerställa att vi når våra tillväxtmål på ett effektivt, mätbart och långsikti…" at bounding box center [761, 668] width 385 height 15
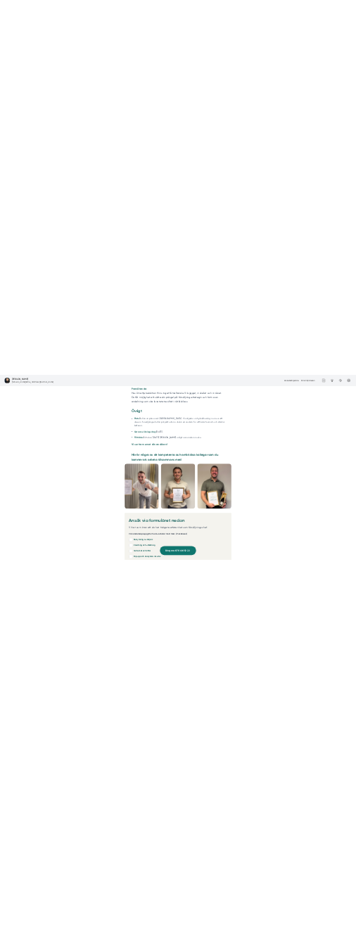
scroll to position [3448, 0]
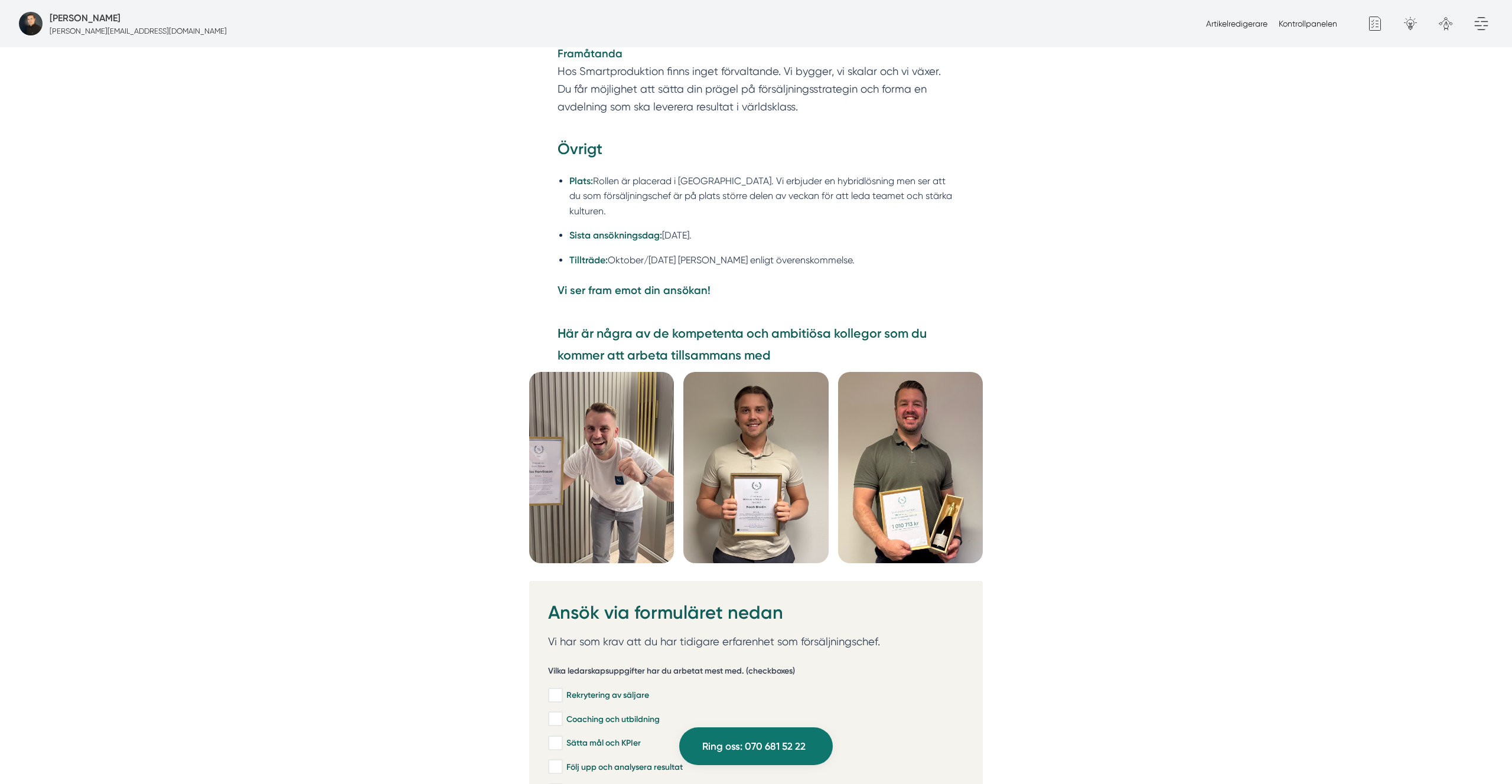
click at [667, 382] on img at bounding box center [601, 468] width 144 height 191
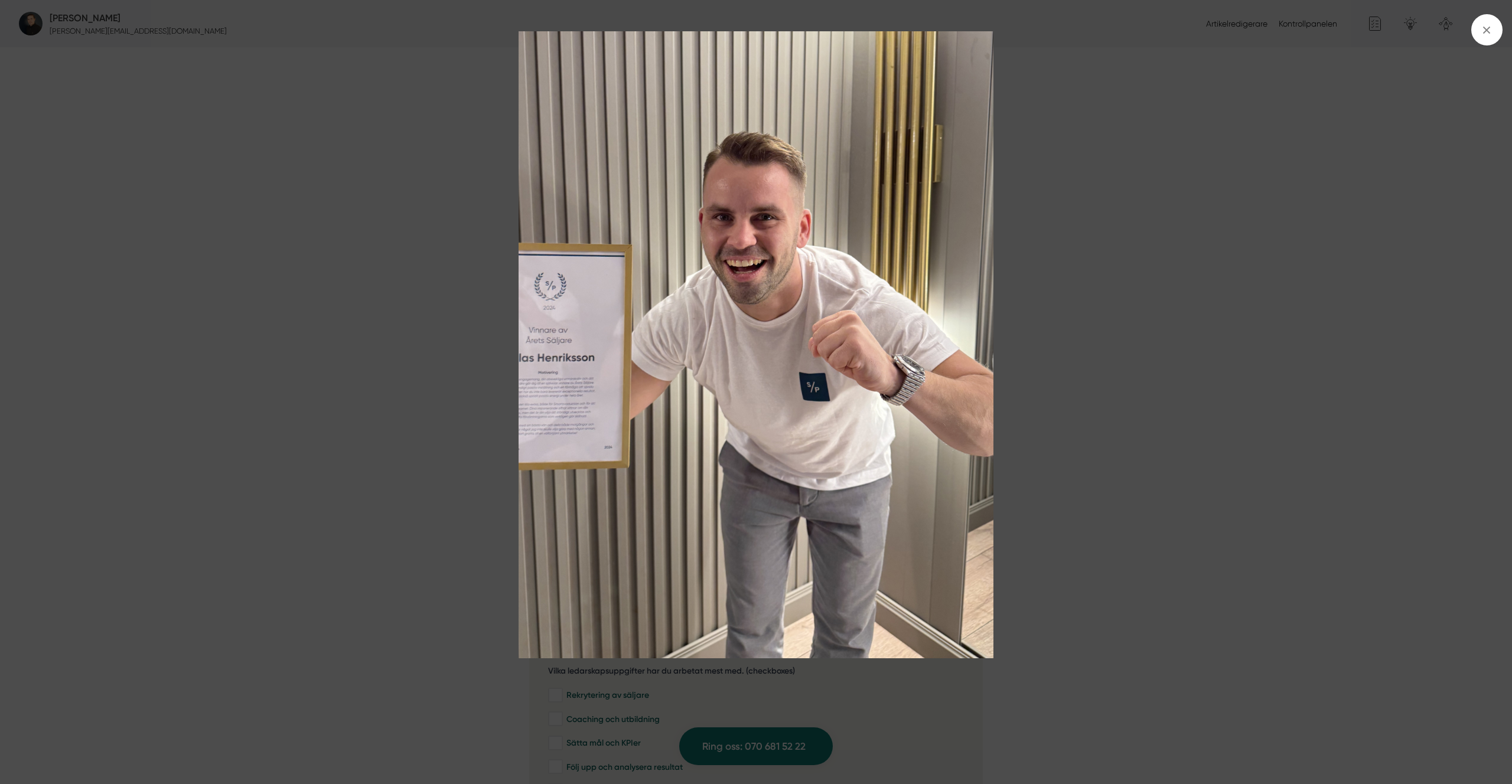
drag, startPoint x: 1315, startPoint y: 316, endPoint x: 1014, endPoint y: 353, distance: 303.3
click at [1315, 316] on img at bounding box center [756, 344] width 1134 height 627
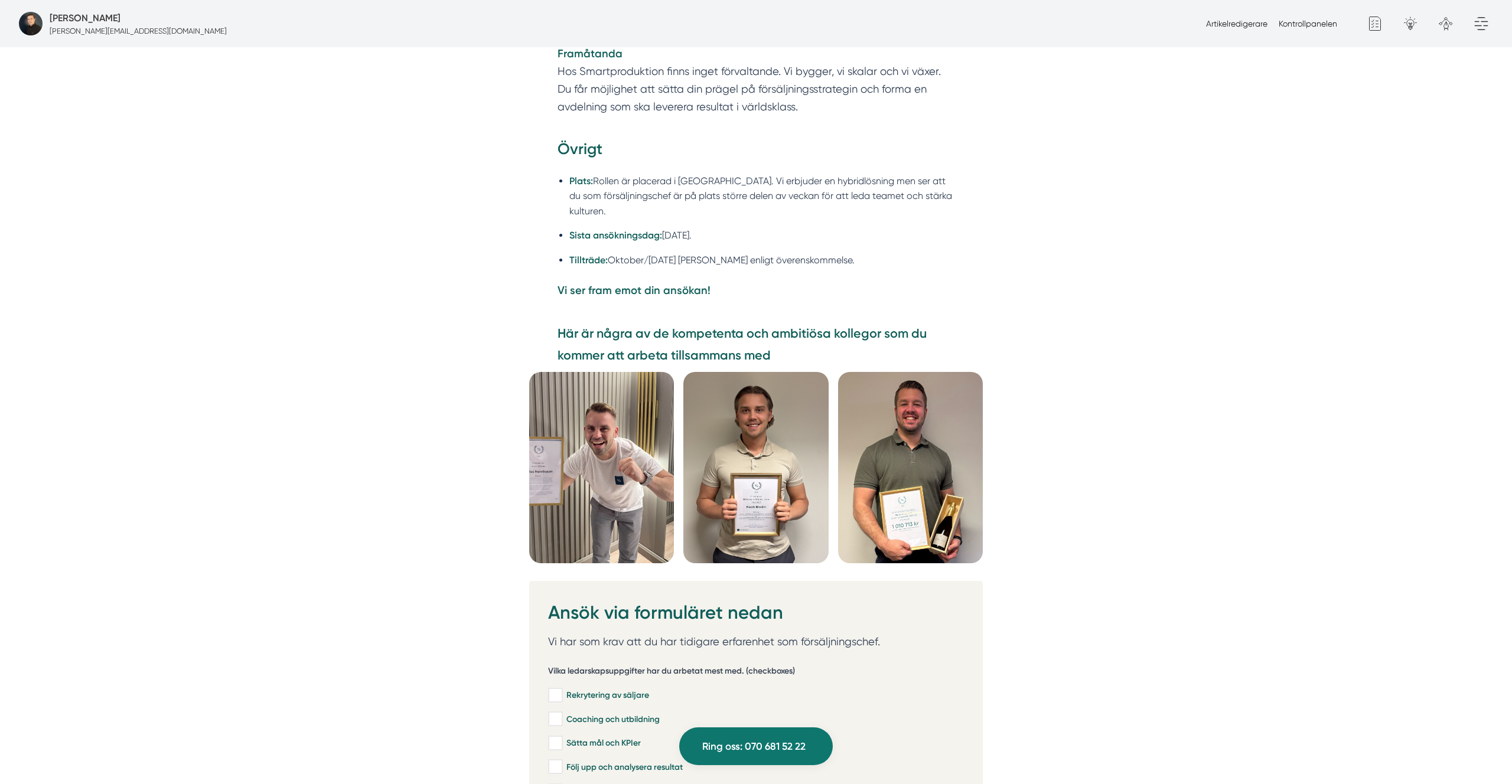
click at [609, 458] on img at bounding box center [601, 468] width 144 height 191
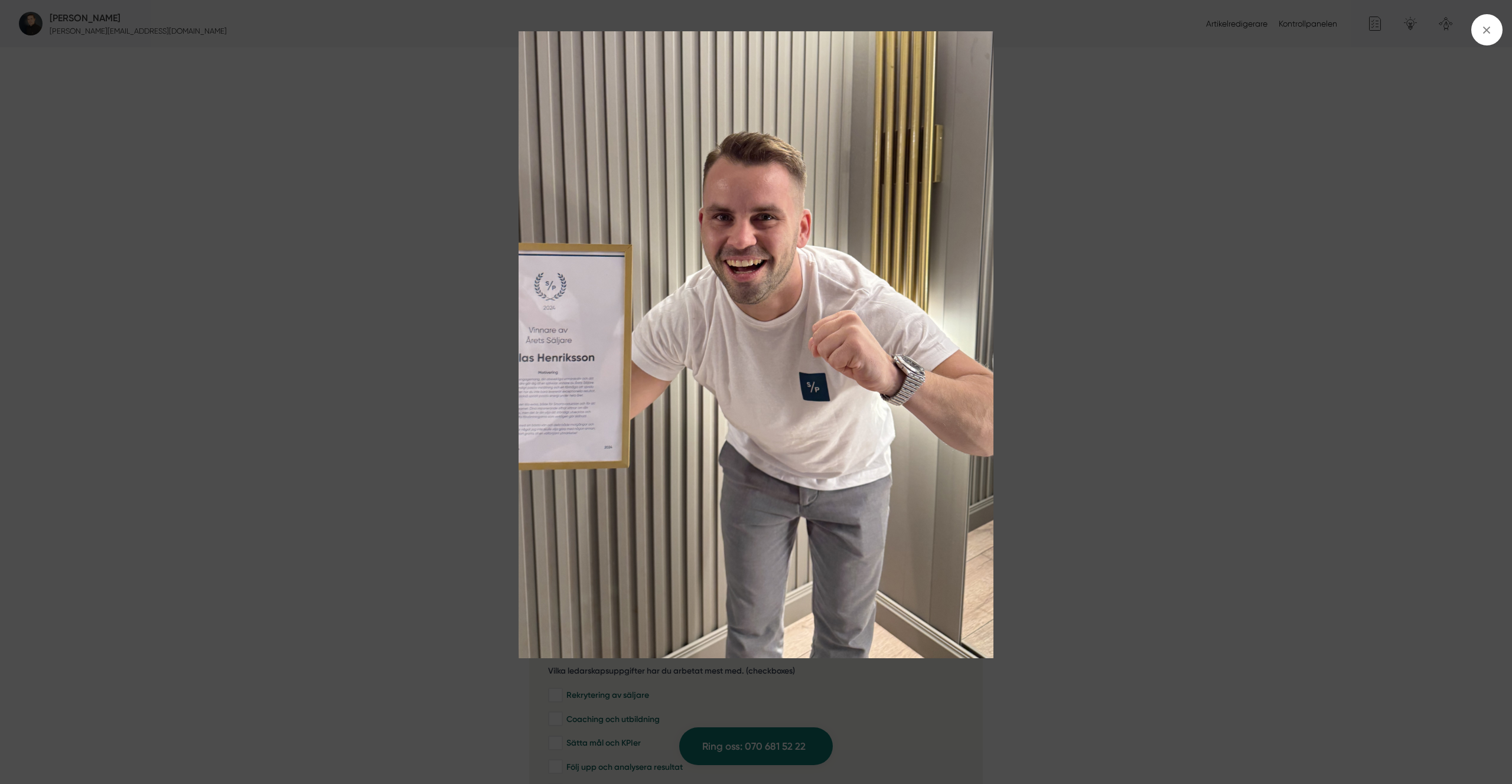
click at [1213, 376] on img at bounding box center [756, 344] width 1134 height 627
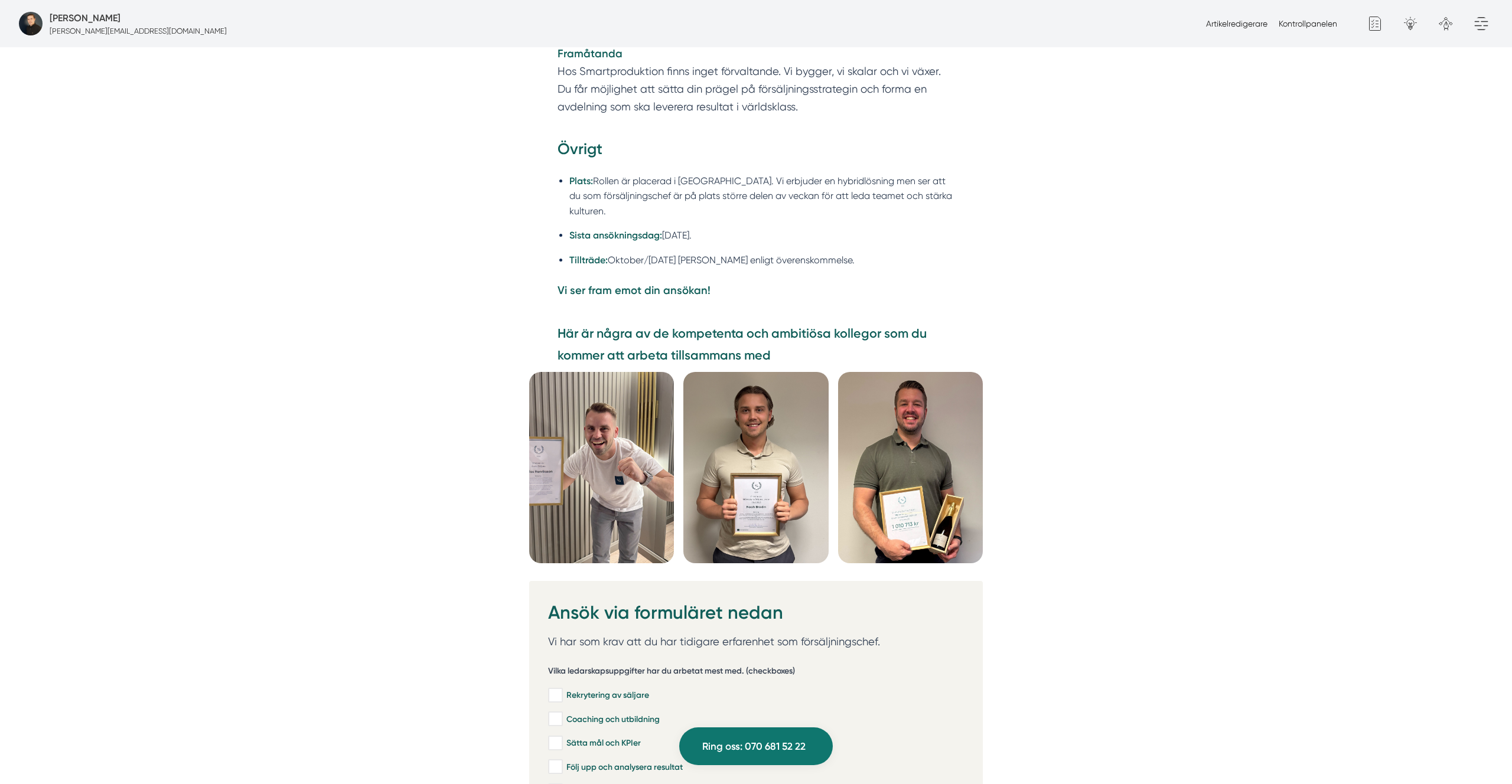
click at [784, 431] on img at bounding box center [756, 468] width 144 height 191
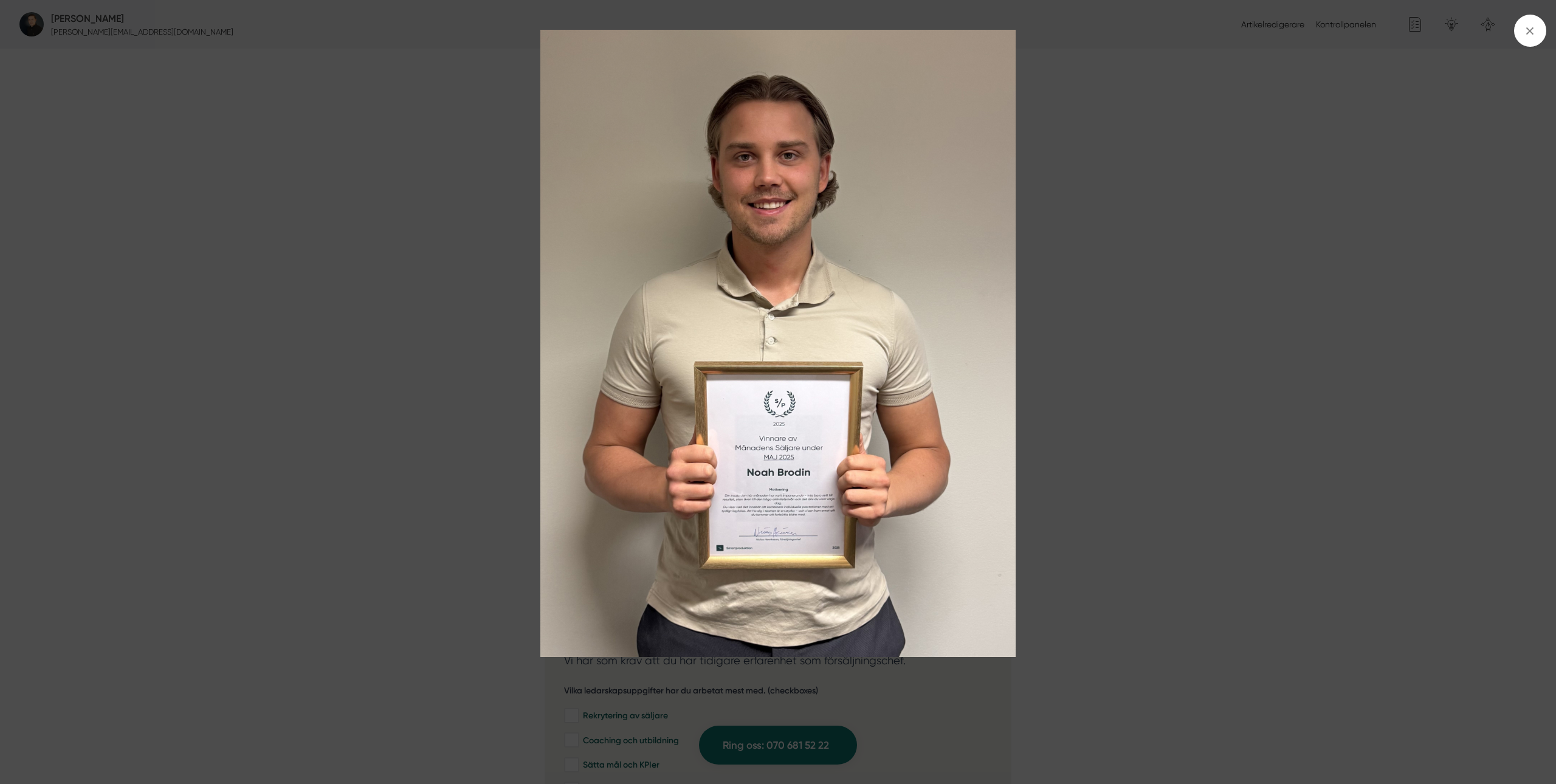
drag, startPoint x: 1206, startPoint y: 237, endPoint x: 1187, endPoint y: 262, distance: 31.4
click at [1206, 237] on img at bounding box center [778, 343] width 1167 height 627
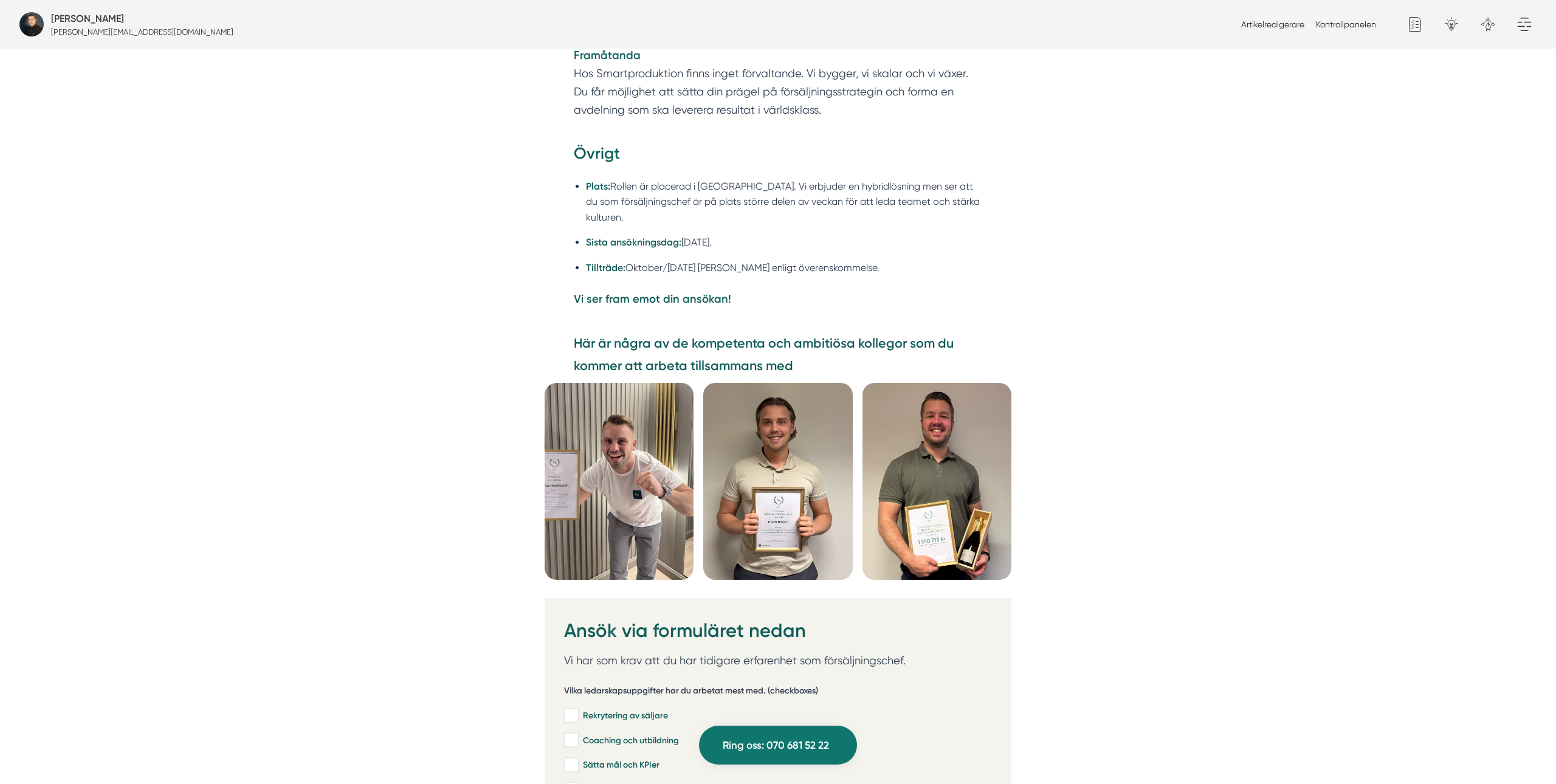
click at [959, 472] on img at bounding box center [937, 481] width 149 height 197
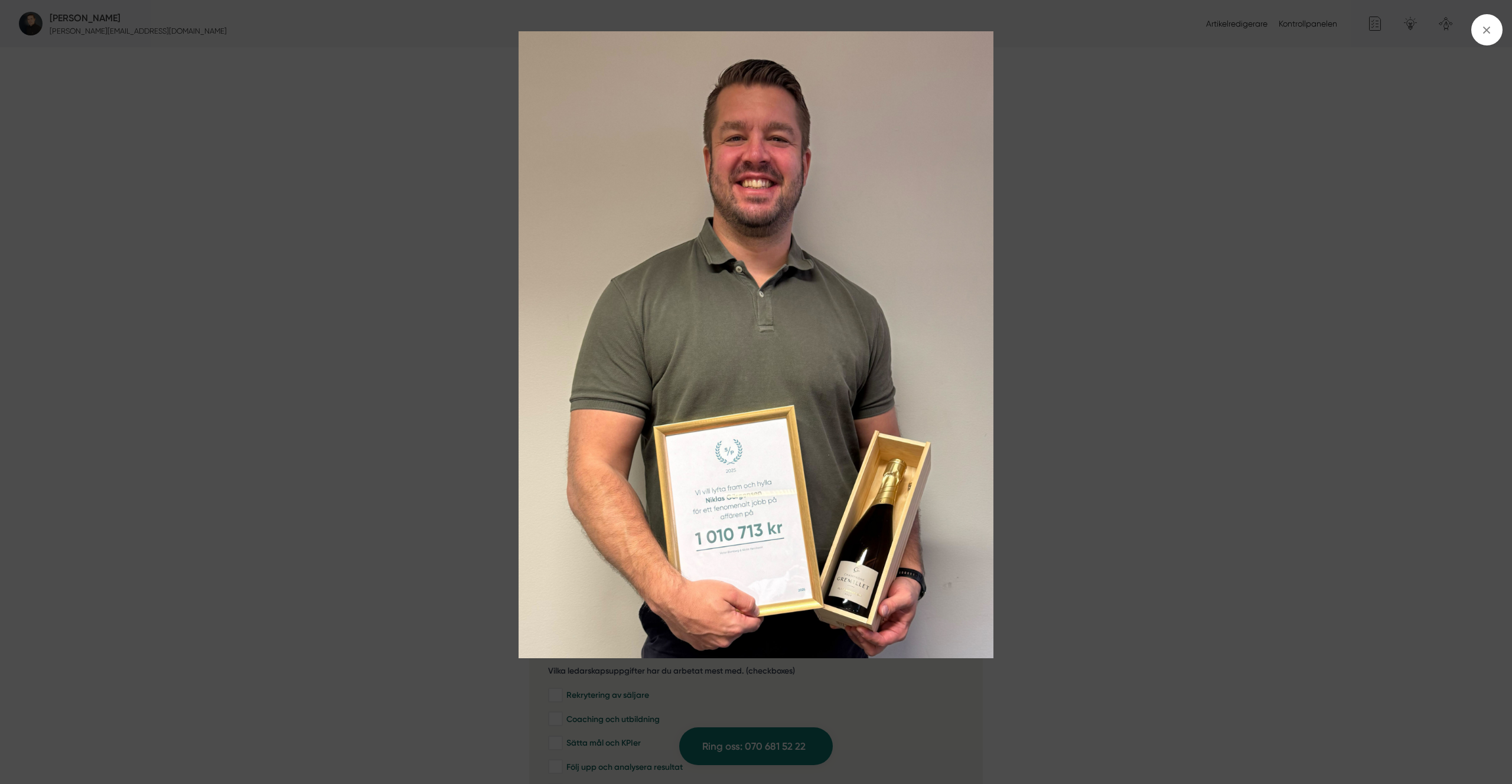
click at [1226, 225] on img at bounding box center [756, 344] width 1134 height 627
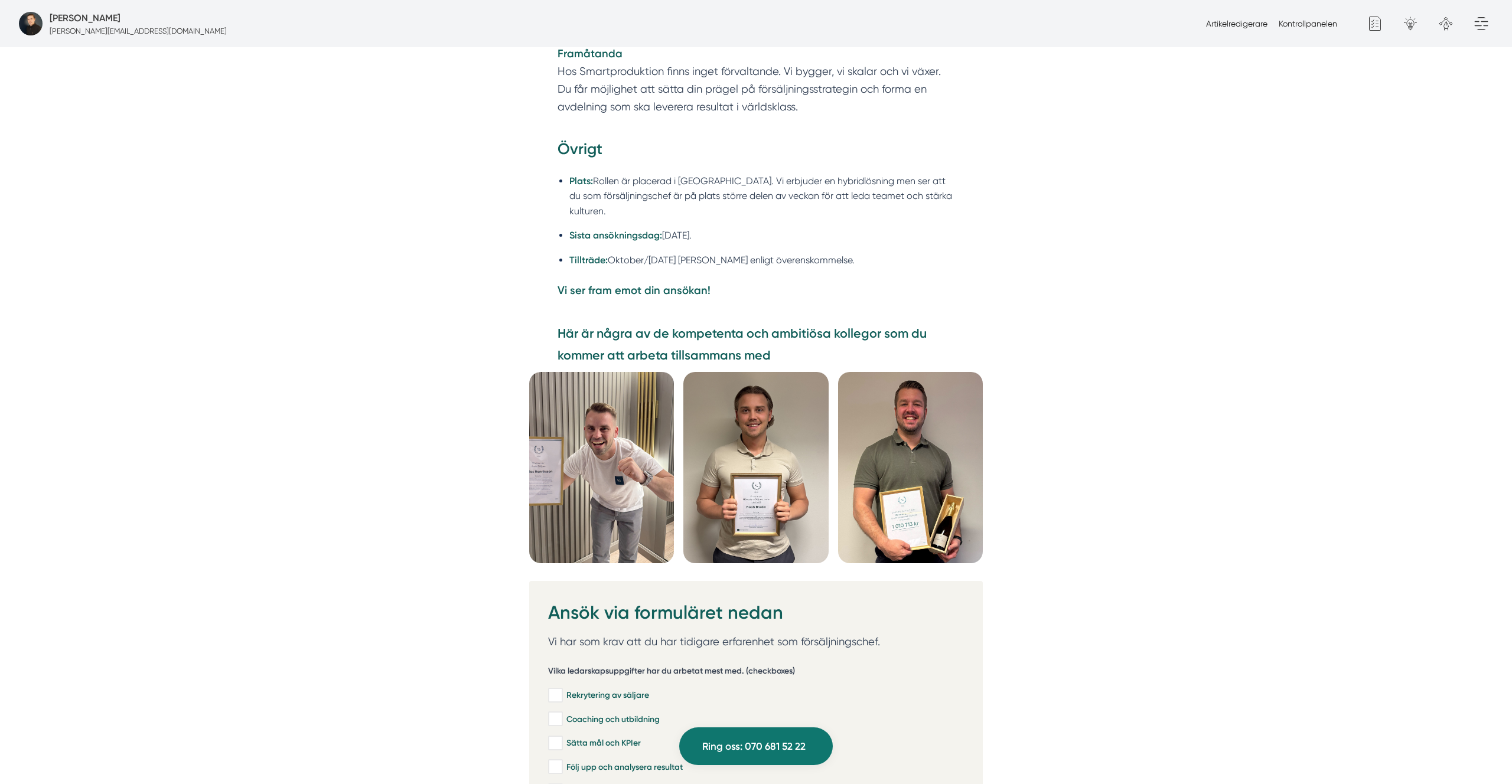
click at [850, 362] on section "Här är några av de kompetenta och ambitiösa kollegor som du kommer att arbeta t…" at bounding box center [756, 348] width 397 height 49
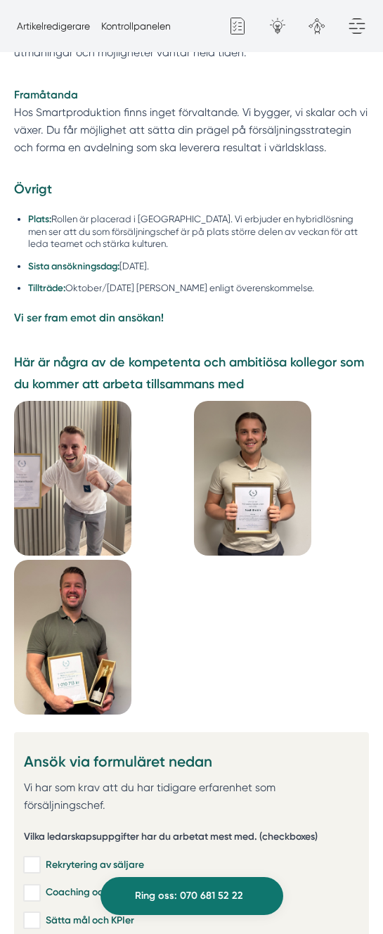
click at [147, 405] on picture at bounding box center [101, 478] width 175 height 155
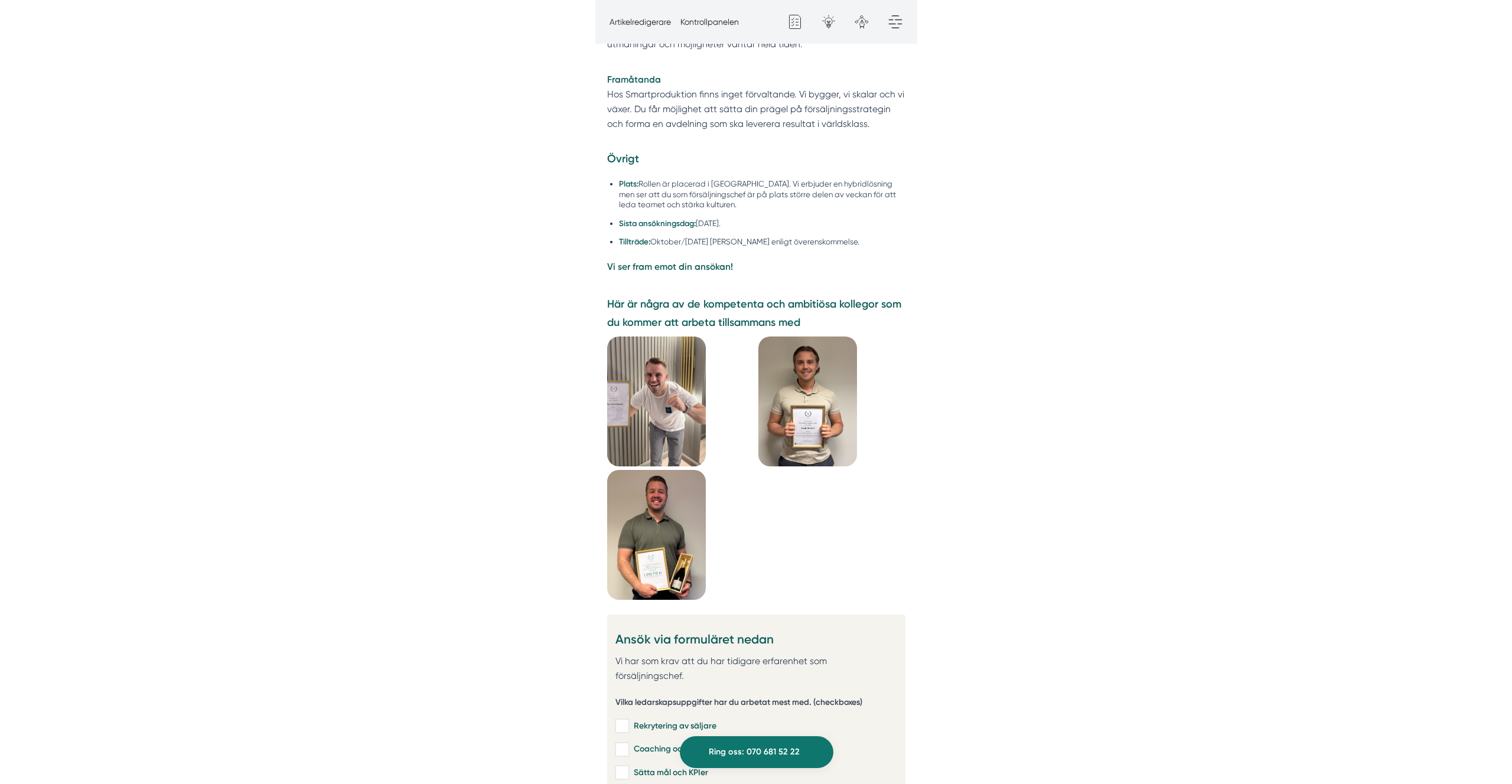
scroll to position [2464, 0]
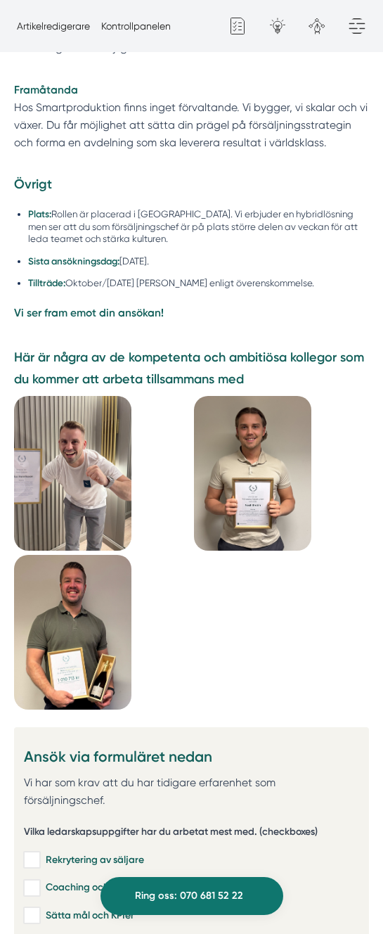
click at [107, 402] on img at bounding box center [73, 473] width 118 height 155
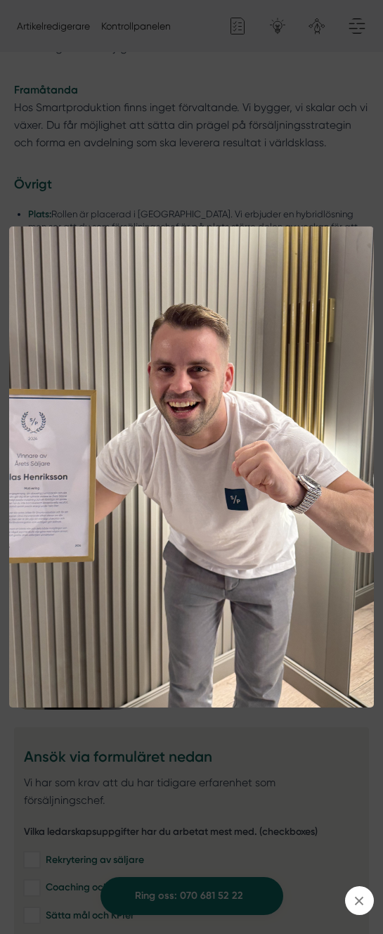
click at [196, 170] on div at bounding box center [191, 467] width 383 height 934
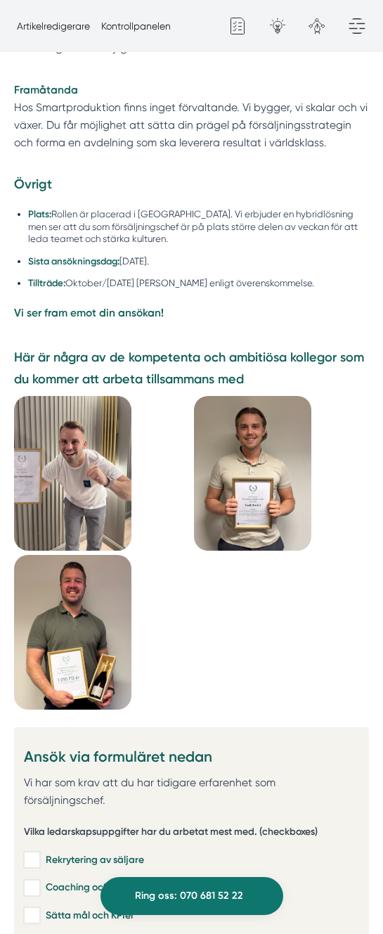
click at [239, 396] on img at bounding box center [253, 473] width 118 height 155
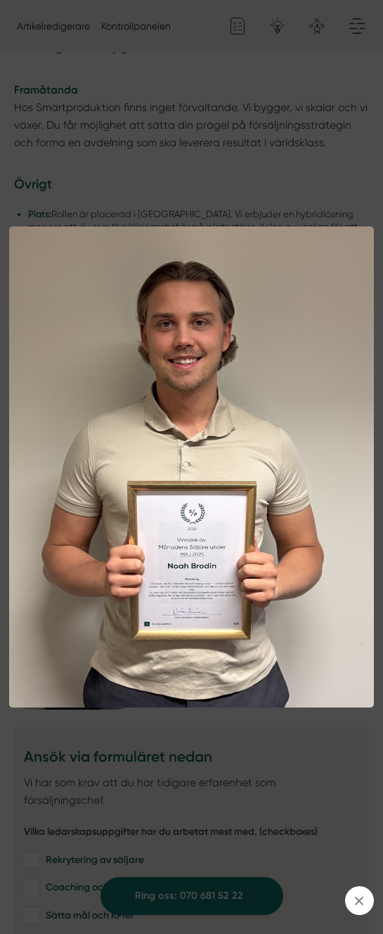
click at [188, 191] on div at bounding box center [191, 467] width 383 height 934
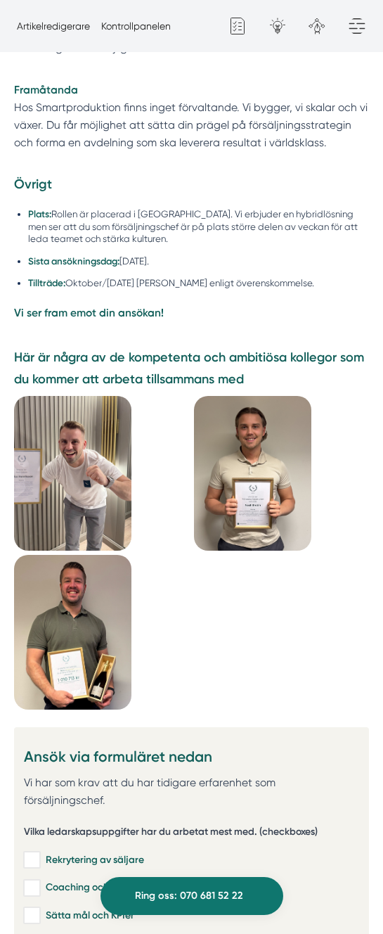
click at [72, 555] on img at bounding box center [73, 632] width 118 height 155
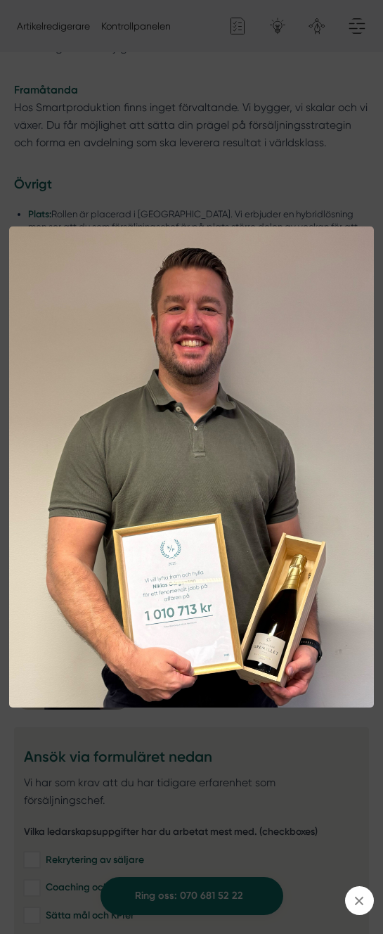
click at [210, 61] on div at bounding box center [191, 467] width 383 height 934
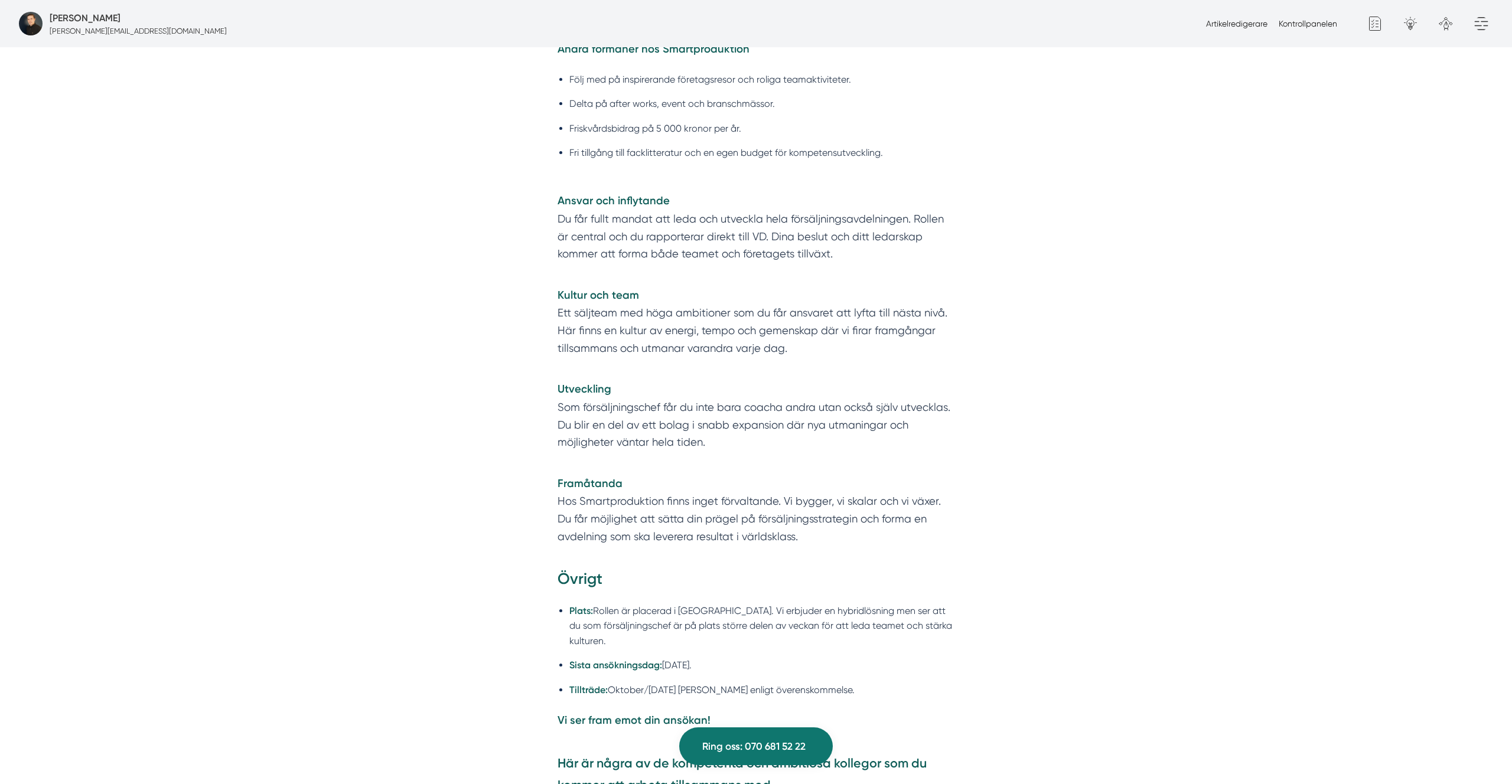
click at [799, 162] on ul "Följ med på inspirerande företagsresor och roliga teamaktiviteter. Delta på aft…" at bounding box center [756, 120] width 397 height 111
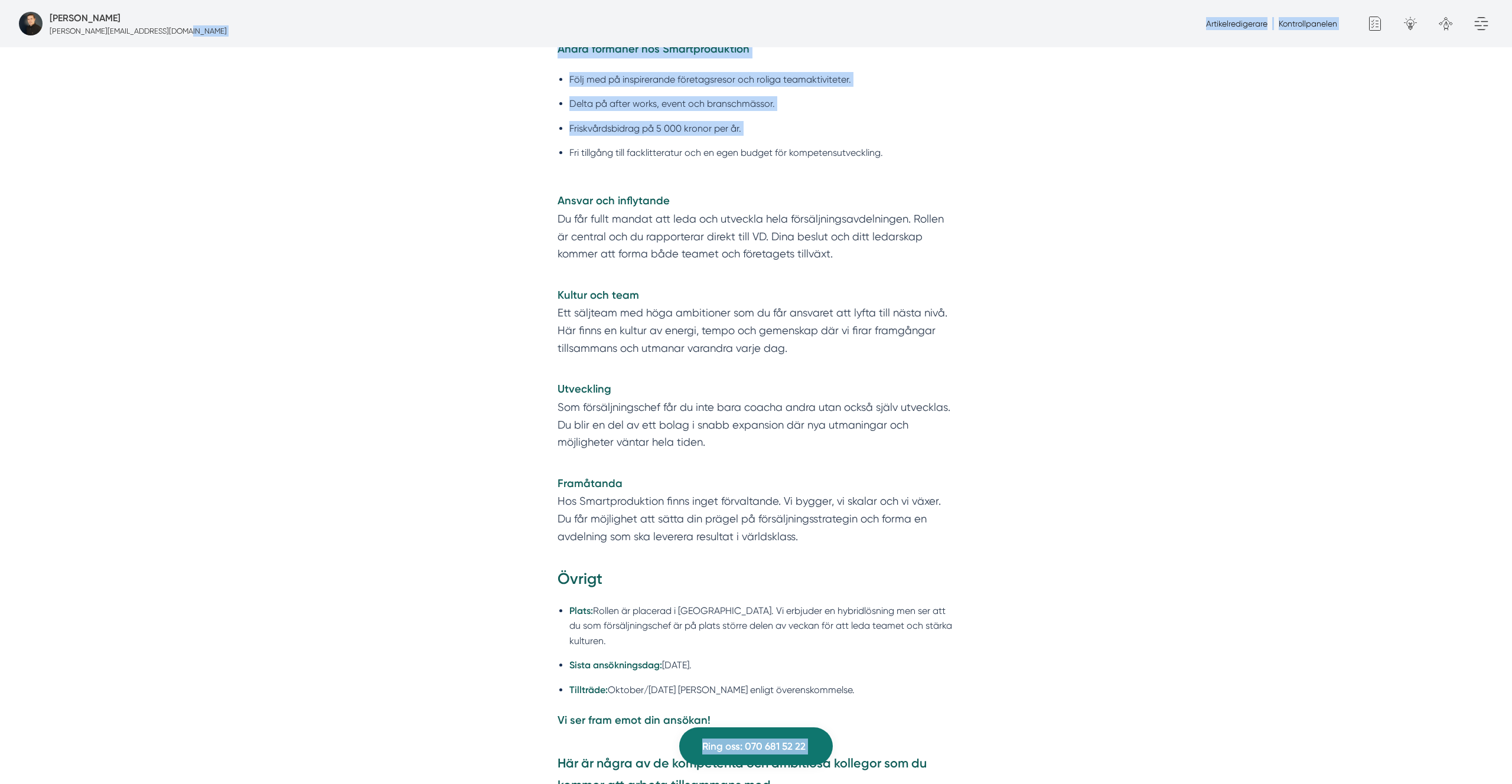
drag, startPoint x: 905, startPoint y: 133, endPoint x: 484, endPoint y: 29, distance: 433.7
click at [484, 29] on body "Victor Blomberg victor@smartproduktion.se Artikelredigerare Kontrollpanelen Gen…" at bounding box center [756, 202] width 1512 height 5334
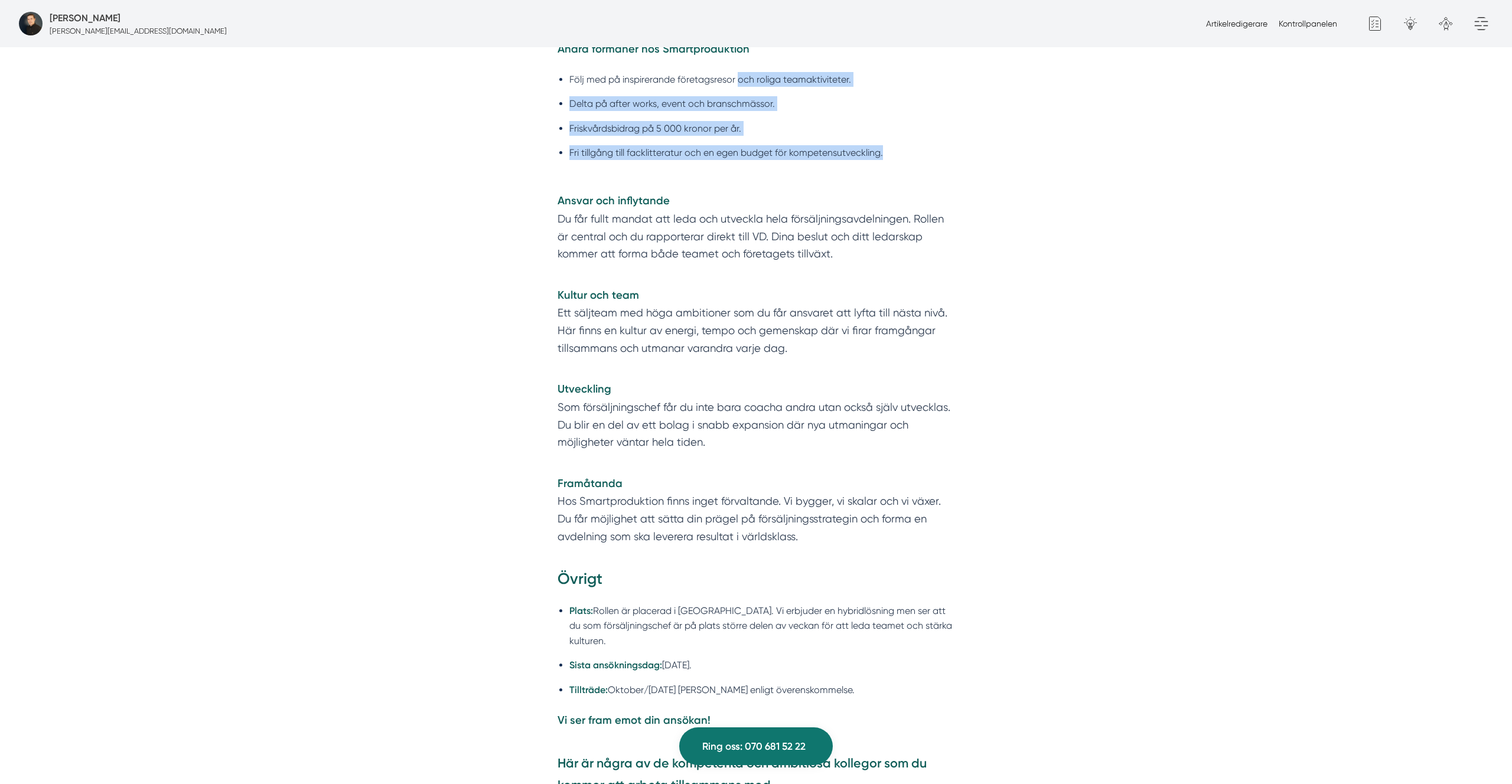
drag, startPoint x: 912, startPoint y: 152, endPoint x: 729, endPoint y: 79, distance: 197.0
click at [740, 81] on ul "Följ med på inspirerande företagsresor och roliga teamaktiviteter. Delta på aft…" at bounding box center [756, 120] width 397 height 111
drag, startPoint x: 543, startPoint y: 83, endPoint x: 530, endPoint y: 60, distance: 26.4
click at [530, 60] on div "Vad vi erbjuder Kompensation / lön Konkurrenskraftig och trygg grundlön. Generö…" at bounding box center [756, 216] width 453 height 708
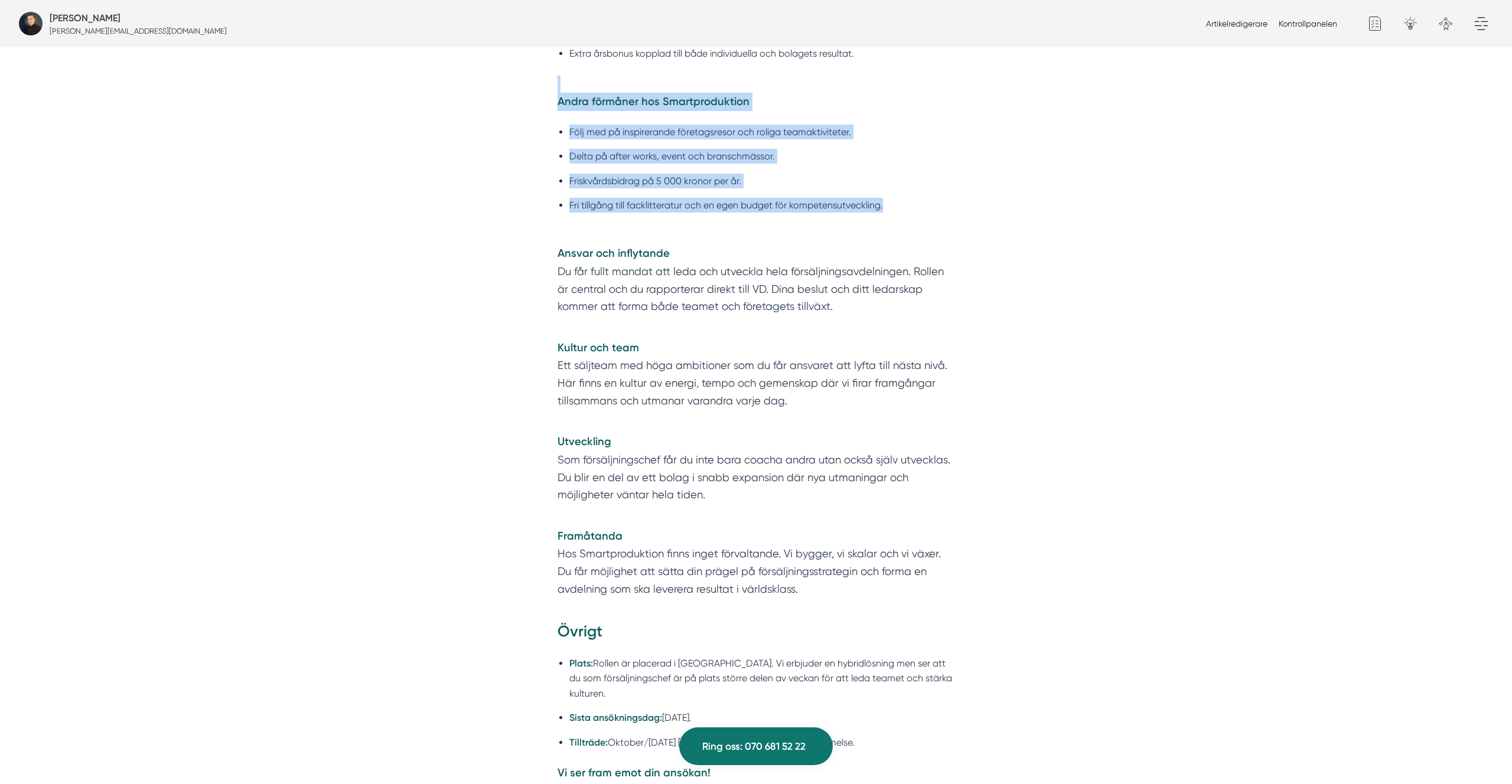
drag, startPoint x: 555, startPoint y: 123, endPoint x: 548, endPoint y: 90, distance: 33.7
click at [548, 90] on div "Vad vi erbjuder Kompensation / lön Konkurrenskraftig och trygg grundlön. Generö…" at bounding box center [756, 267] width 453 height 708
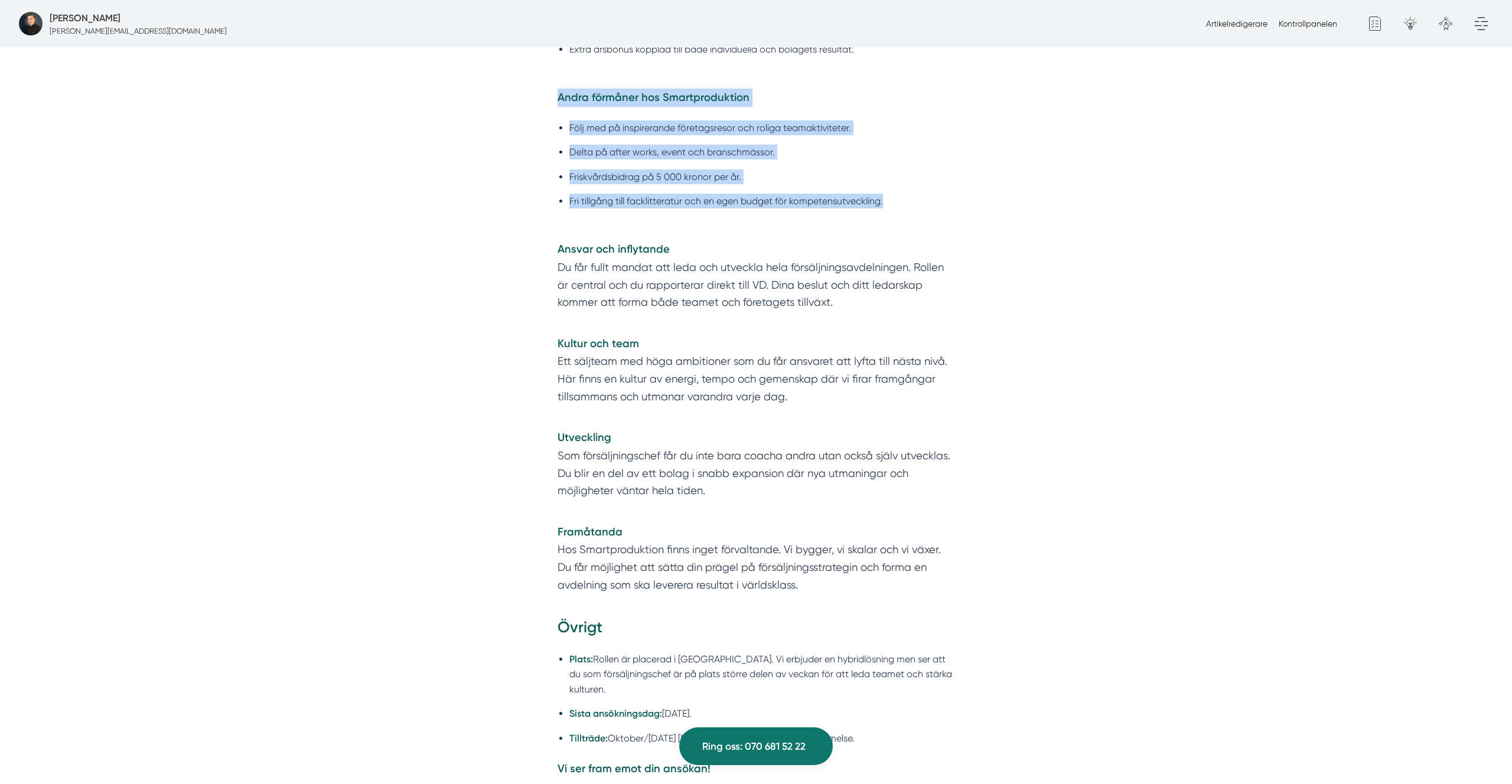
click at [568, 94] on strong "Andra förmåner hos Smartproduktion" at bounding box center [653, 97] width 192 height 13
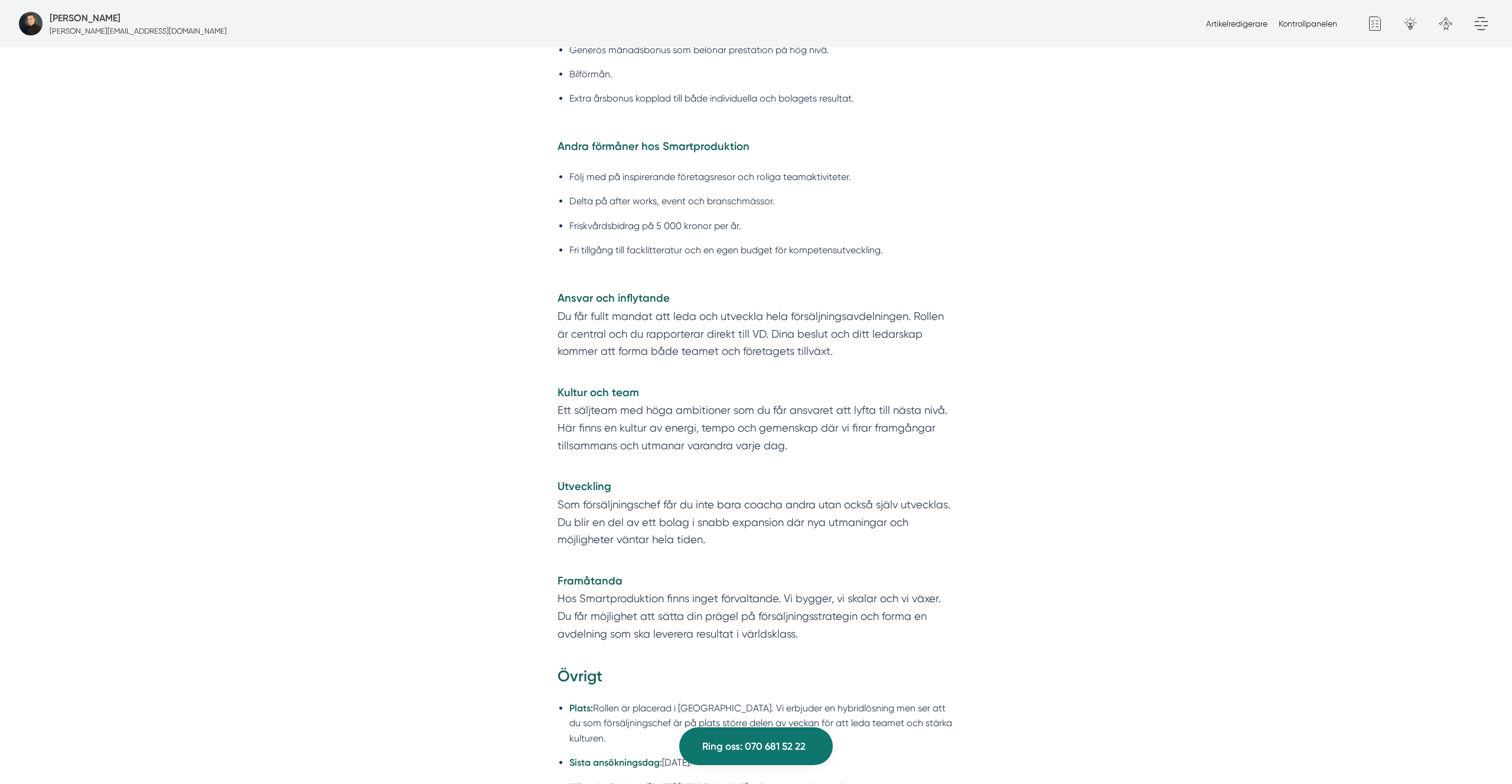
scroll to position [2365, 0]
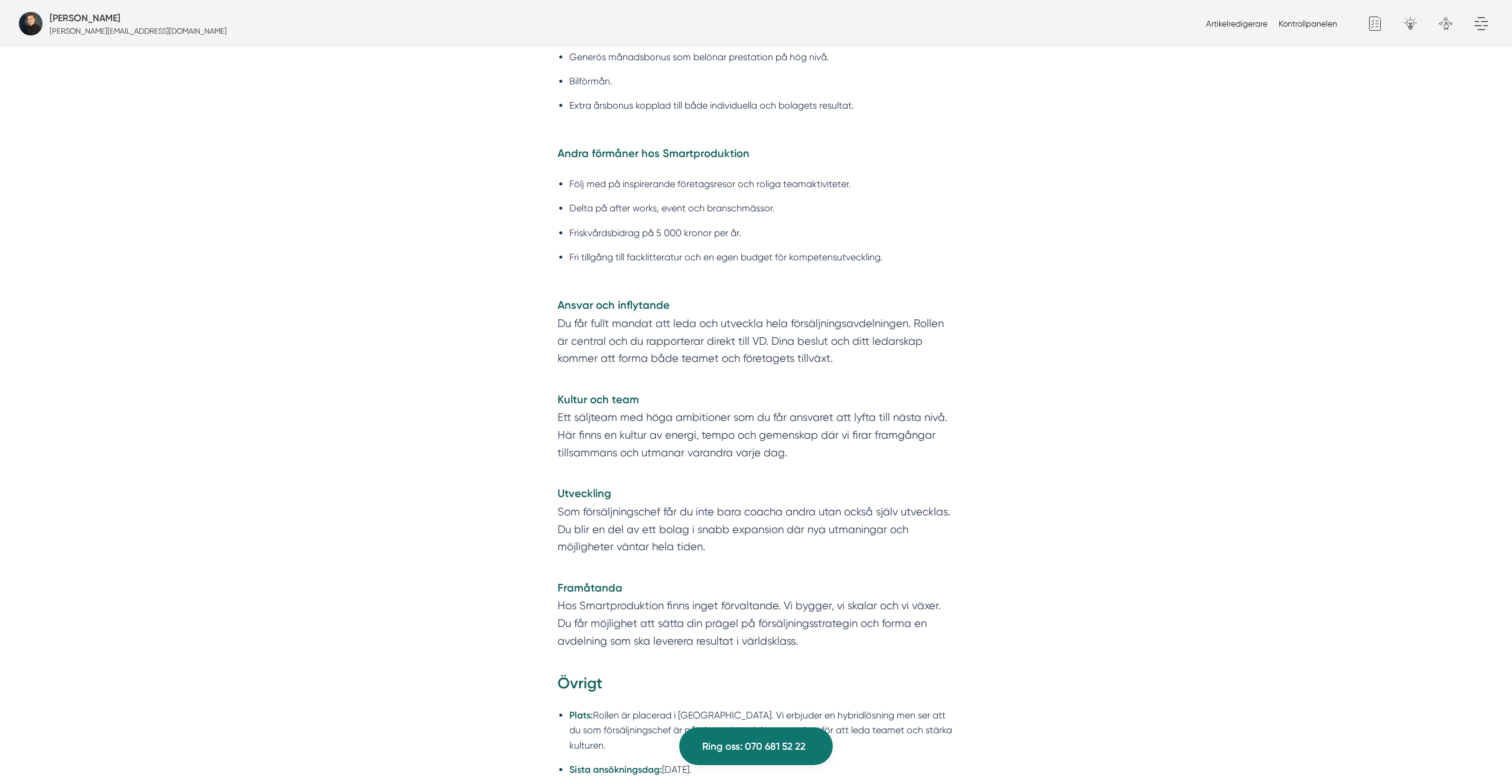
click at [630, 250] on li "Fri tillgång till facklitteratur och en egen budget för kompetensutveckling." at bounding box center [761, 258] width 385 height 15
click at [630, 248] on li "Fri tillgång till facklitteratur och en egen budget för kompetensutveckling." at bounding box center [761, 254] width 385 height 15
drag, startPoint x: 944, startPoint y: 254, endPoint x: 936, endPoint y: 253, distance: 8.1
click at [937, 253] on li "Fri tillgång till facklitteratur och en egen budget för kompetensutveckling." at bounding box center [761, 253] width 385 height 15
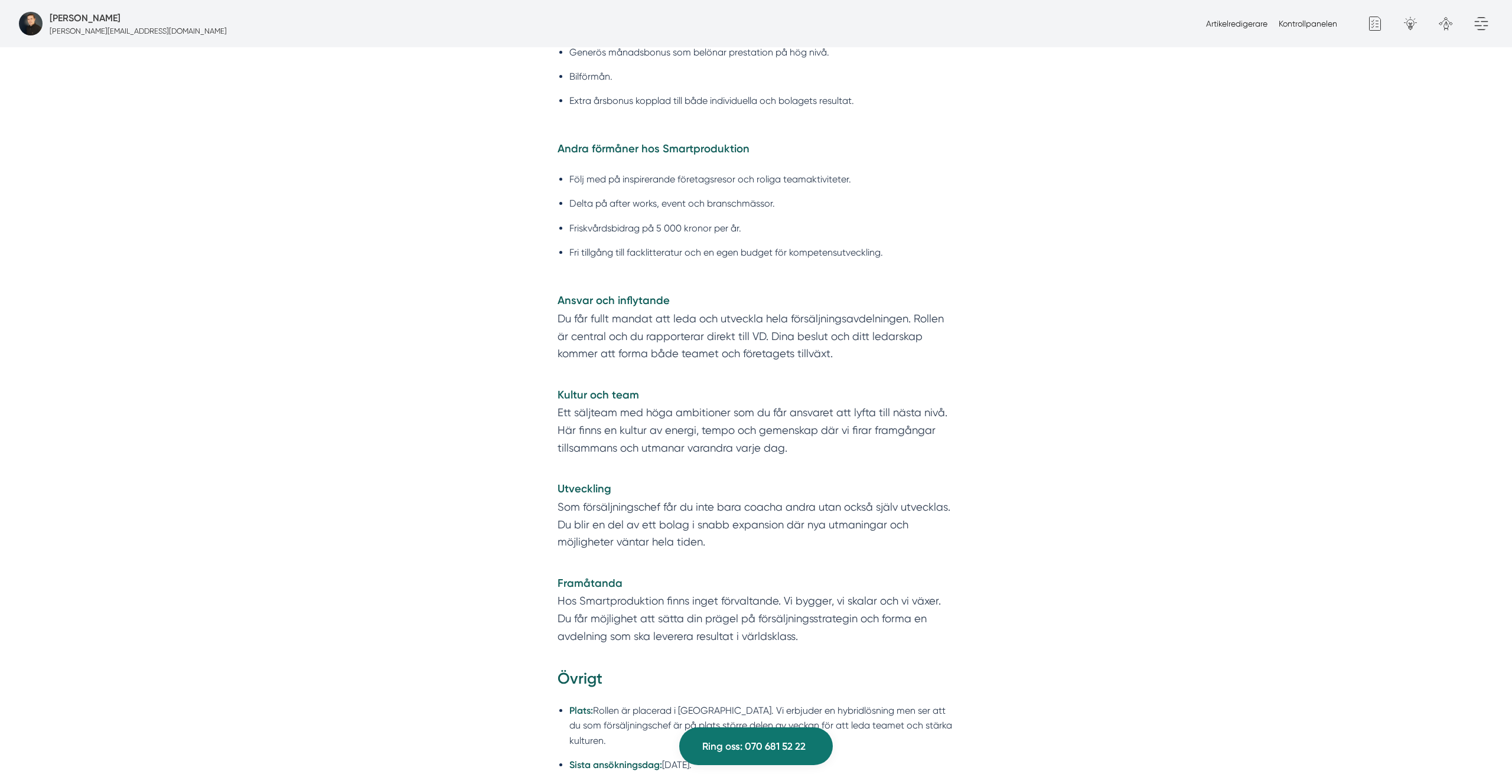
scroll to position [2367, 0]
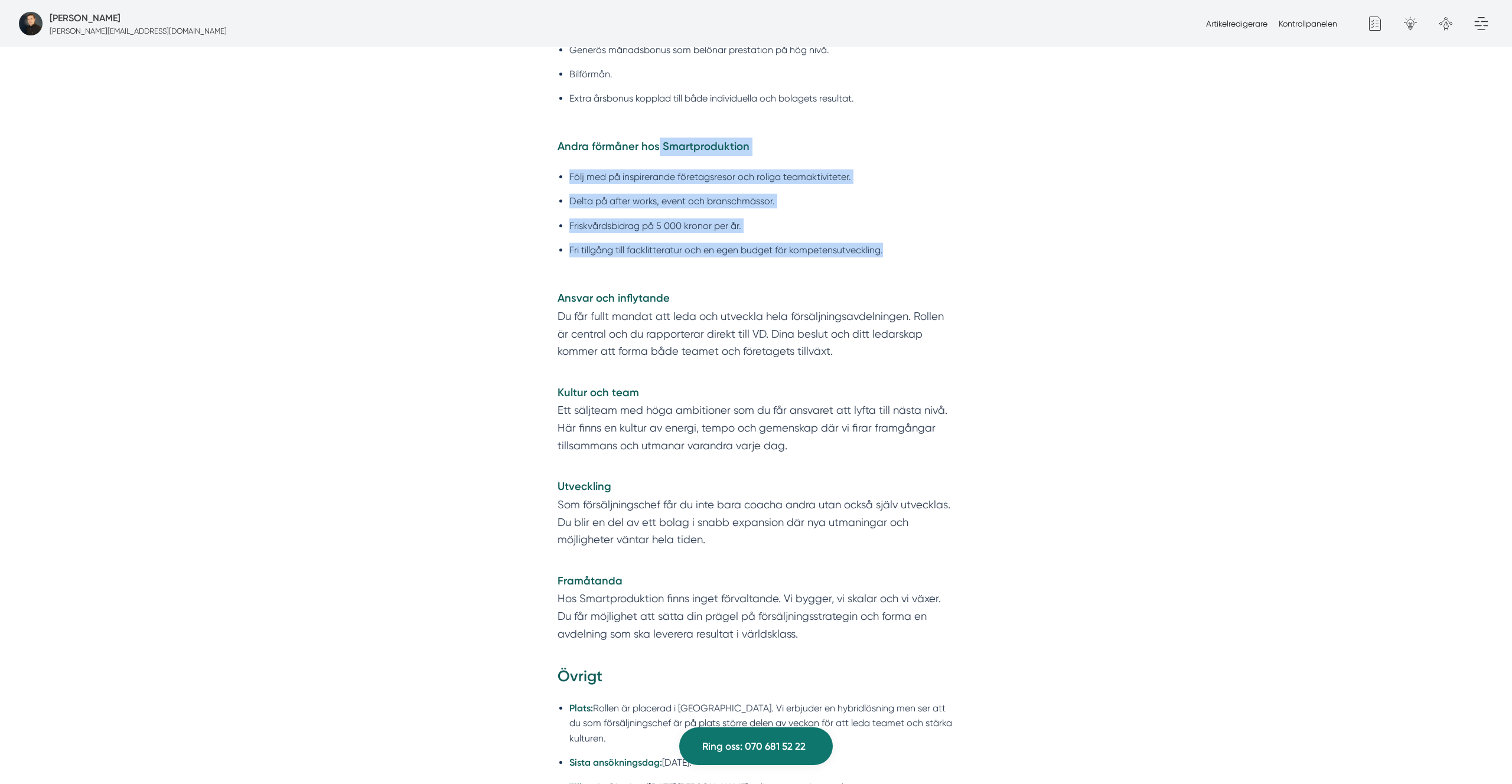
drag, startPoint x: 906, startPoint y: 246, endPoint x: 652, endPoint y: 143, distance: 274.1
click at [652, 143] on div "Vad vi erbjuder Kompensation / lön Konkurrenskraftig och trygg grundlön. Generö…" at bounding box center [756, 301] width 397 height 684
click at [498, 123] on div "Om Smartproduktion Vi på Smartproduktion hjälper bygg- och tjänsteföretag att s…" at bounding box center [756, 123] width 1512 height 3638
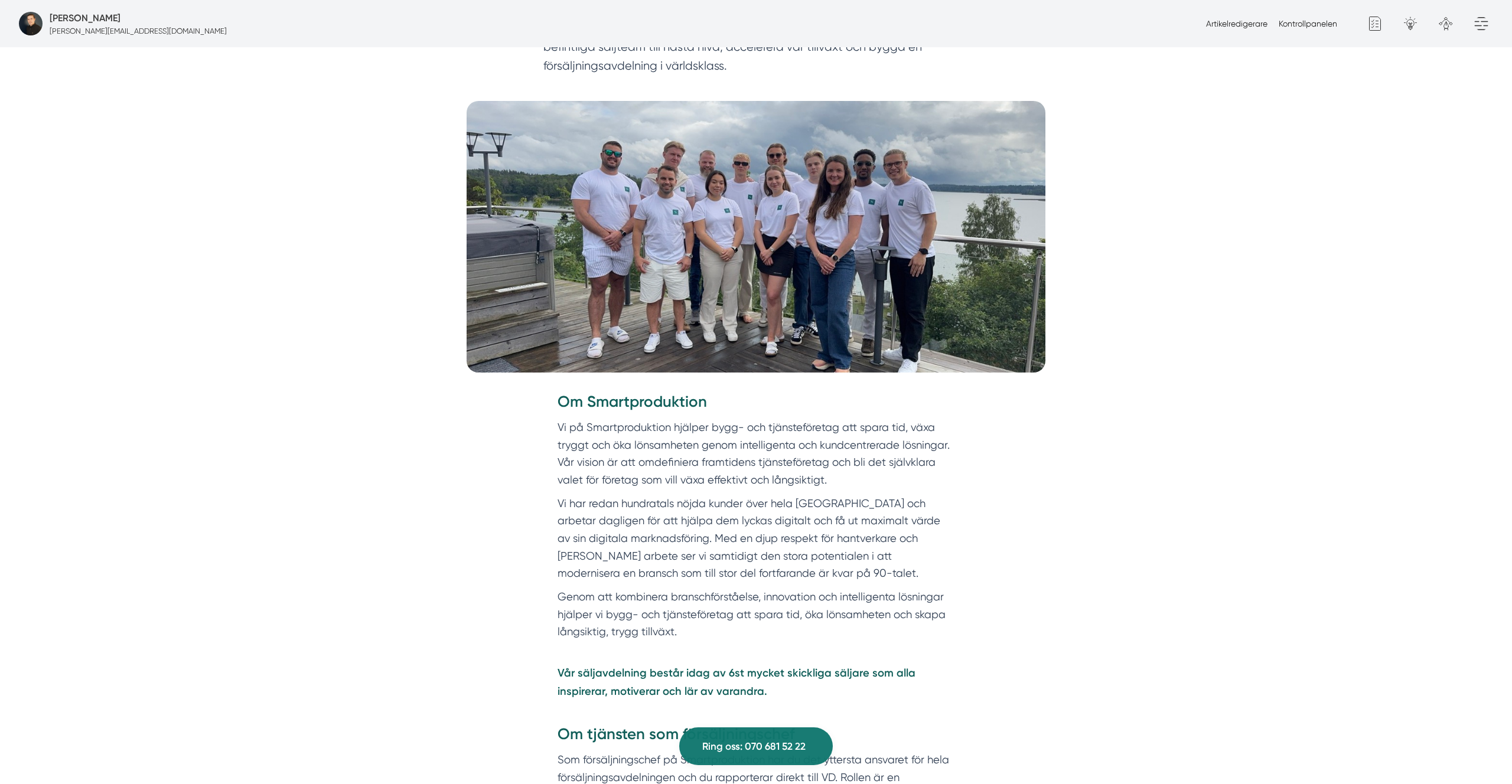
scroll to position [0, 0]
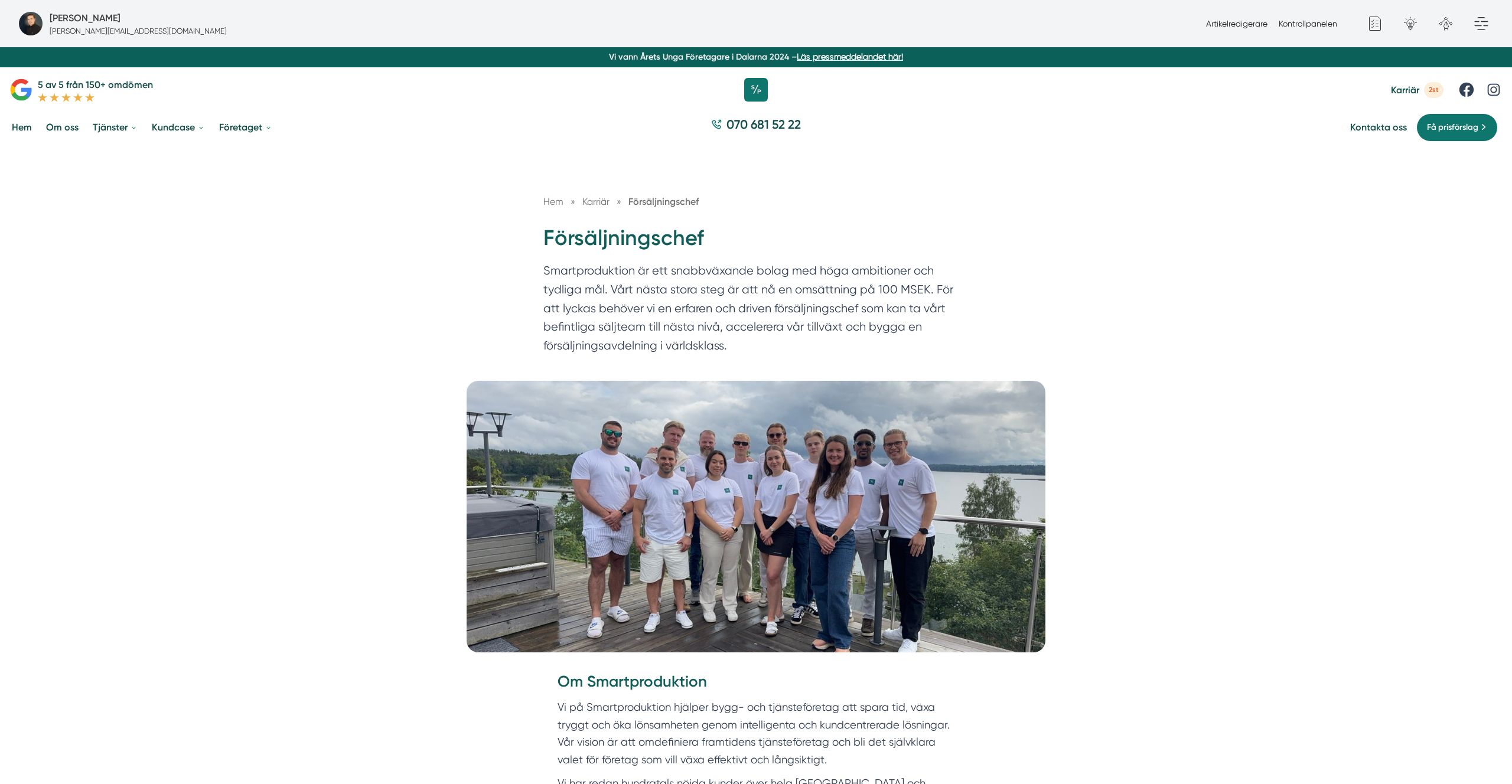
drag, startPoint x: 230, startPoint y: 217, endPoint x: 218, endPoint y: 230, distance: 17.7
click at [230, 217] on div "Hem » Karriär » Försäljningschef Försäljningschef Smartproduktion är ett snabbv…" at bounding box center [756, 264] width 1512 height 234
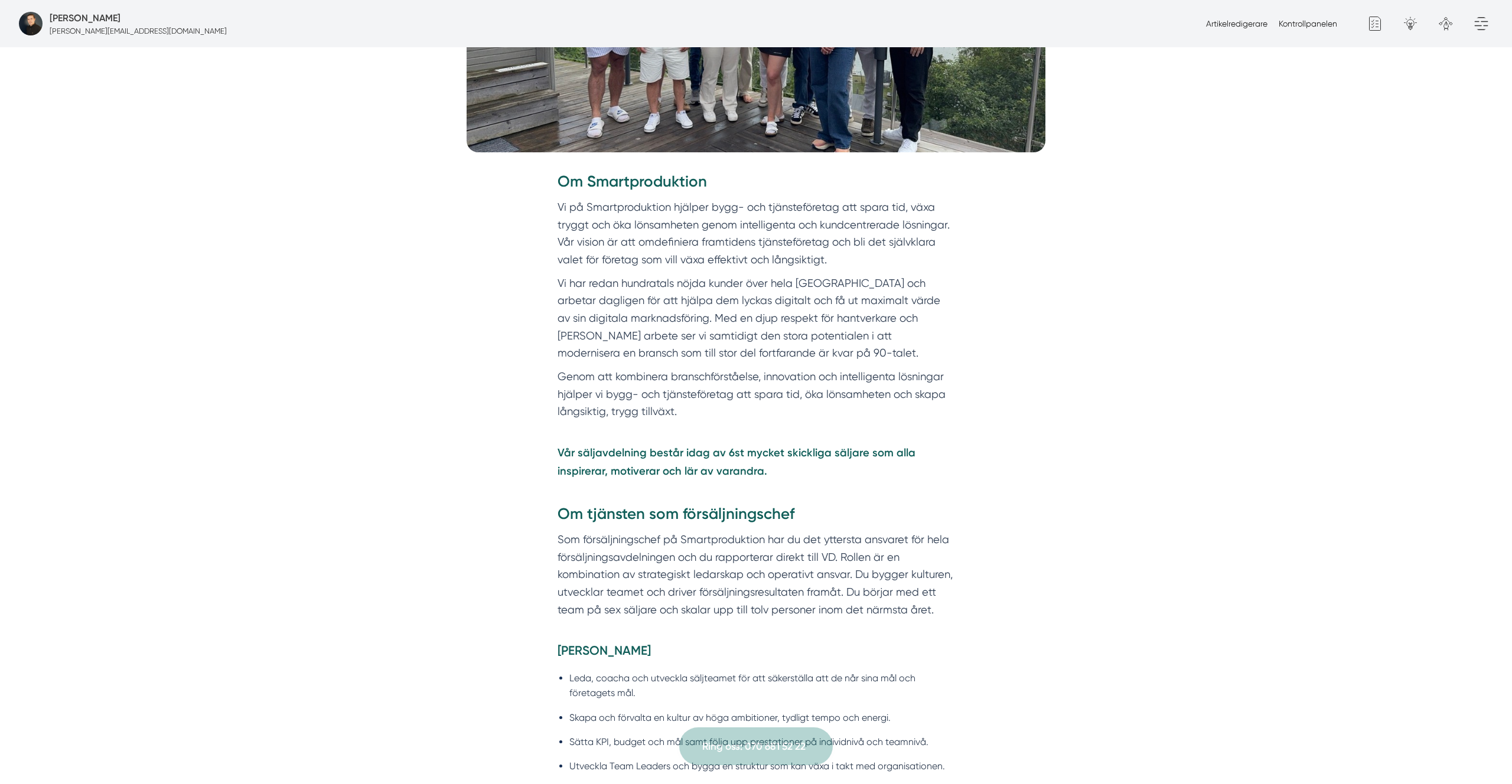
scroll to position [495, 0]
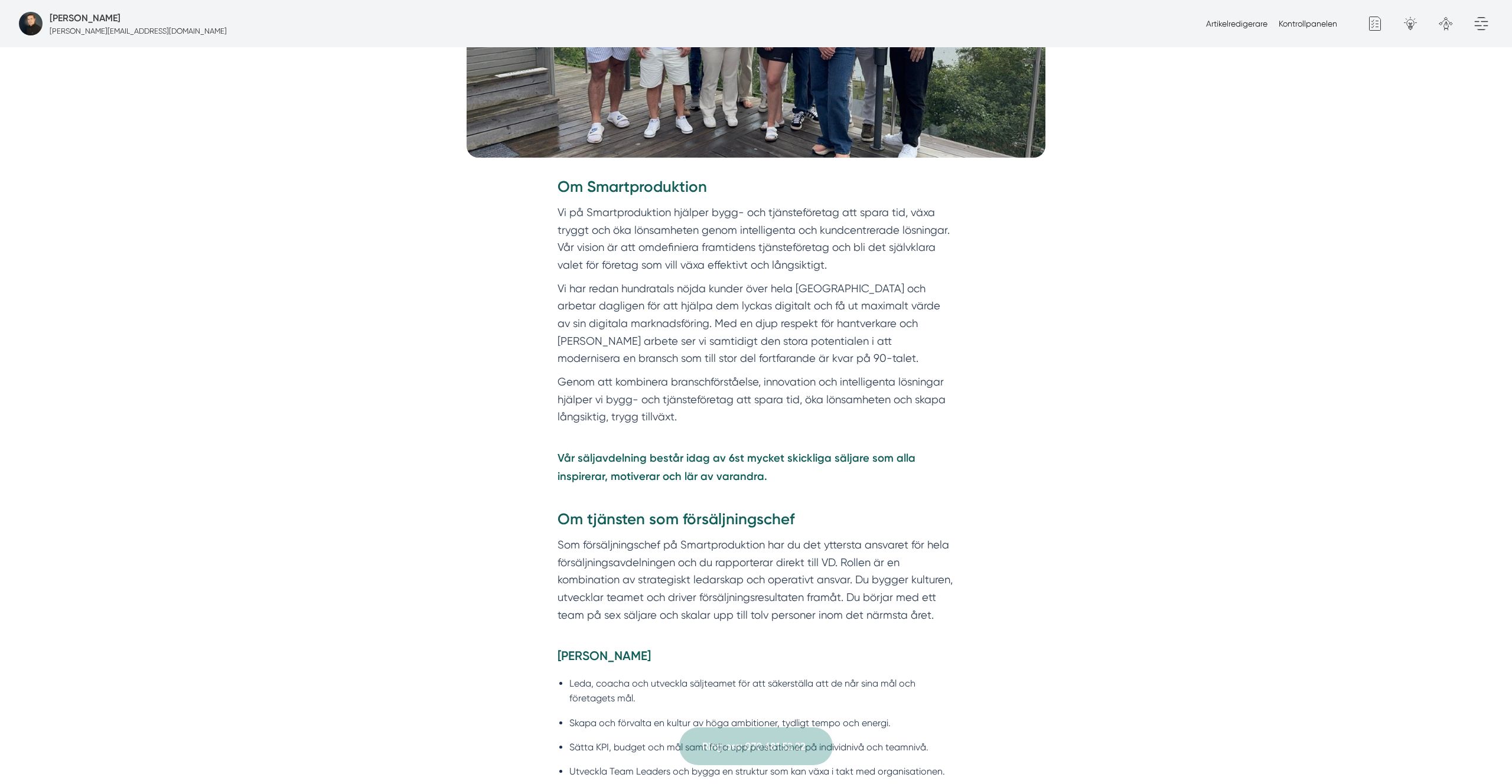
click at [649, 342] on p "Vi har redan hundratals nöjda kunder över hela Sverige och arbetar dagligen för…" at bounding box center [756, 324] width 397 height 87
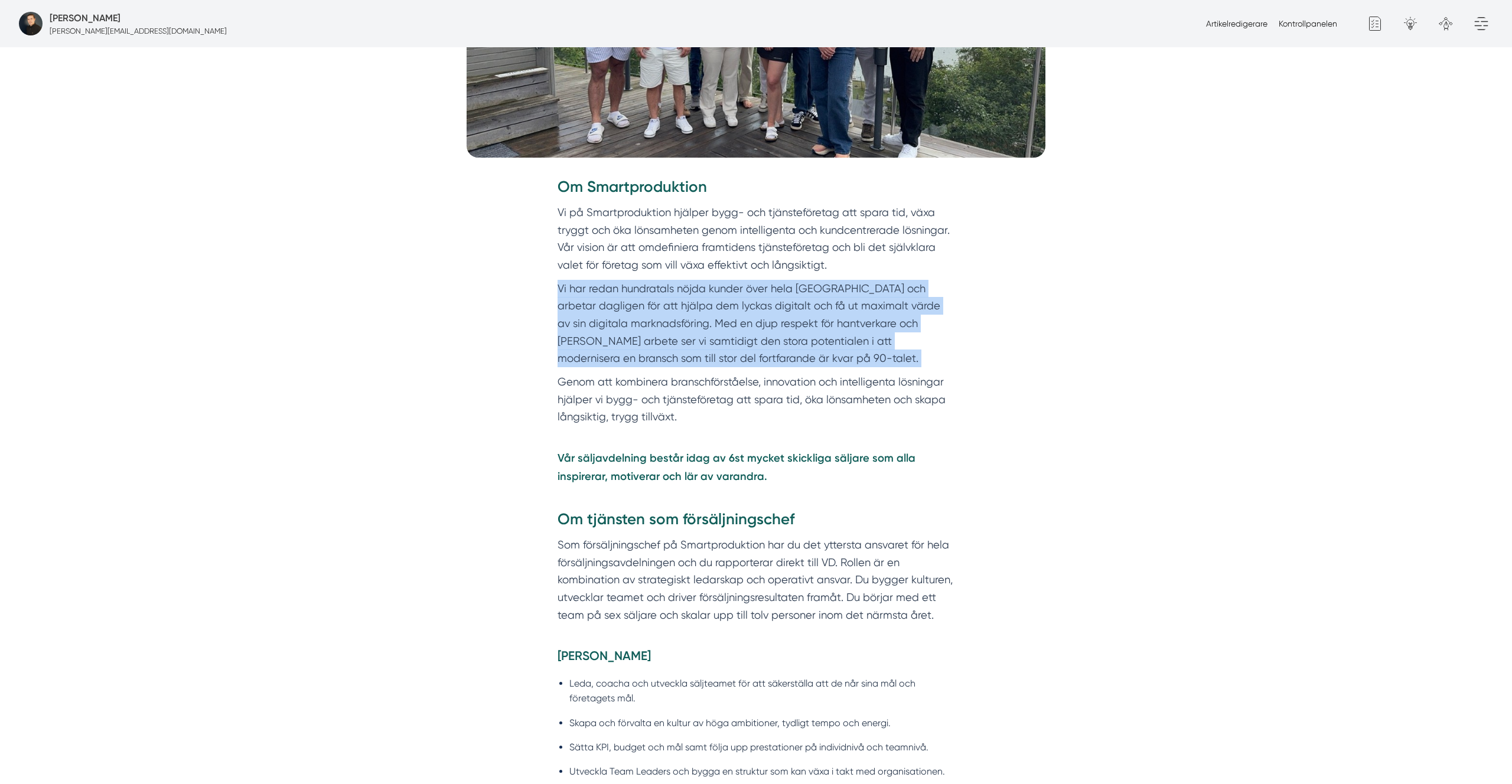
click at [649, 342] on p "Vi har redan hundratals nöjda kunder över hela Sverige och arbetar dagligen för…" at bounding box center [756, 324] width 397 height 87
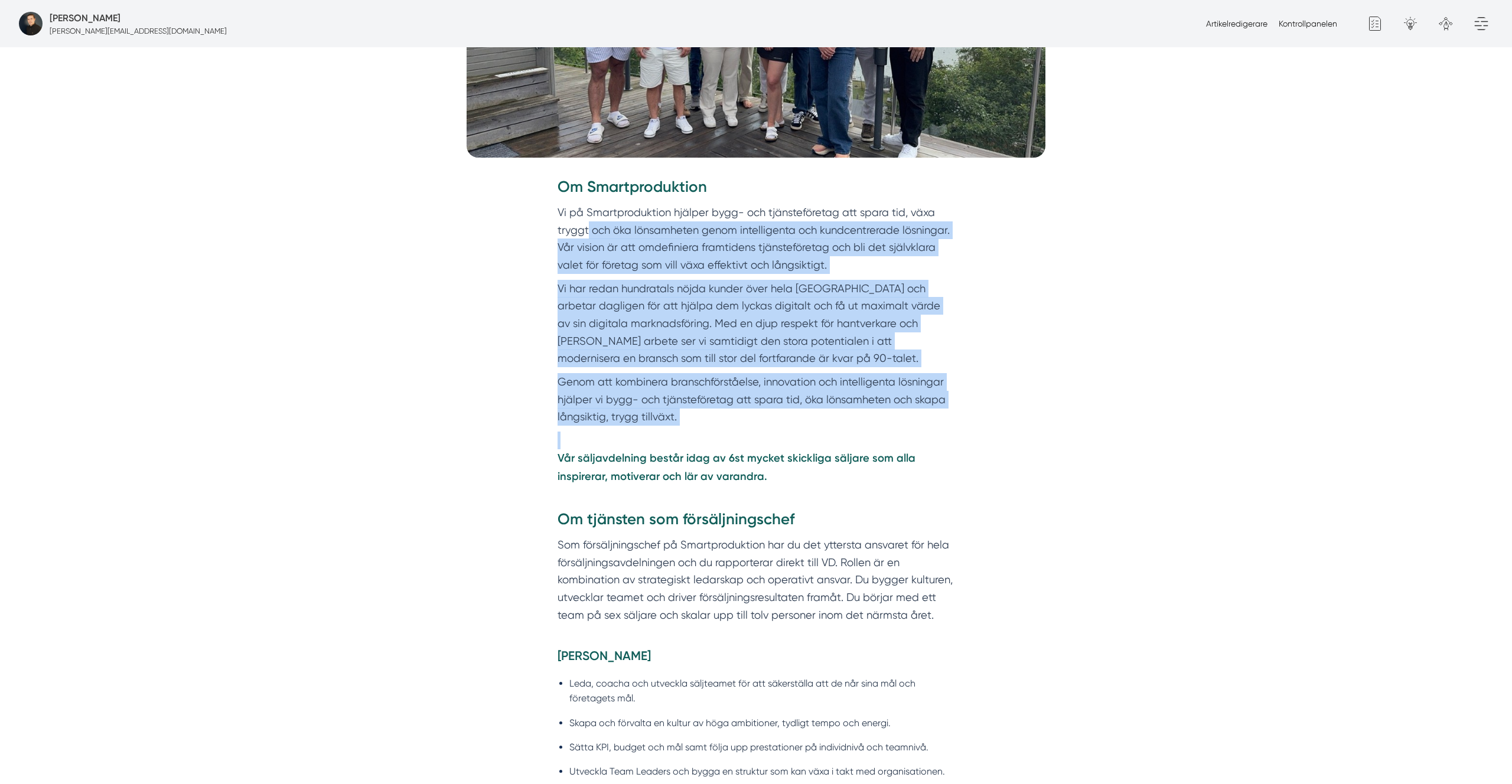
drag, startPoint x: 796, startPoint y: 423, endPoint x: 581, endPoint y: 219, distance: 296.4
click at [581, 219] on div "Om Smartproduktion Vi på Smartproduktion hjälper bygg- och tjänsteföretag att s…" at bounding box center [756, 400] width 397 height 447
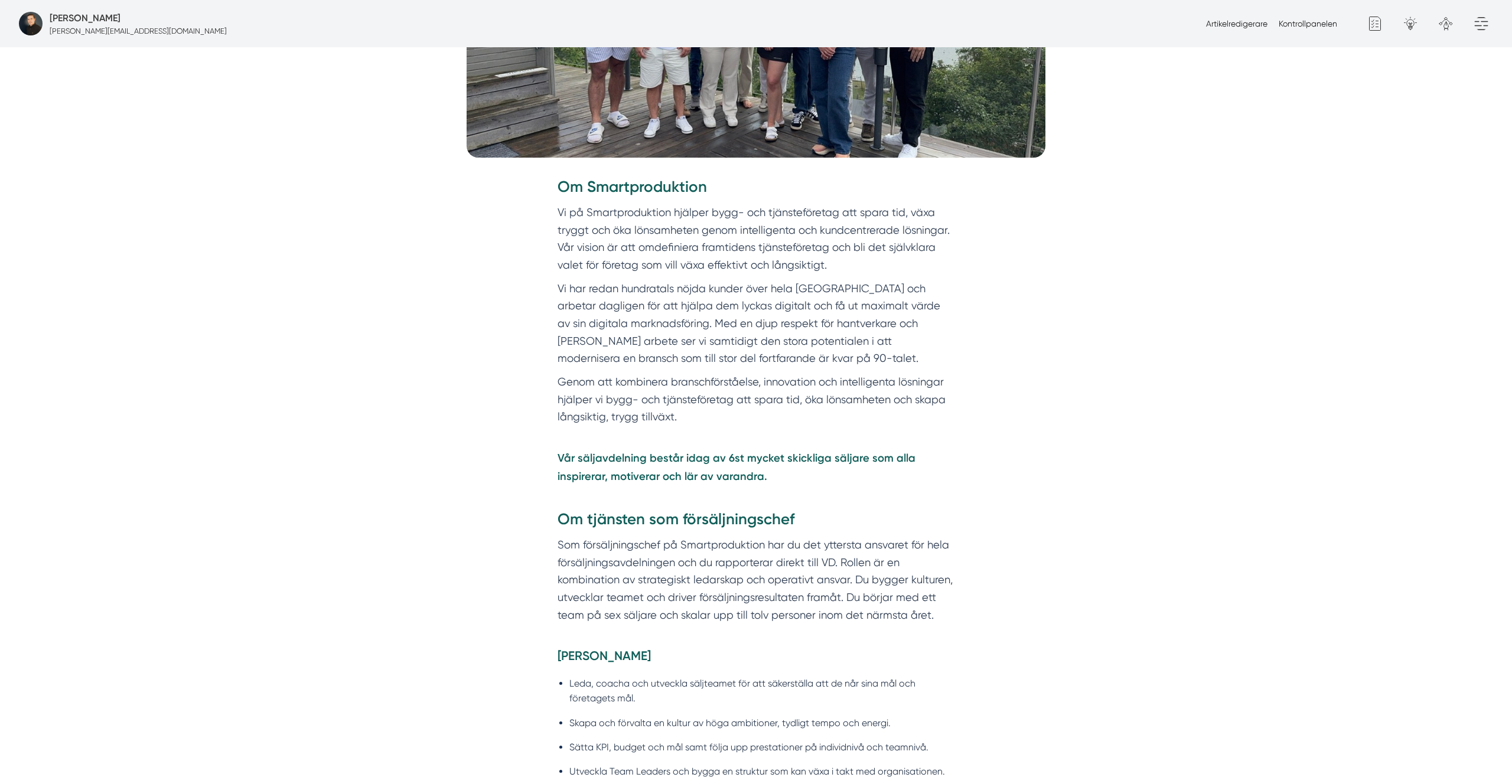
click at [573, 212] on p "Vi på Smartproduktion hjälper bygg- och tjänsteföretag att spara tid, växa tryg…" at bounding box center [756, 239] width 397 height 71
click at [561, 191] on strong "Om Smartproduktion" at bounding box center [632, 187] width 149 height 18
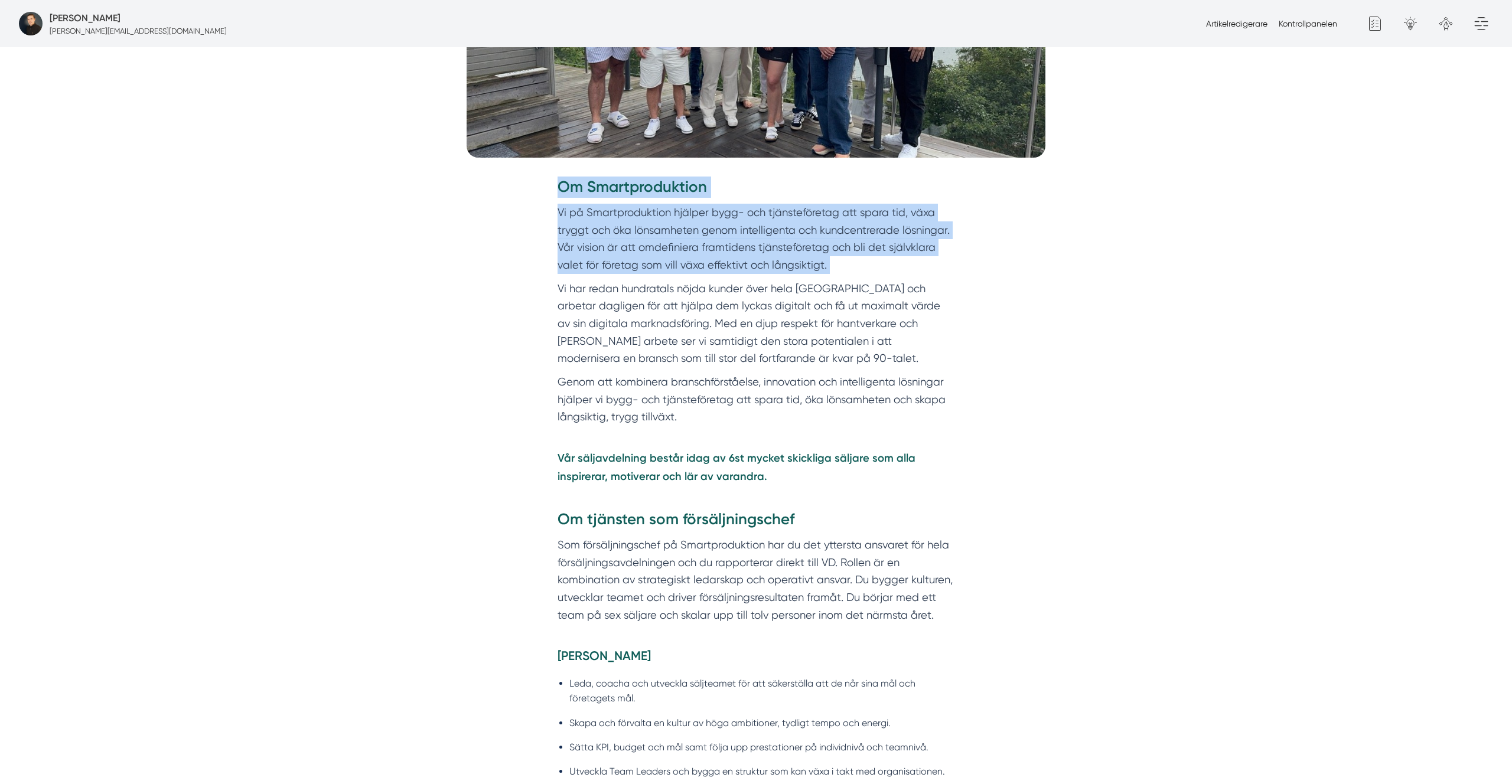
scroll to position [495, 0]
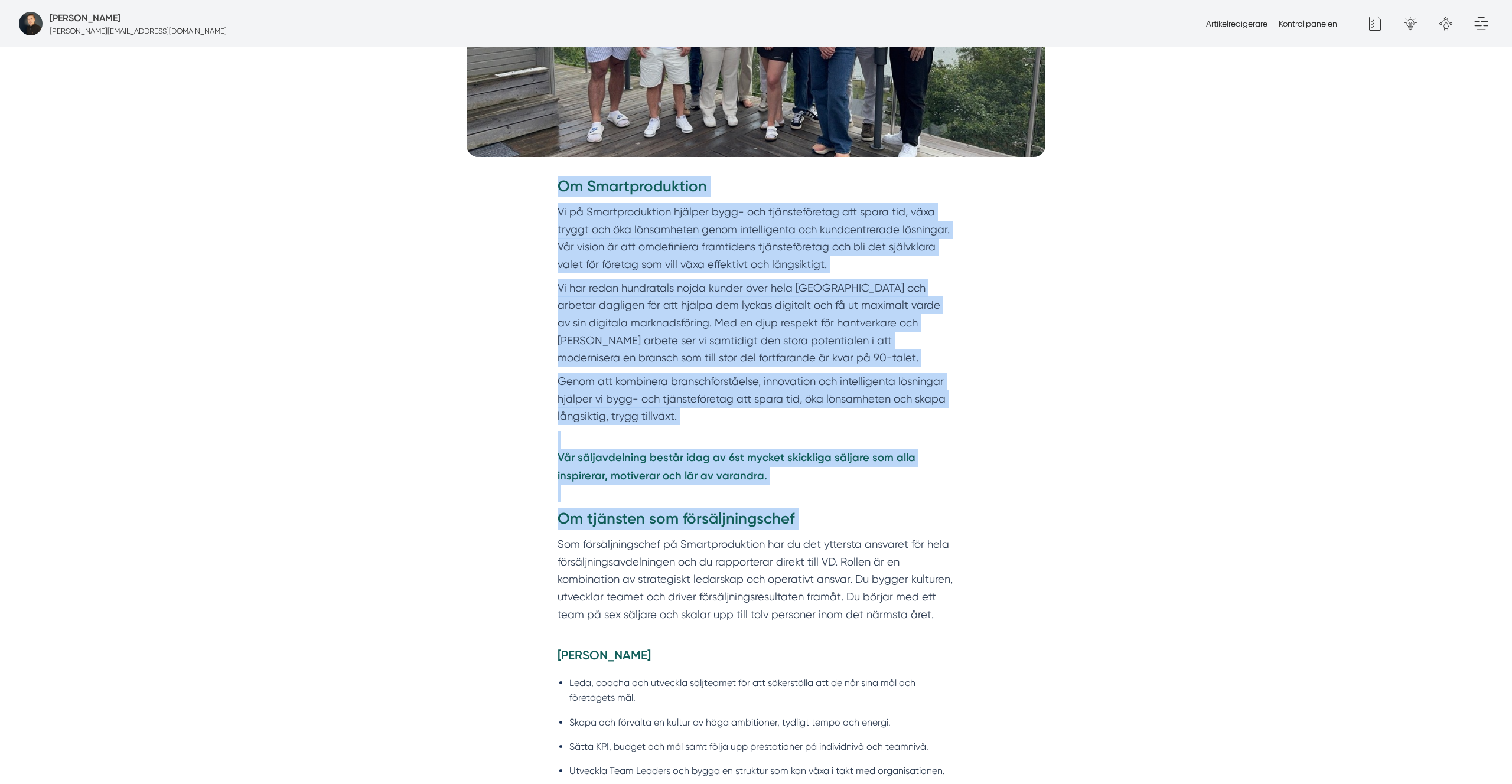
drag, startPoint x: 756, startPoint y: 241, endPoint x: 758, endPoint y: 525, distance: 284.0
click at [758, 525] on div "Om Smartproduktion Vi på Smartproduktion hjälper bygg- och tjänsteföretag att s…" at bounding box center [756, 400] width 397 height 447
click at [812, 483] on p "Vår säljavdelning består idag av 6st mycket skickliga säljare som alla inspirer…" at bounding box center [756, 467] width 397 height 71
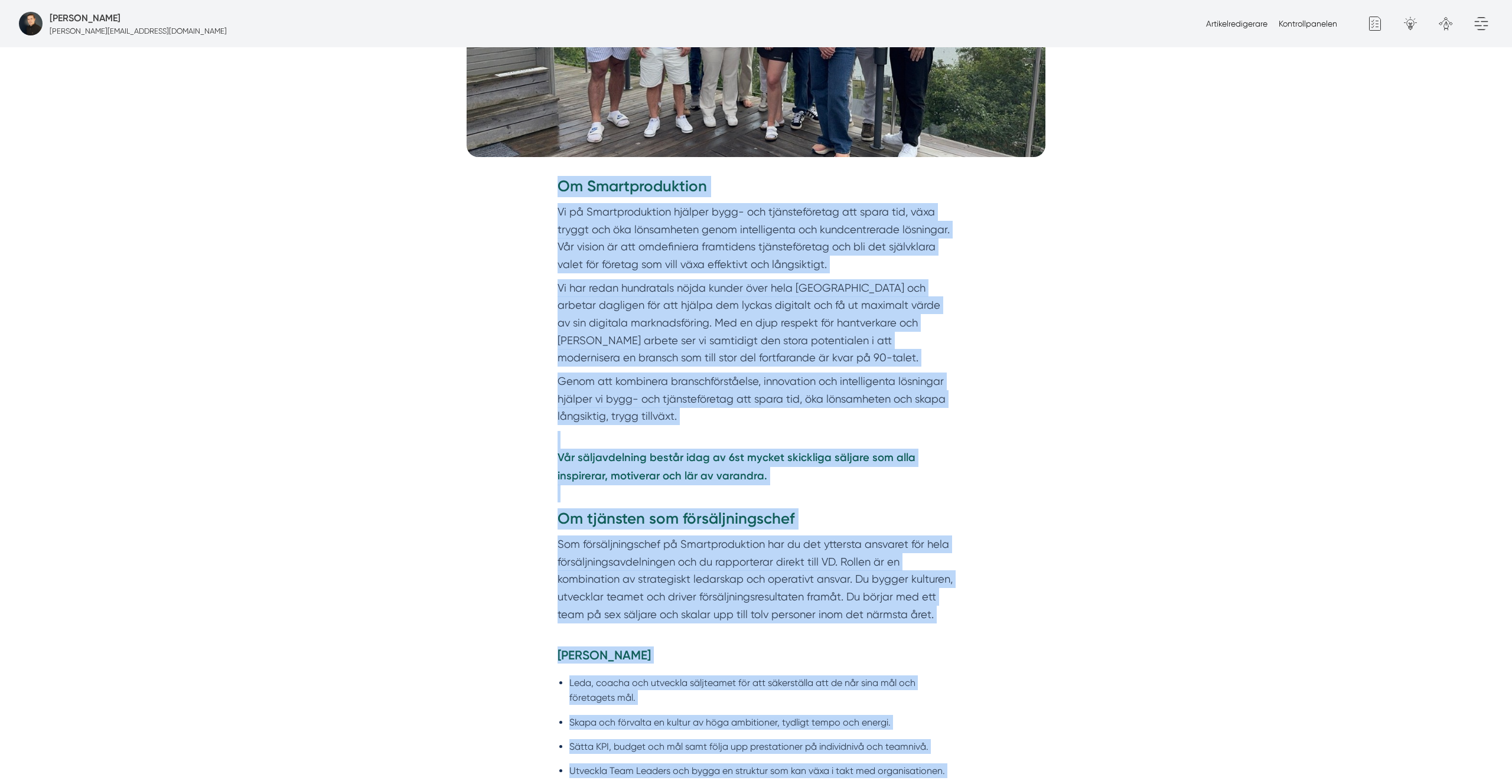
drag, startPoint x: 813, startPoint y: 483, endPoint x: 756, endPoint y: 762, distance: 284.8
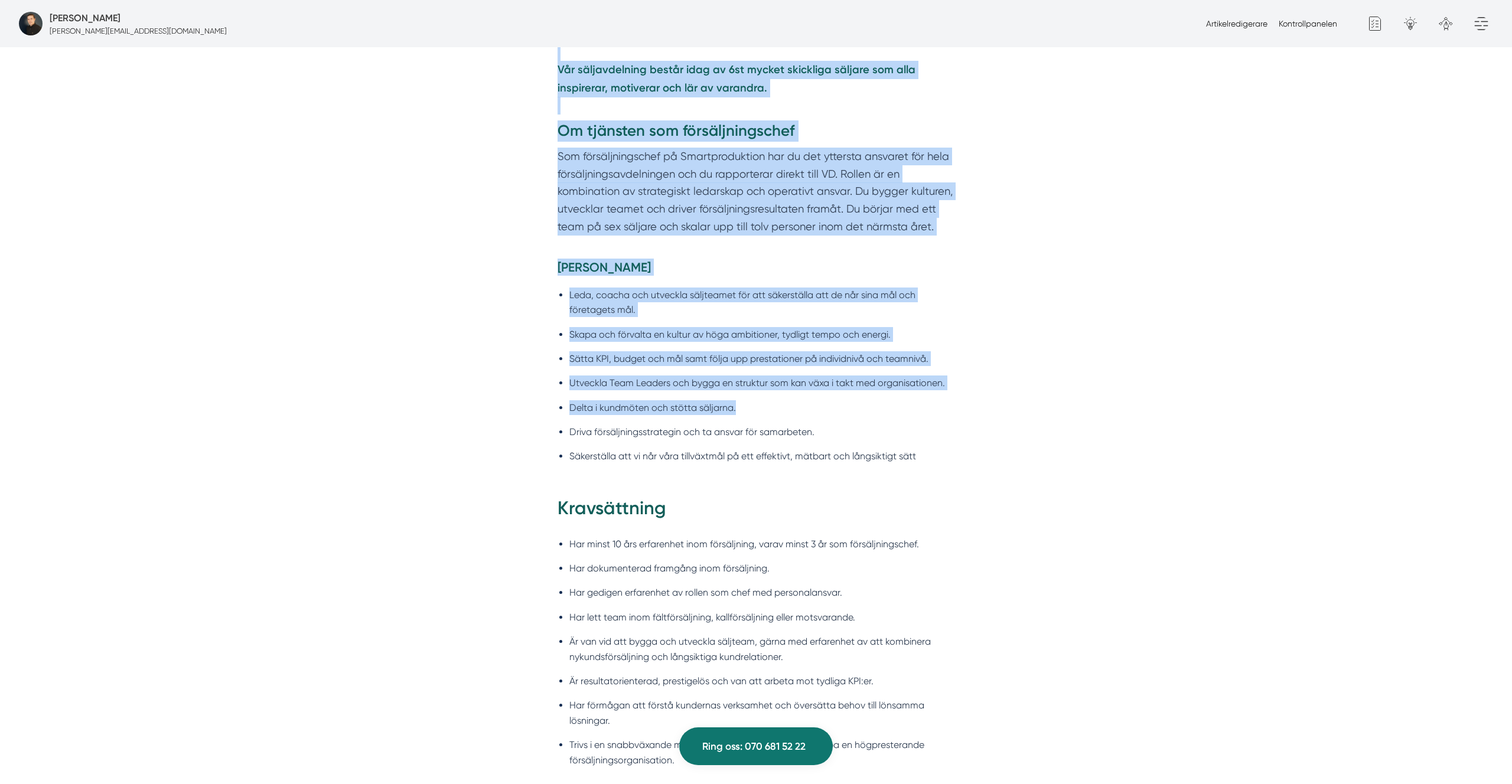
scroll to position [880, 0]
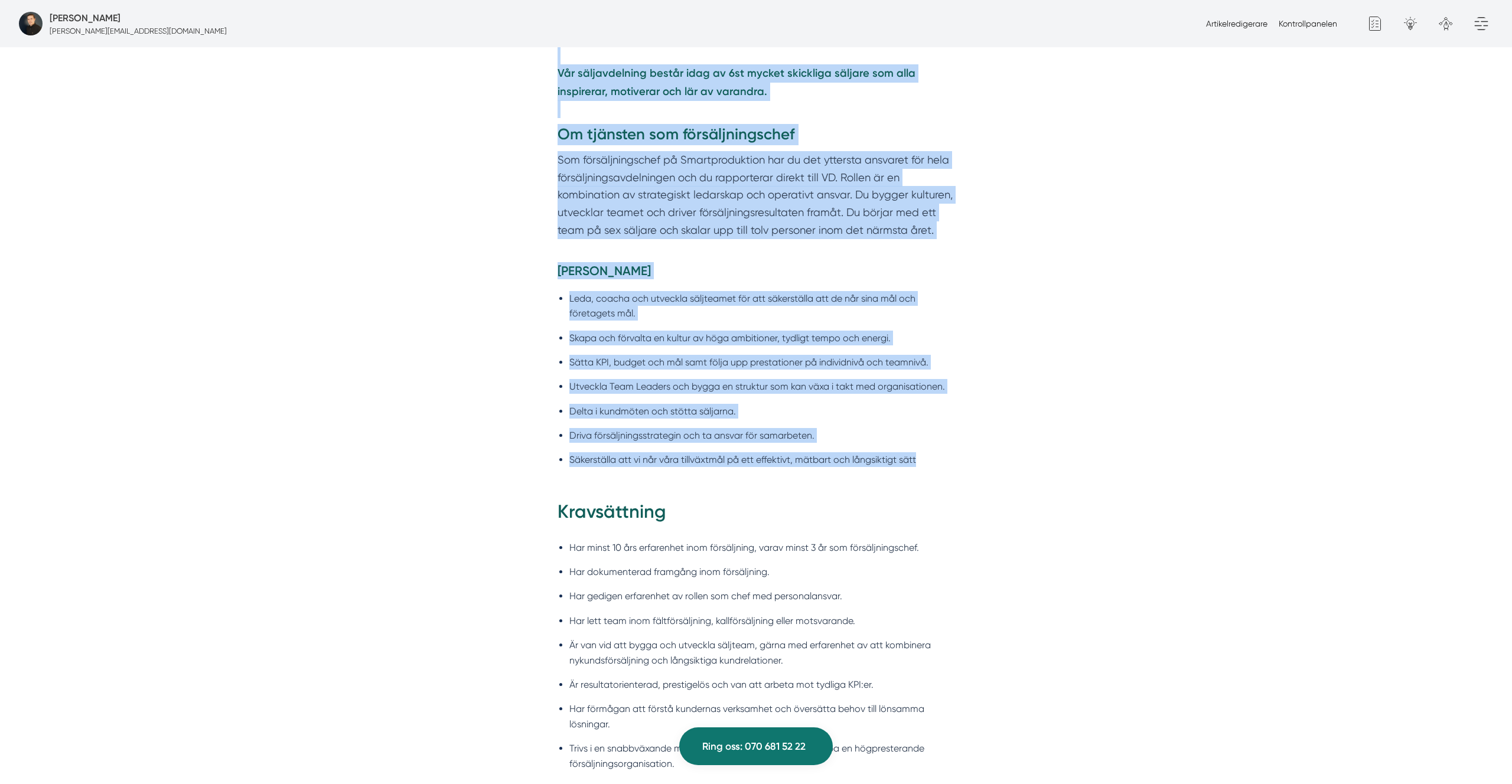
drag, startPoint x: 745, startPoint y: 406, endPoint x: 684, endPoint y: 489, distance: 103.0
click at [684, 489] on div "Dina arbetsuppgifter Leda, coacha och utveckla säljteamet för att säkerställa a…" at bounding box center [756, 380] width 453 height 238
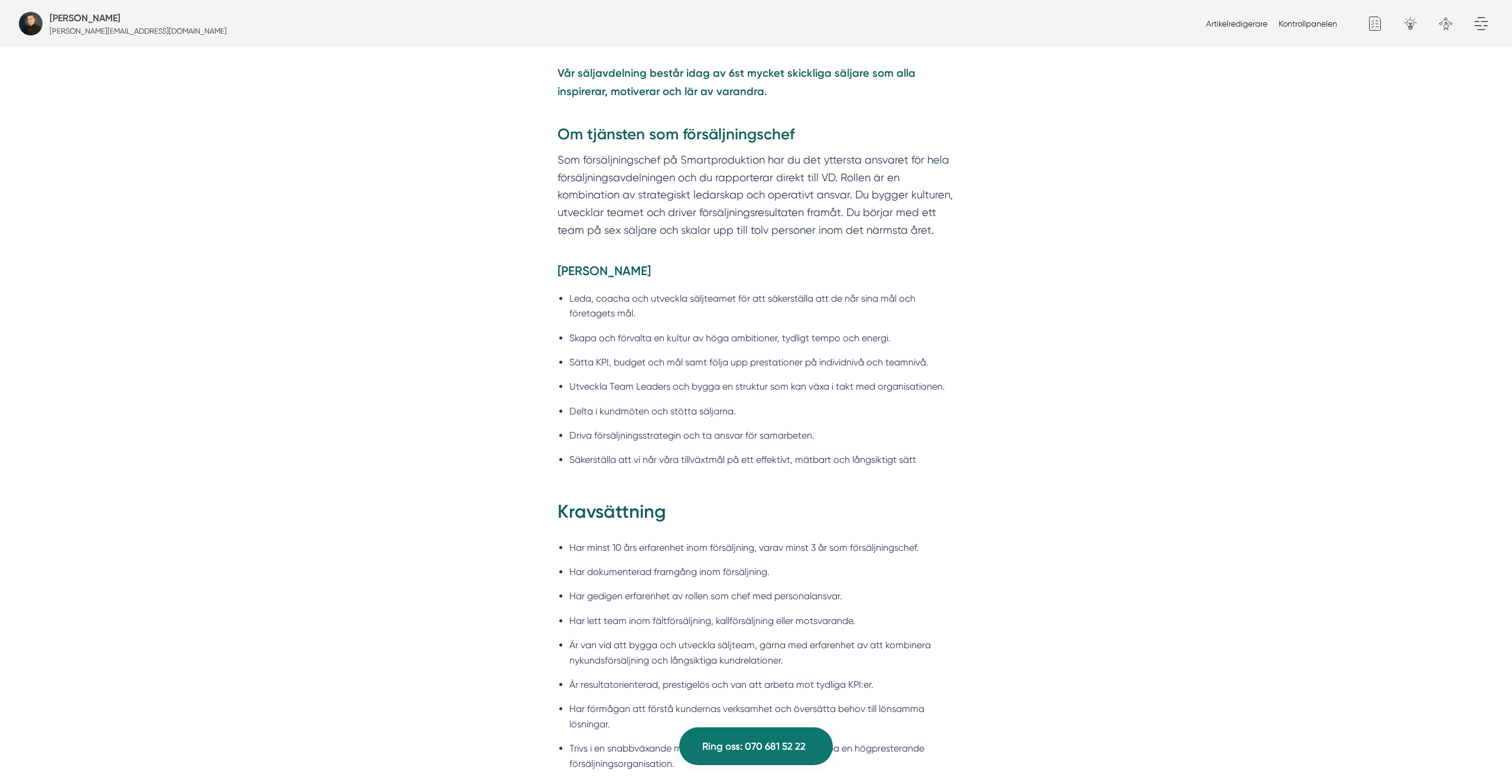
click at [684, 489] on div "Dina arbetsuppgifter Leda, coacha och utveckla säljteamet för att säkerställa a…" at bounding box center [756, 380] width 453 height 238
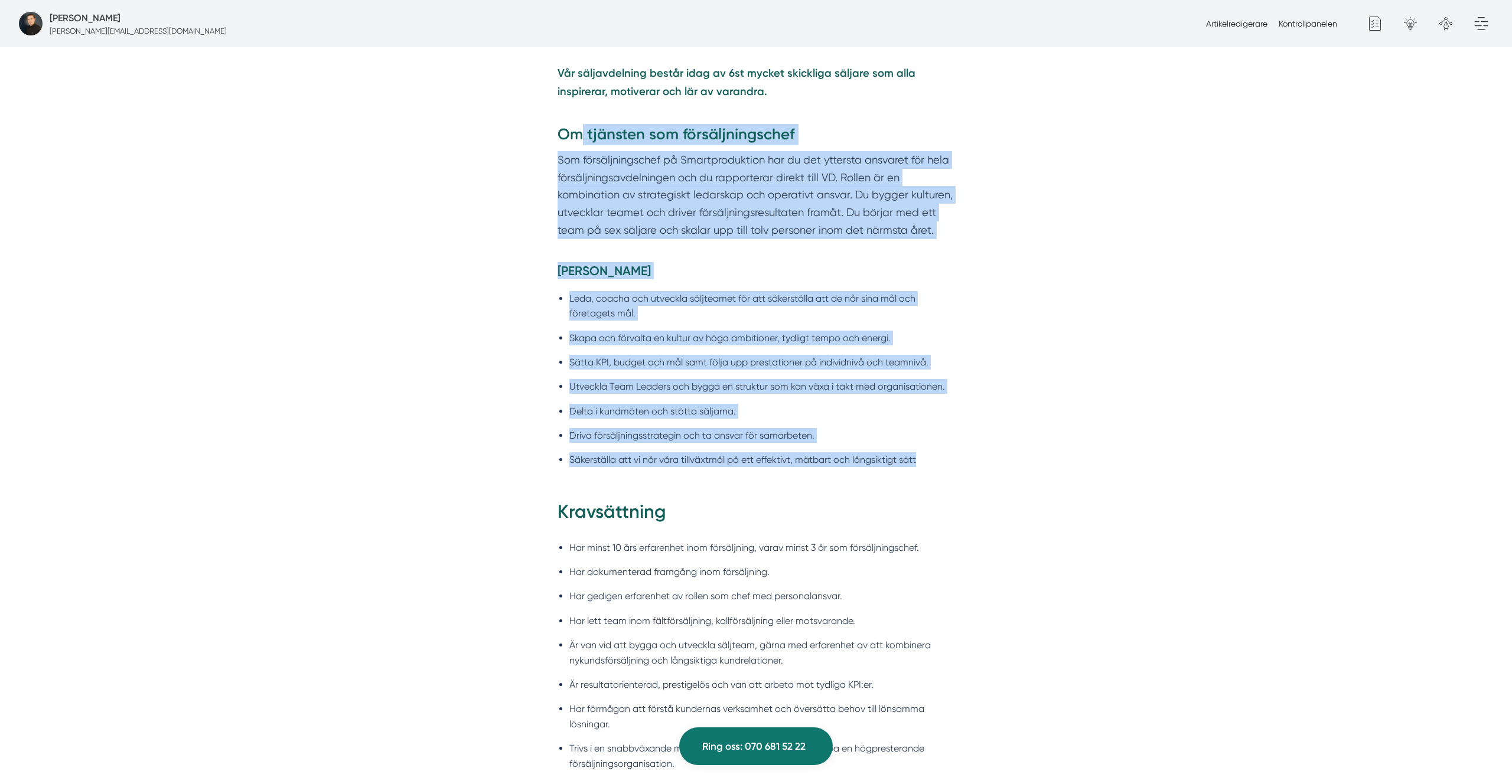
drag, startPoint x: 685, startPoint y: 489, endPoint x: 575, endPoint y: 95, distance: 409.1
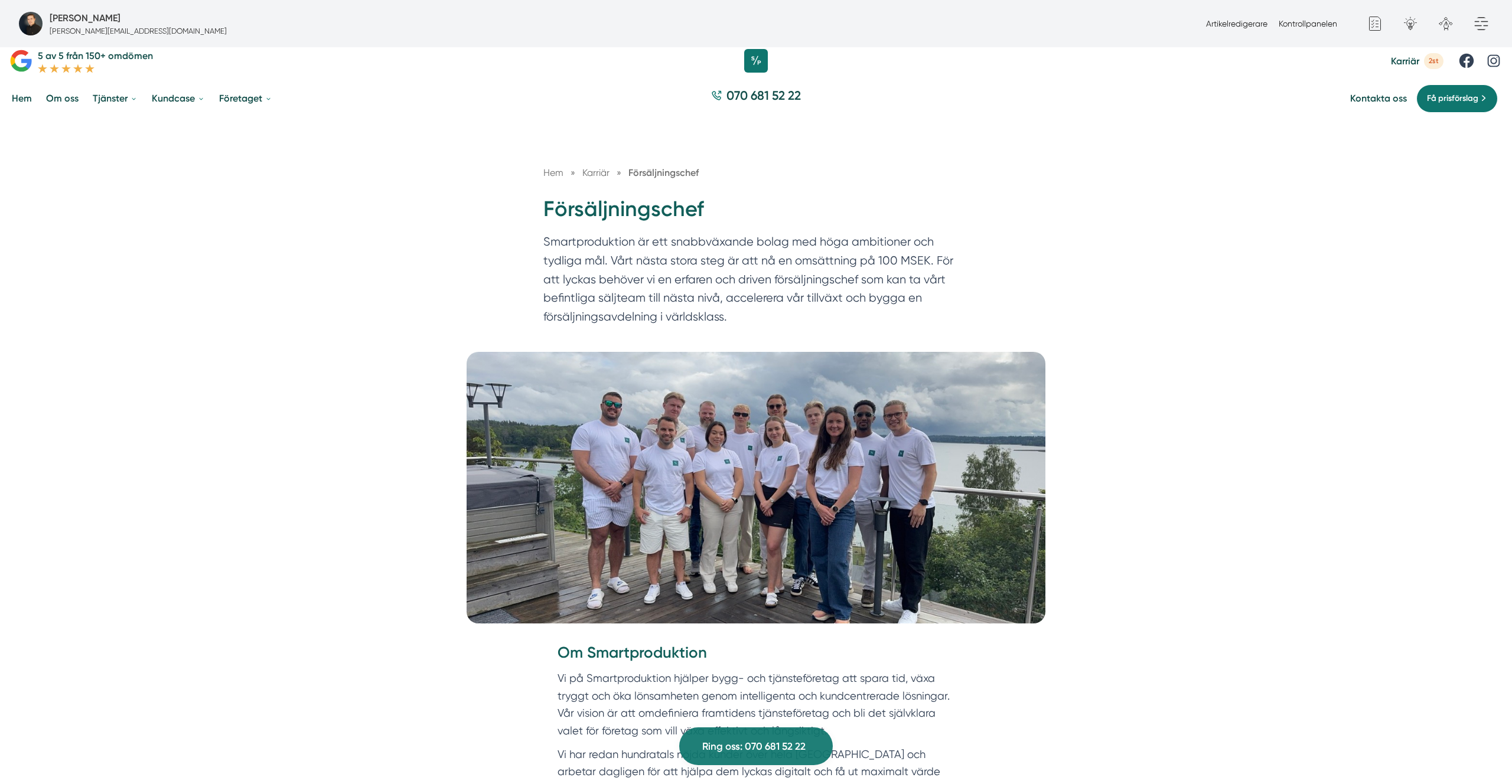
scroll to position [0, 0]
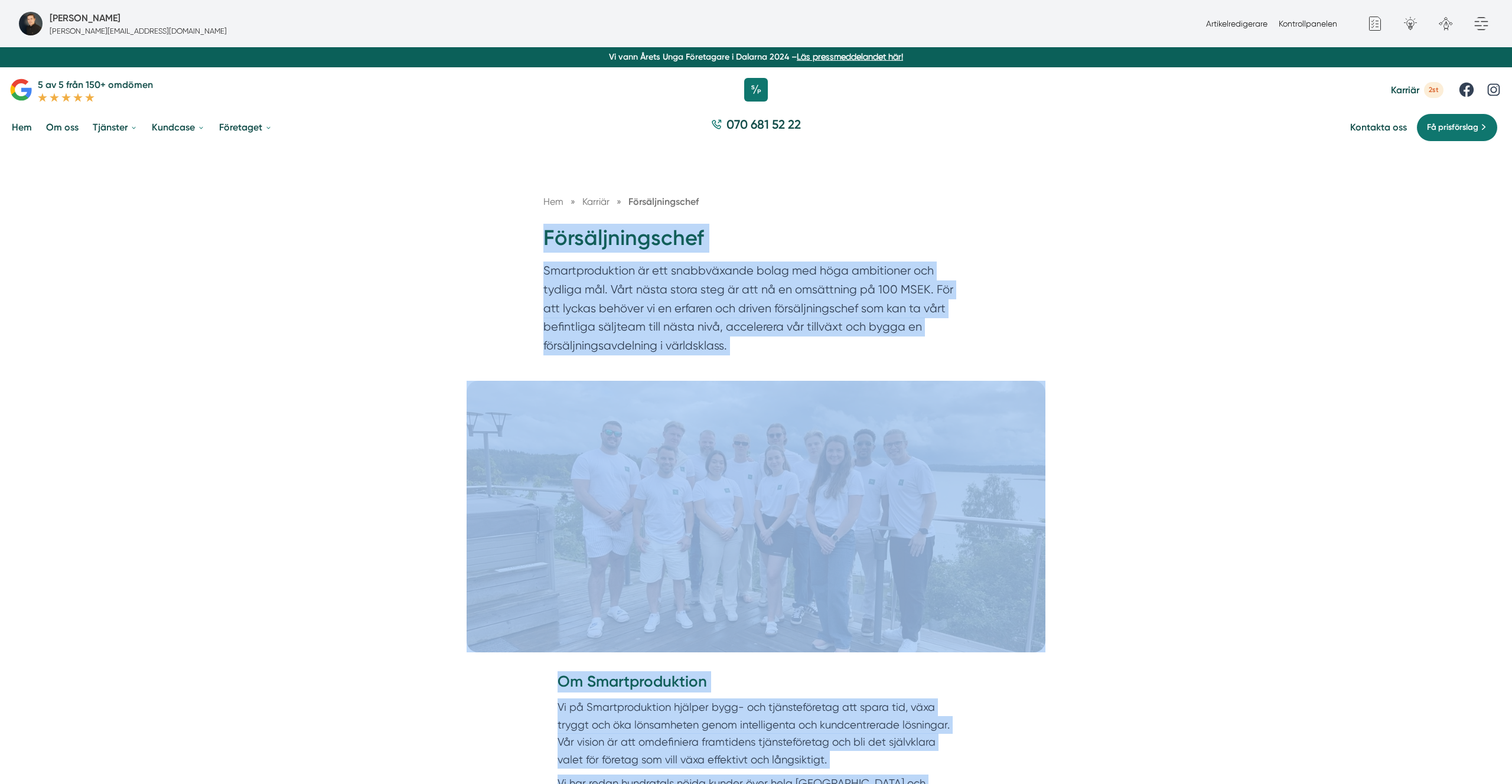
click at [505, 236] on div "Hem » Karriär » Försäljningschef Försäljningschef Smartproduktion är ett snabbv…" at bounding box center [756, 264] width 1512 height 234
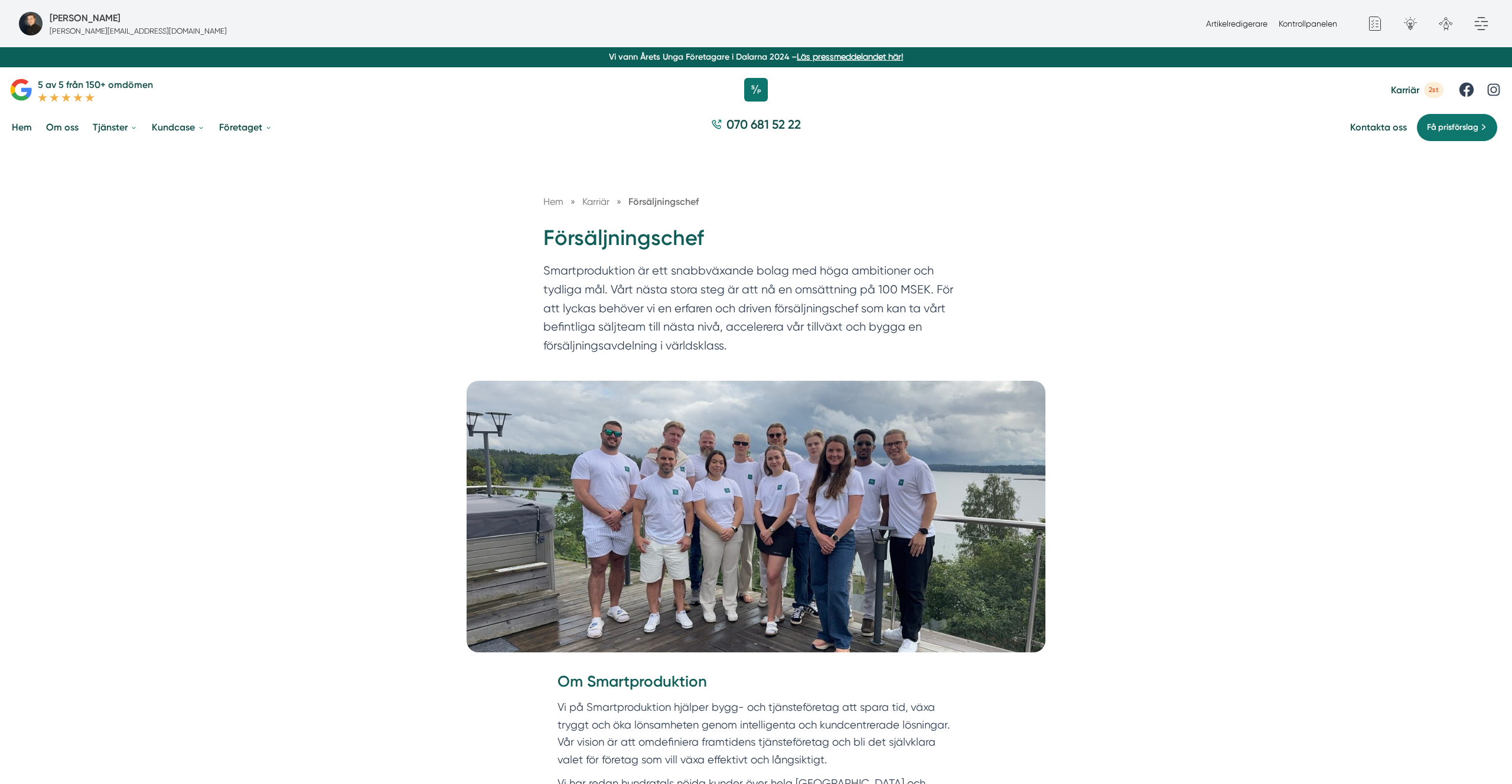
click at [505, 236] on div "Hem » Karriär » Försäljningschef Försäljningschef Smartproduktion är ett snabbv…" at bounding box center [756, 264] width 1512 height 234
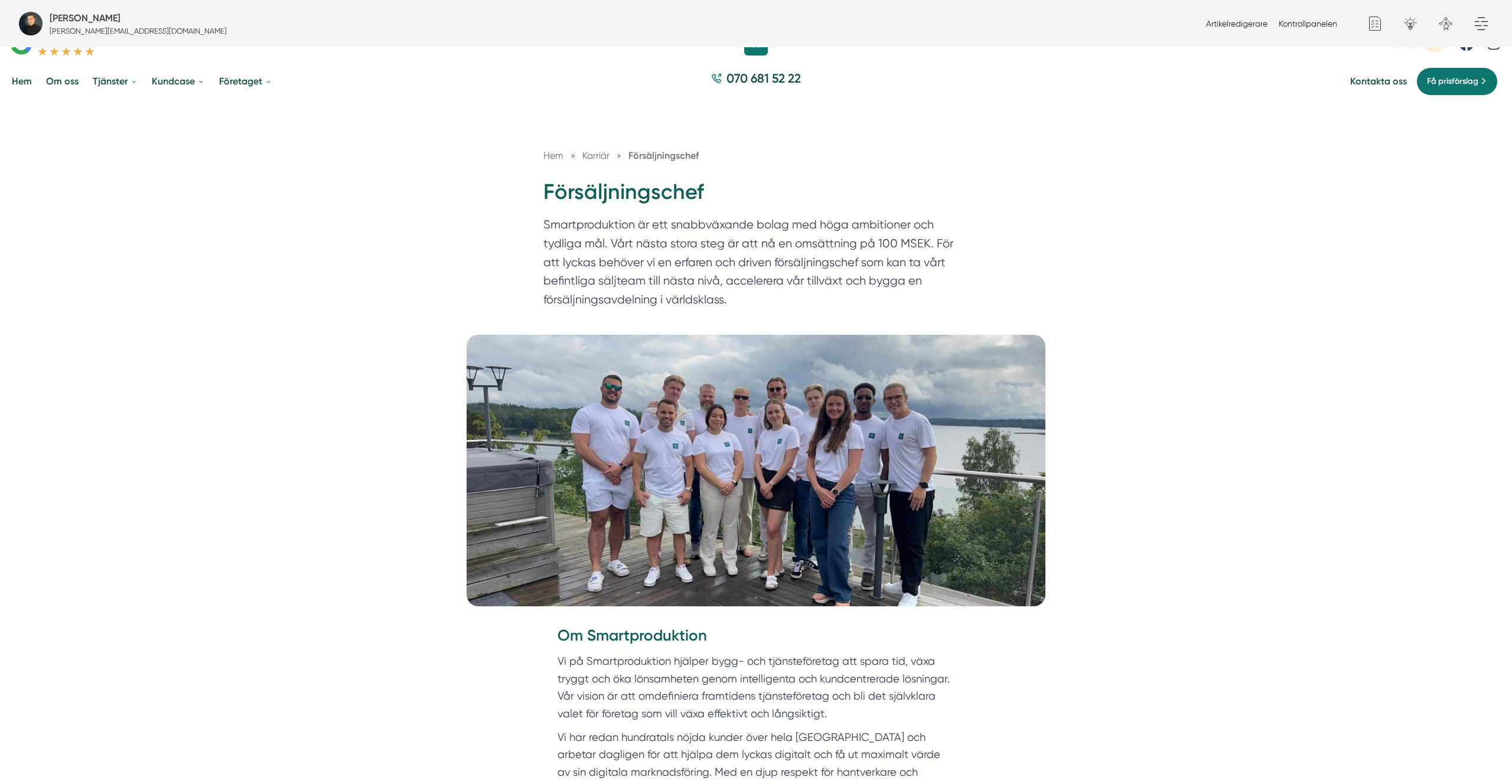
scroll to position [48, 0]
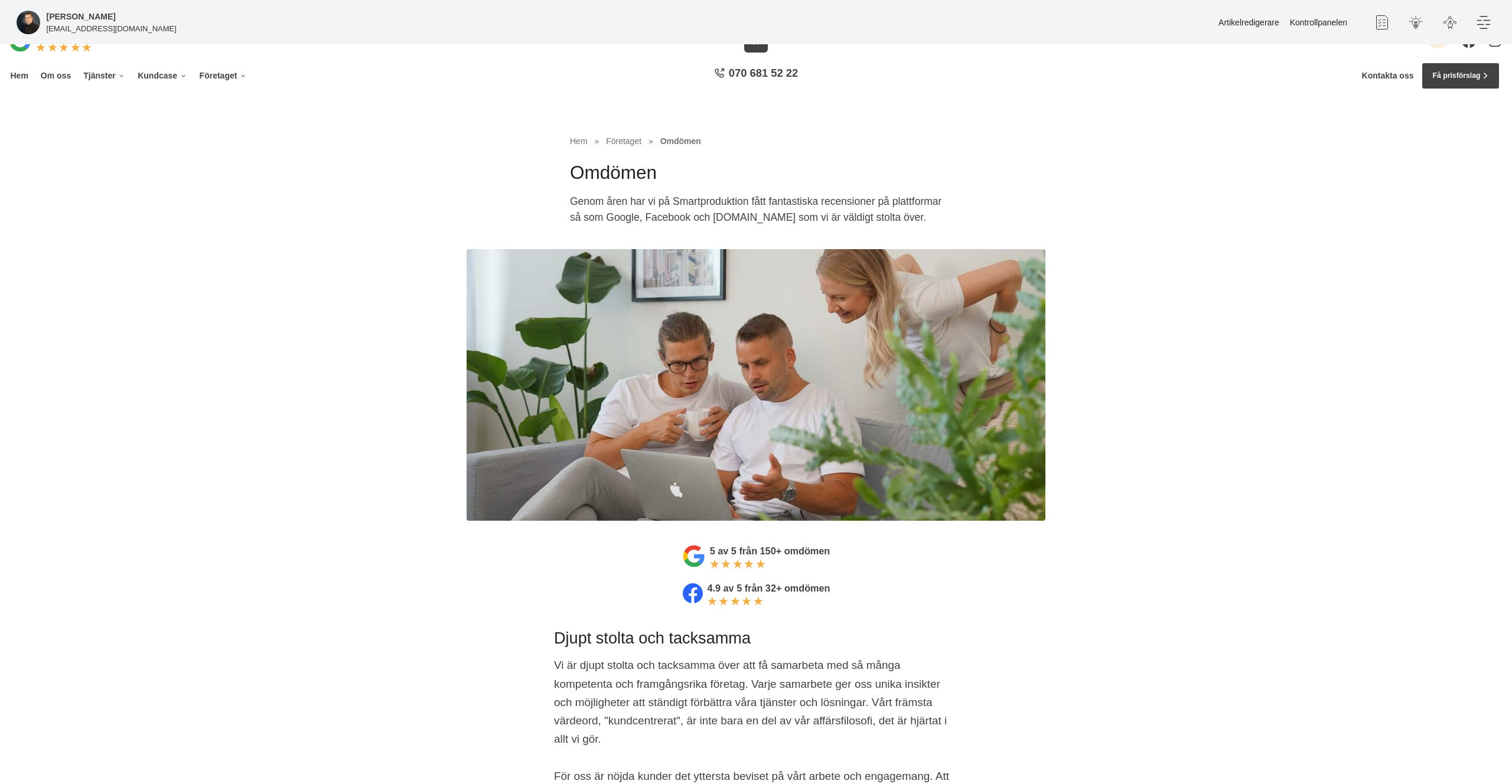
click at [678, 169] on h1 "Omdömen" at bounding box center [756, 177] width 372 height 34
click at [665, 182] on h1 "Omdömen" at bounding box center [756, 177] width 372 height 34
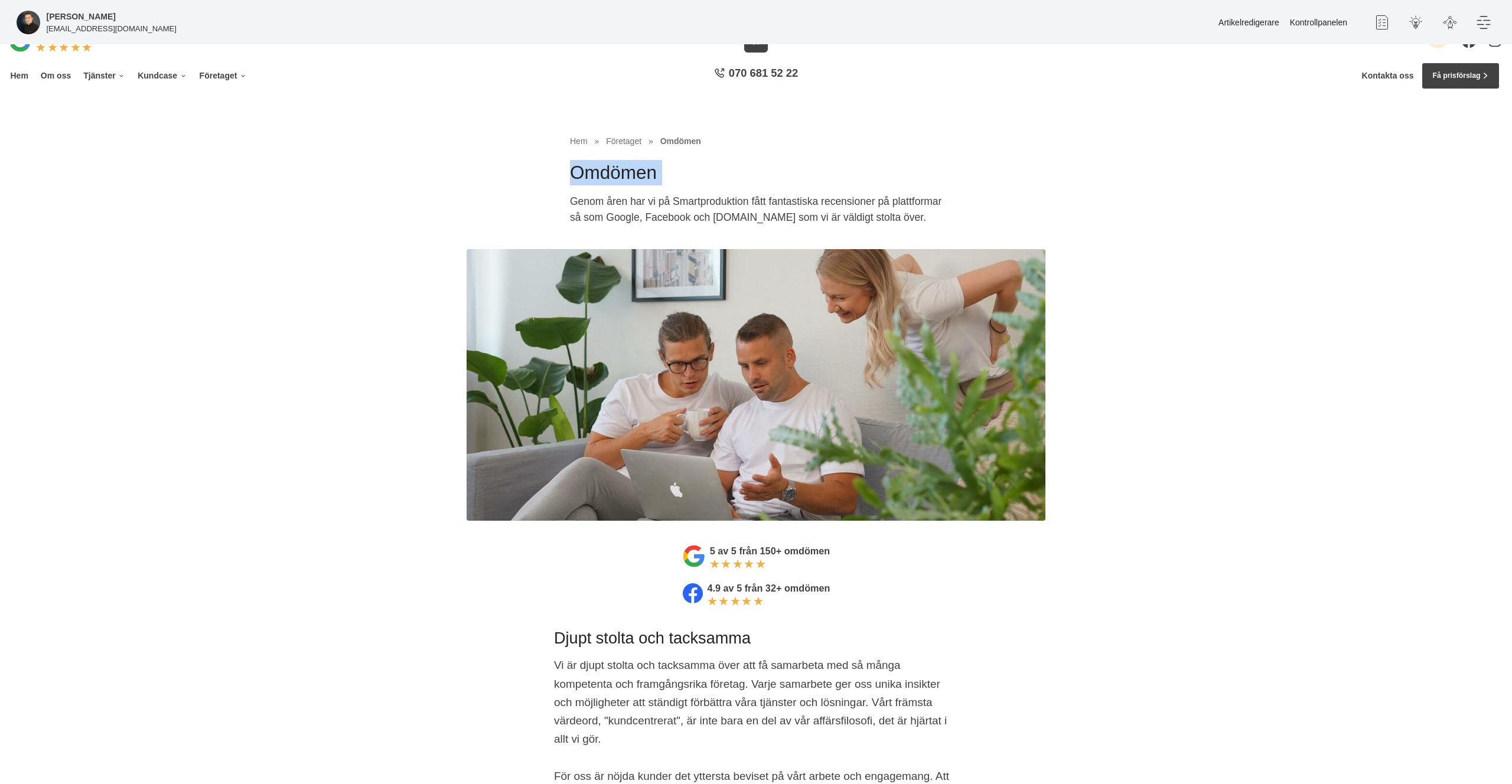
click at [858, 171] on h1 "Omdömen" at bounding box center [756, 177] width 372 height 34
click at [755, 228] on p "Genom åren har vi på Smartproduktion fått fantastiska recensioner på plattforma…" at bounding box center [756, 212] width 372 height 38
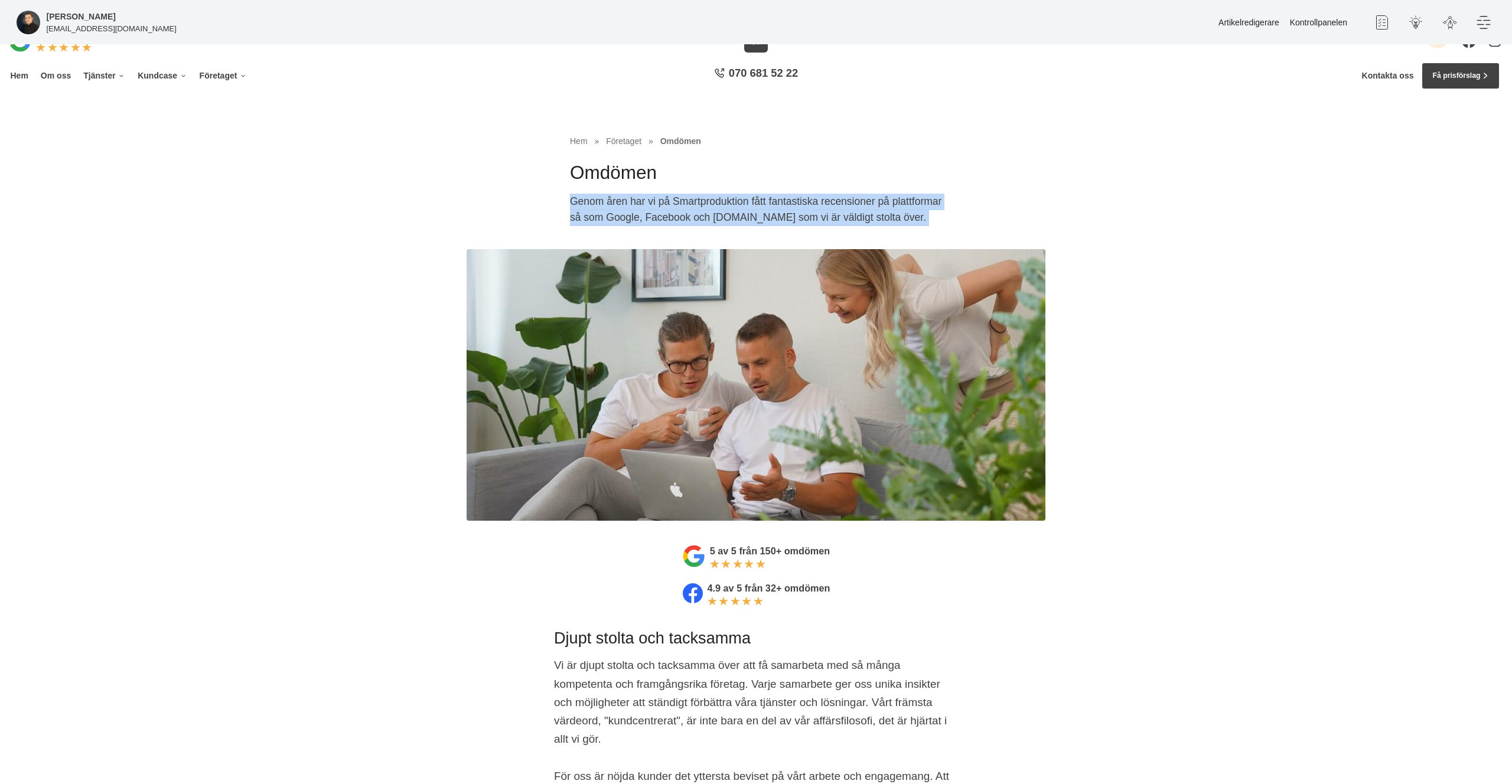
click at [755, 228] on p "Genom åren har vi på Smartproduktion fått fantastiska recensioner på plattforma…" at bounding box center [756, 212] width 372 height 38
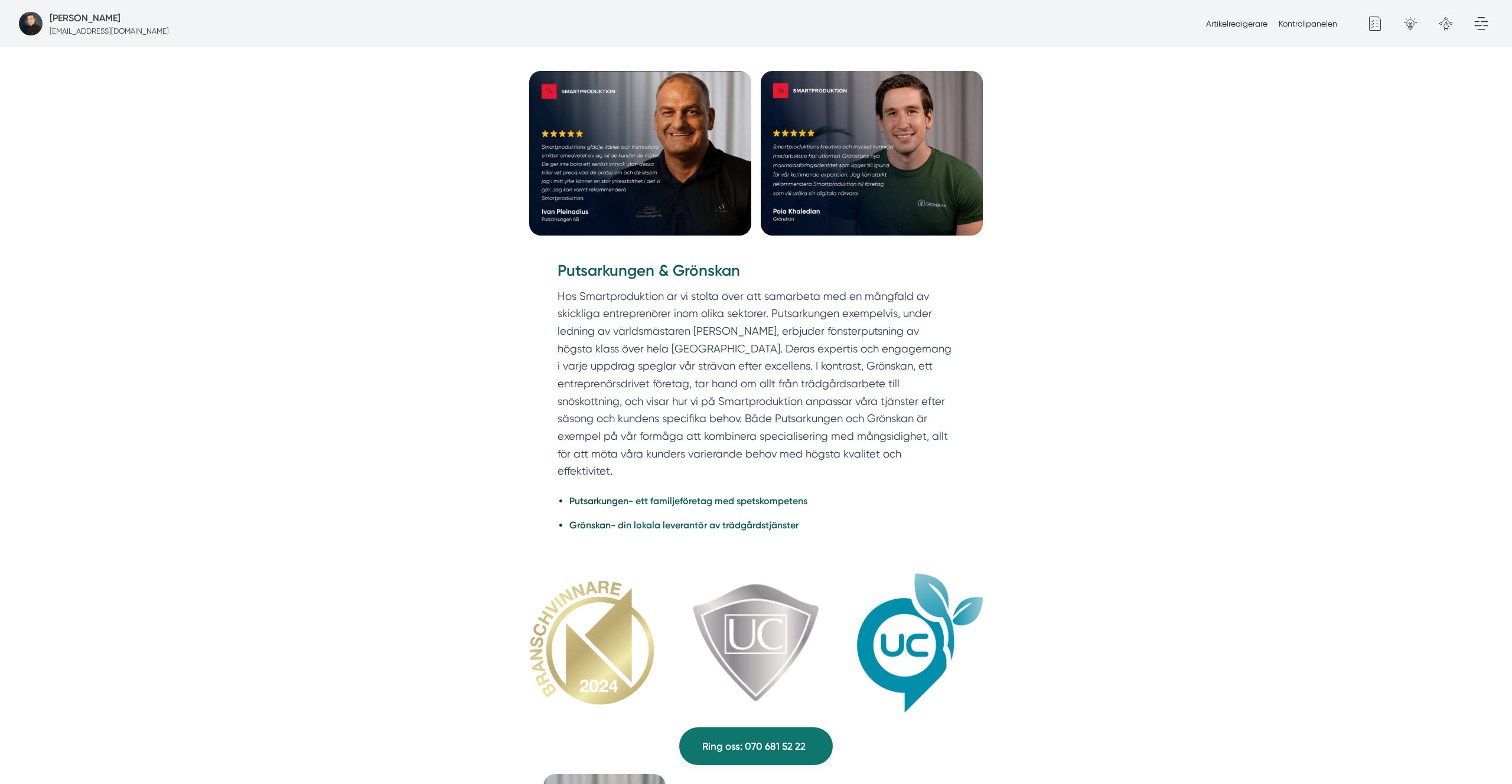
scroll to position [3283, 0]
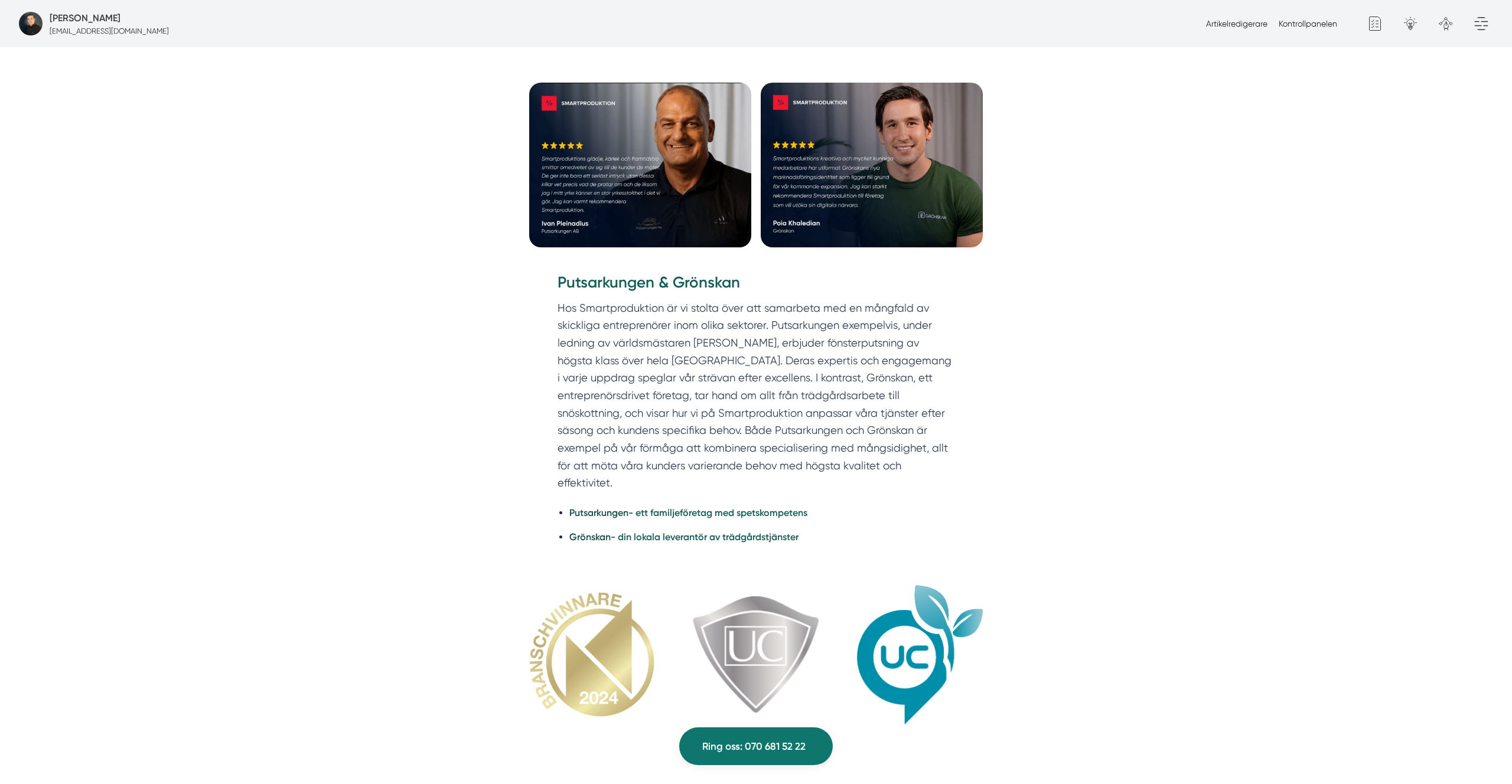
click at [645, 189] on img at bounding box center [640, 165] width 222 height 165
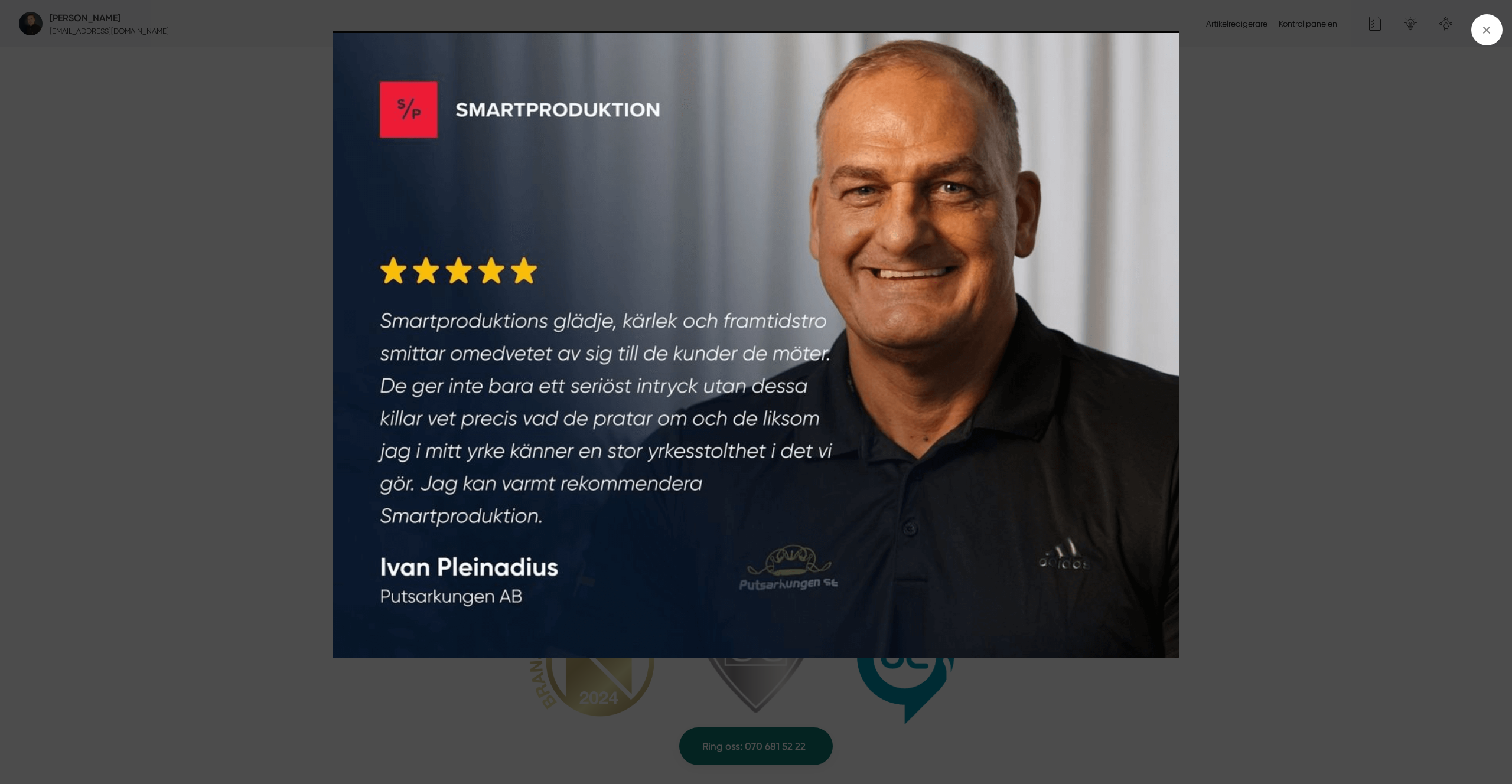
click at [484, 270] on img at bounding box center [756, 344] width 1134 height 627
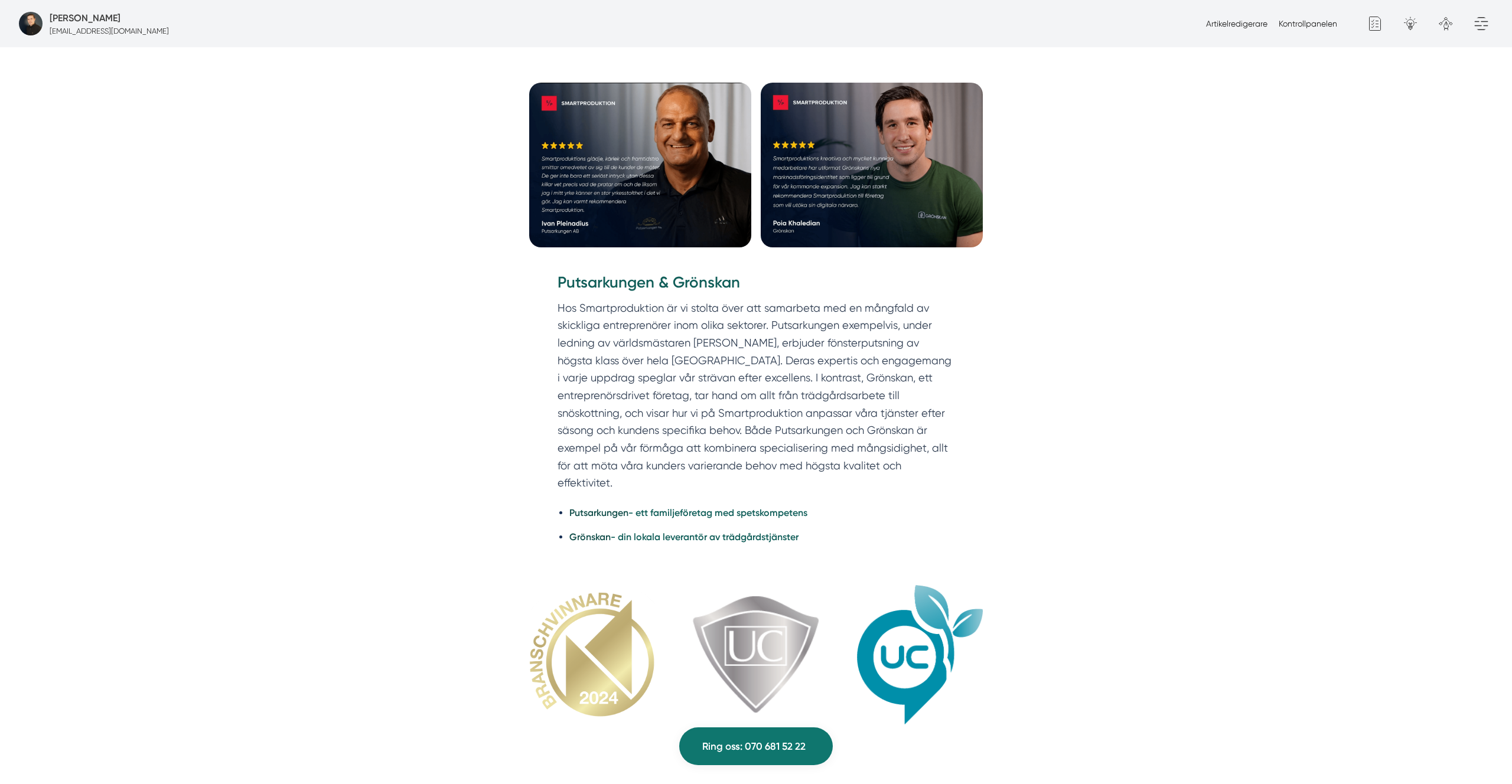
click at [866, 183] on img at bounding box center [871, 165] width 222 height 165
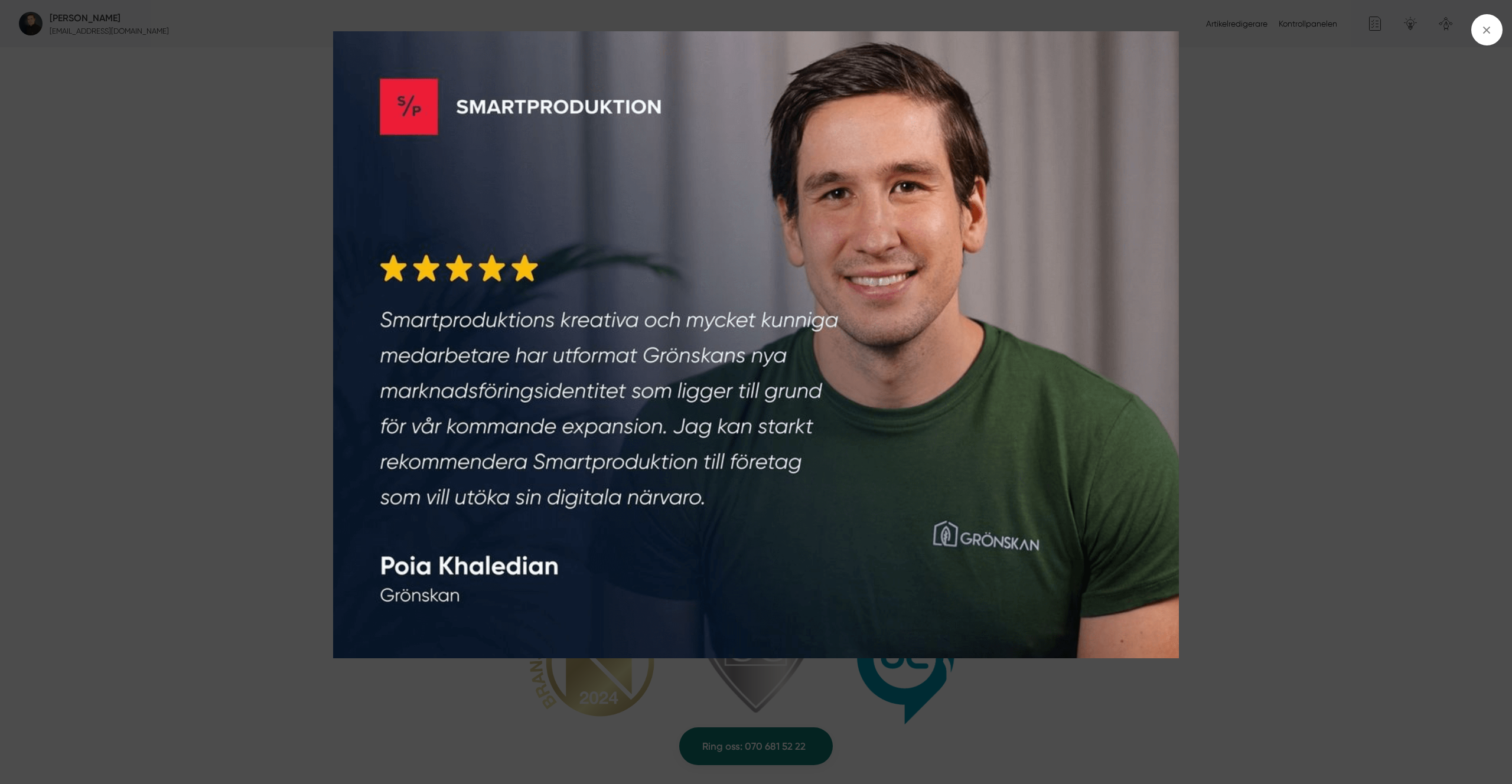
click at [377, 233] on img at bounding box center [756, 344] width 1134 height 627
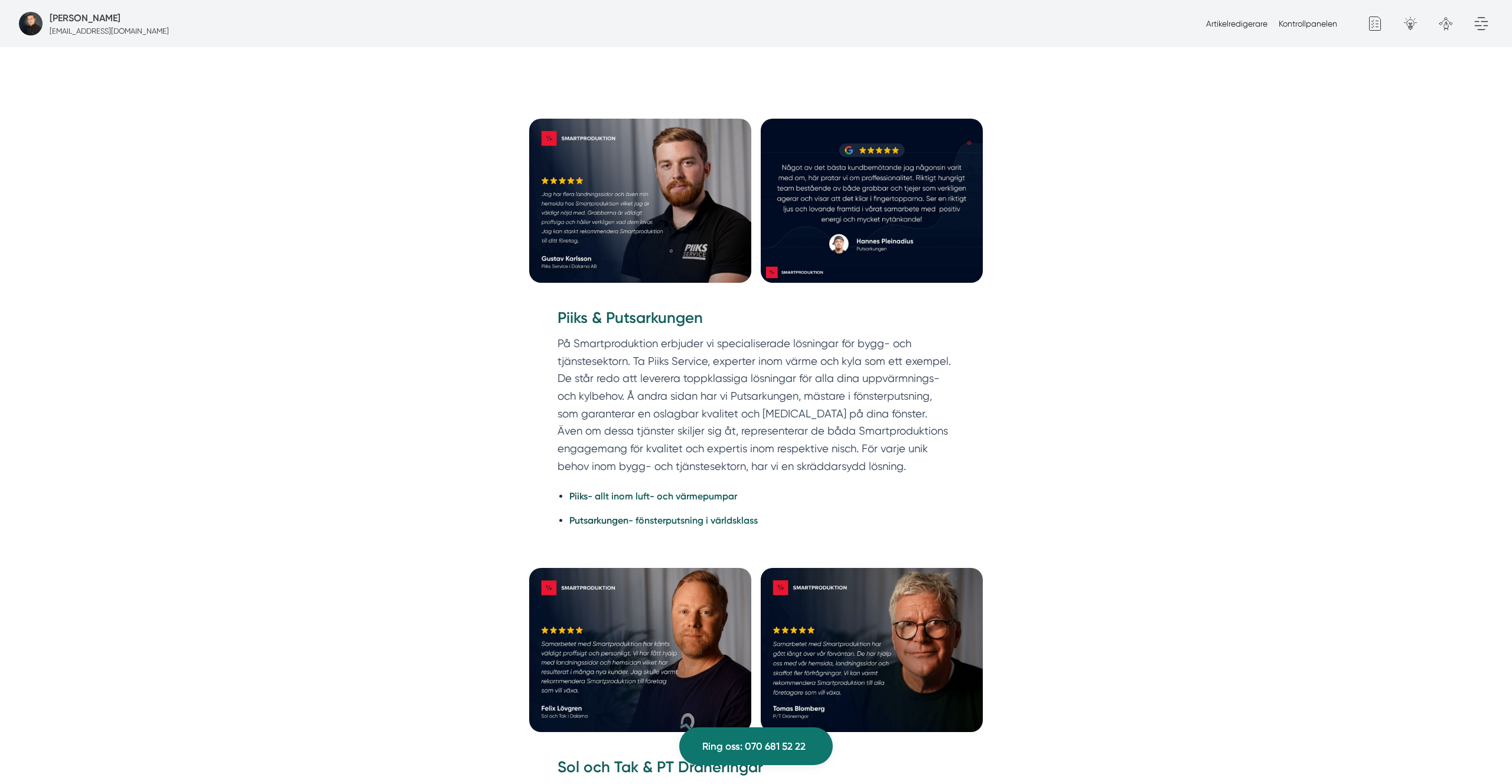
scroll to position [2329, 0]
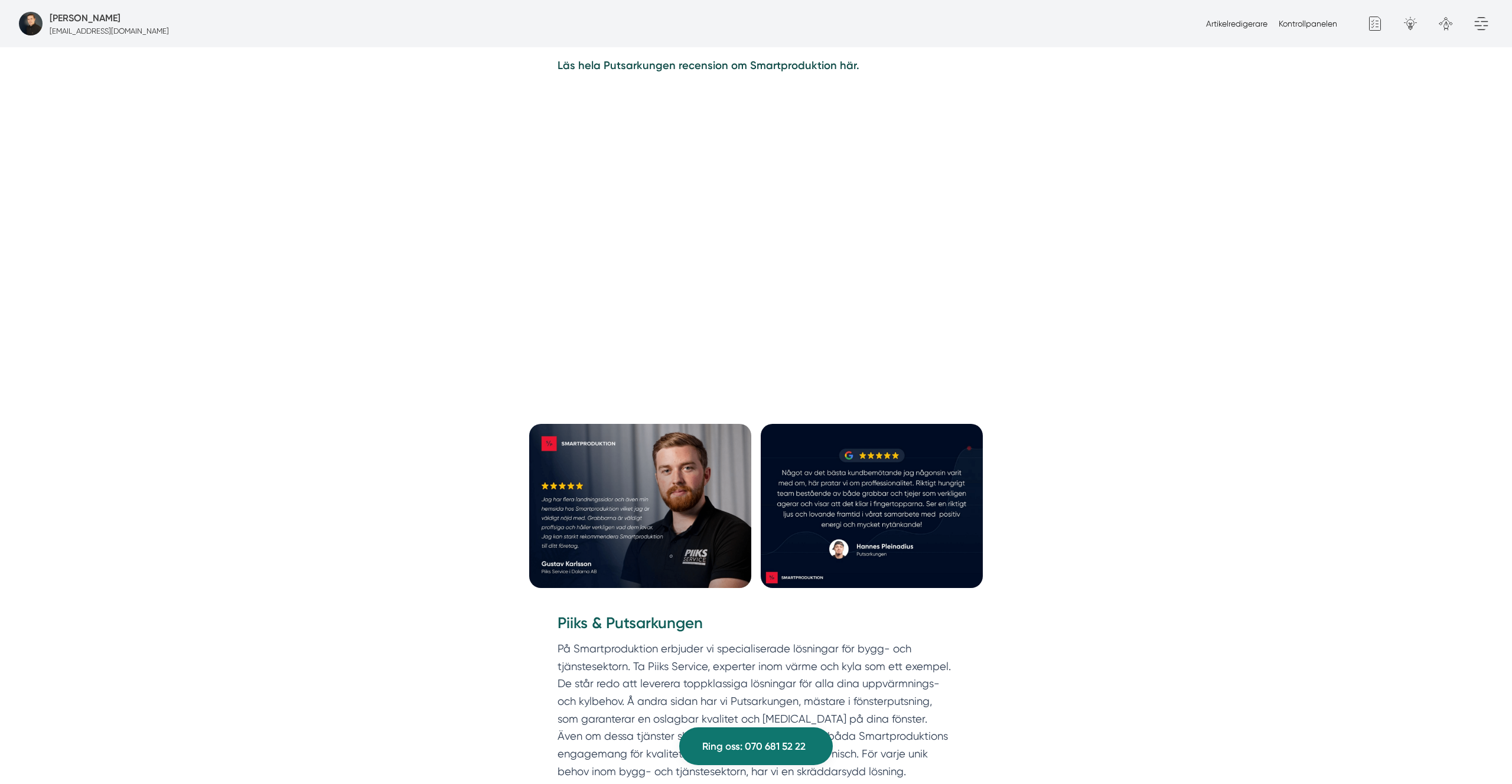
click at [397, 205] on div "5 av 5 från 150+ omdömen 4.9 av 5 från 32+ omdömen Djupt stolta och tacksamma V…" at bounding box center [756, 583] width 1512 height 3948
